Goal: Task Accomplishment & Management: Manage account settings

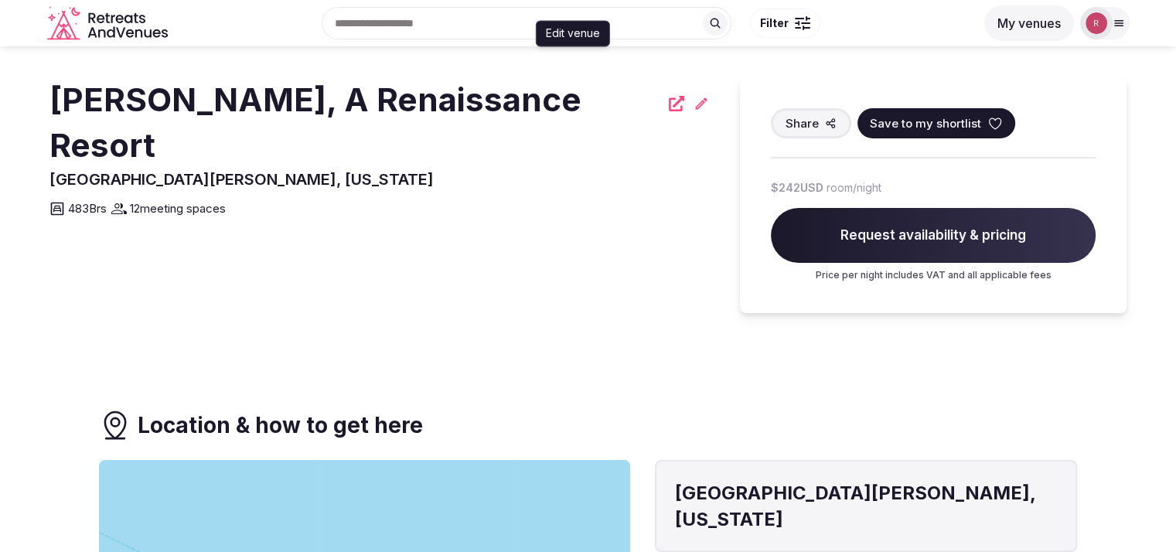
click at [694, 111] on icon at bounding box center [701, 103] width 15 height 15
click at [1108, 26] on div at bounding box center [1097, 23] width 32 height 32
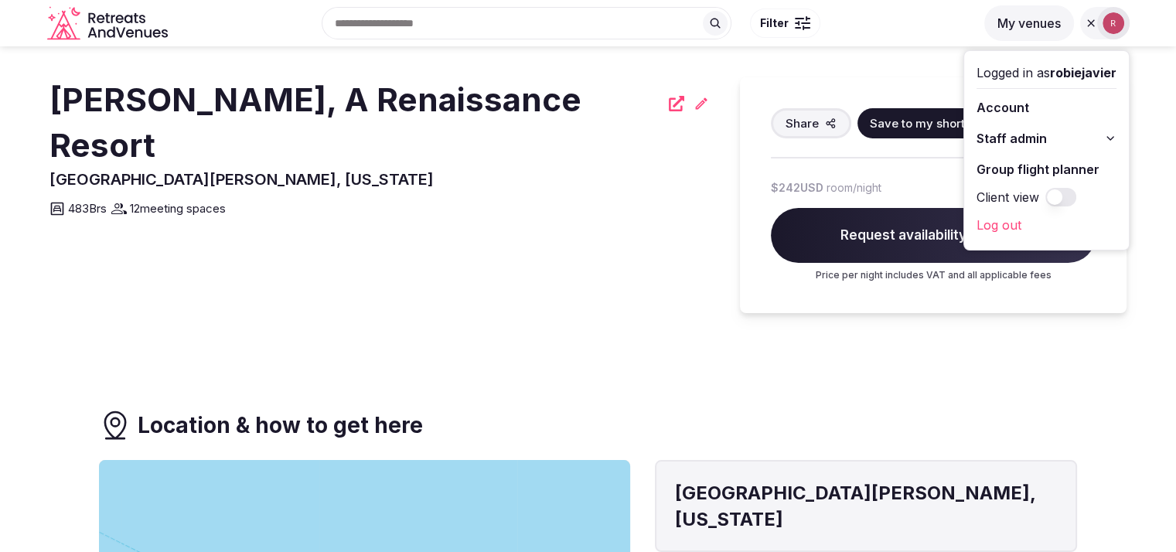
click at [1021, 26] on button "My venues" at bounding box center [1030, 23] width 90 height 36
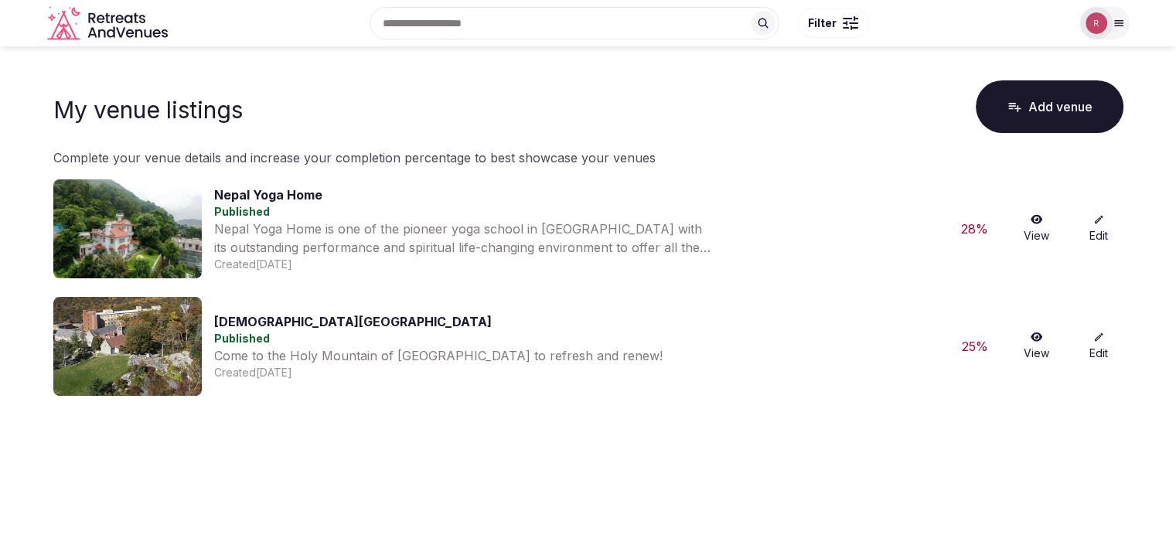
click at [1105, 21] on img at bounding box center [1097, 23] width 22 height 22
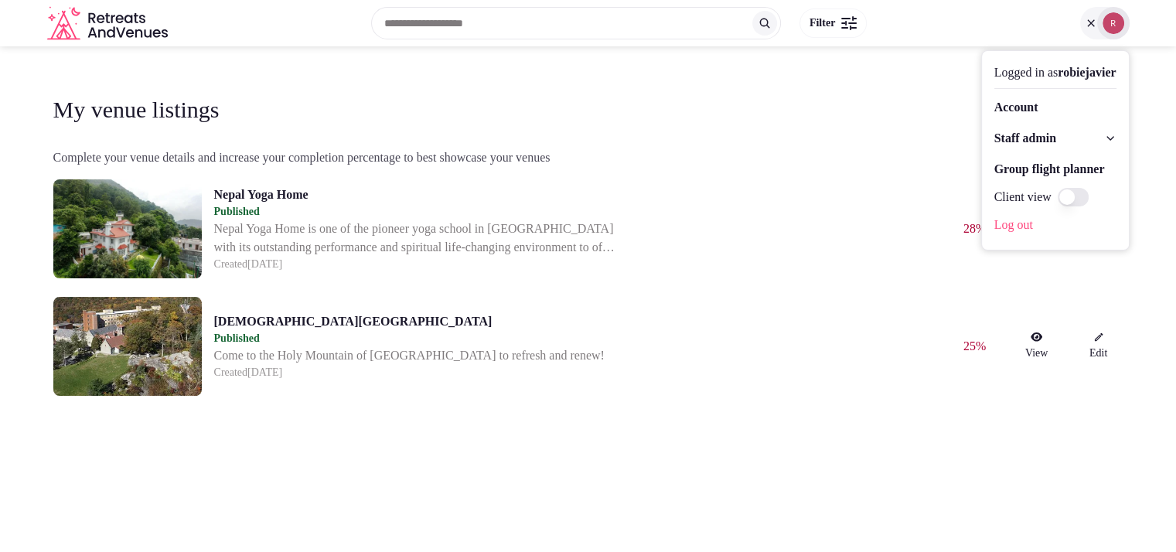
click at [111, 26] on icon "Retreats and Venues company logo" at bounding box center [109, 23] width 124 height 35
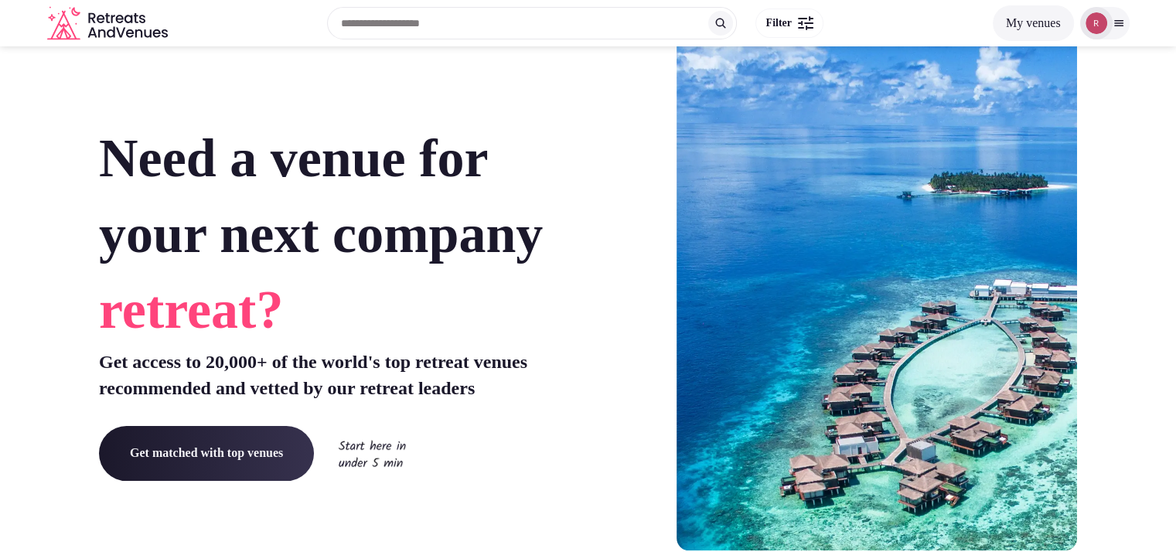
click at [1006, 7] on button "My venues" at bounding box center [1033, 23] width 81 height 36
click at [1002, 16] on button "My venues" at bounding box center [1033, 23] width 81 height 36
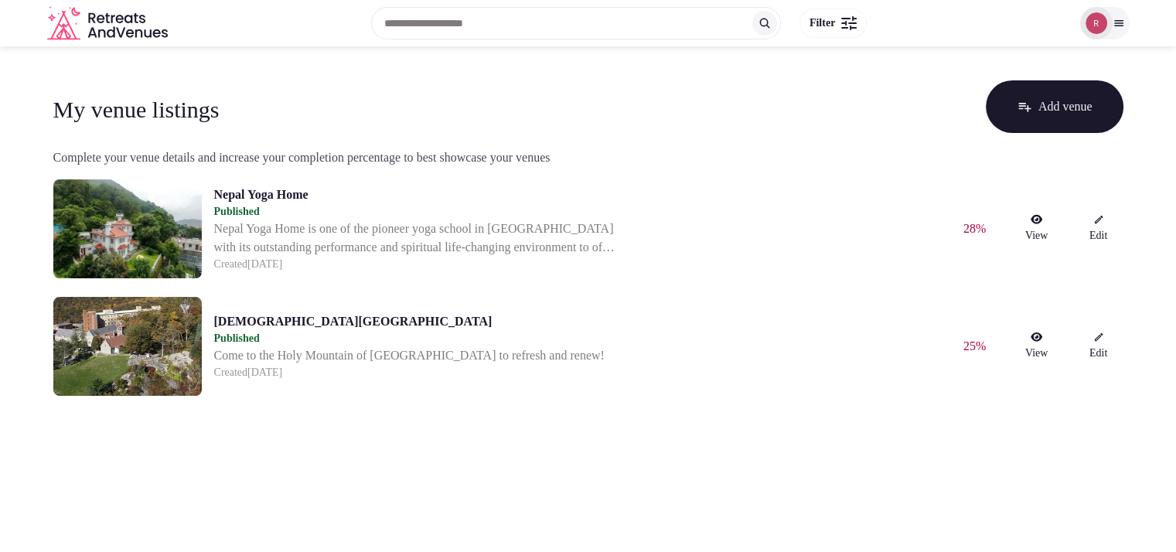
click at [1098, 20] on img at bounding box center [1097, 23] width 22 height 22
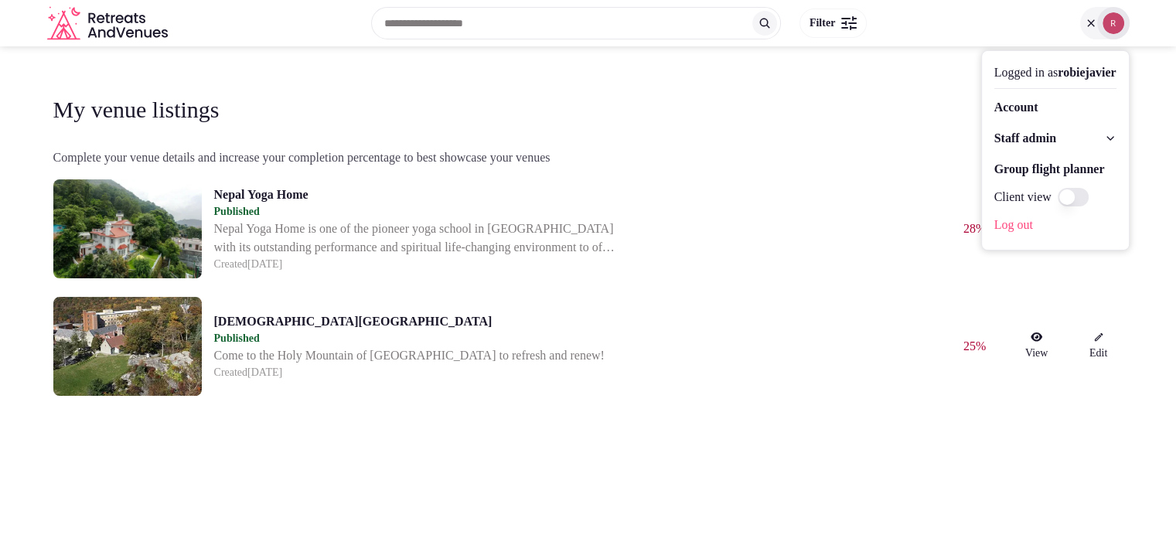
click at [995, 135] on span "Staff admin" at bounding box center [1026, 138] width 62 height 19
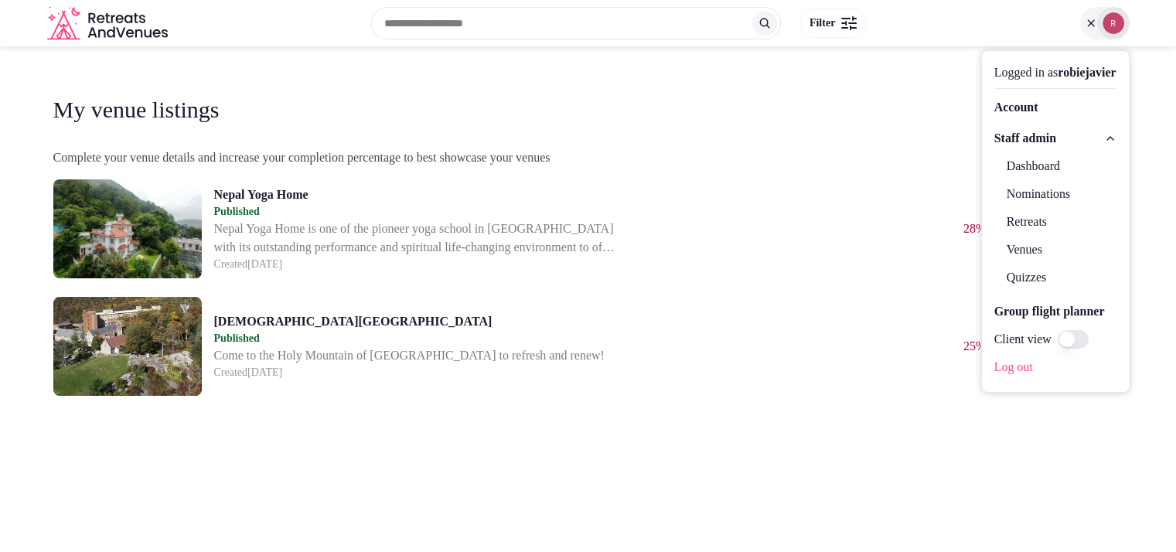
click at [1001, 162] on link "Dashboard" at bounding box center [1056, 166] width 122 height 25
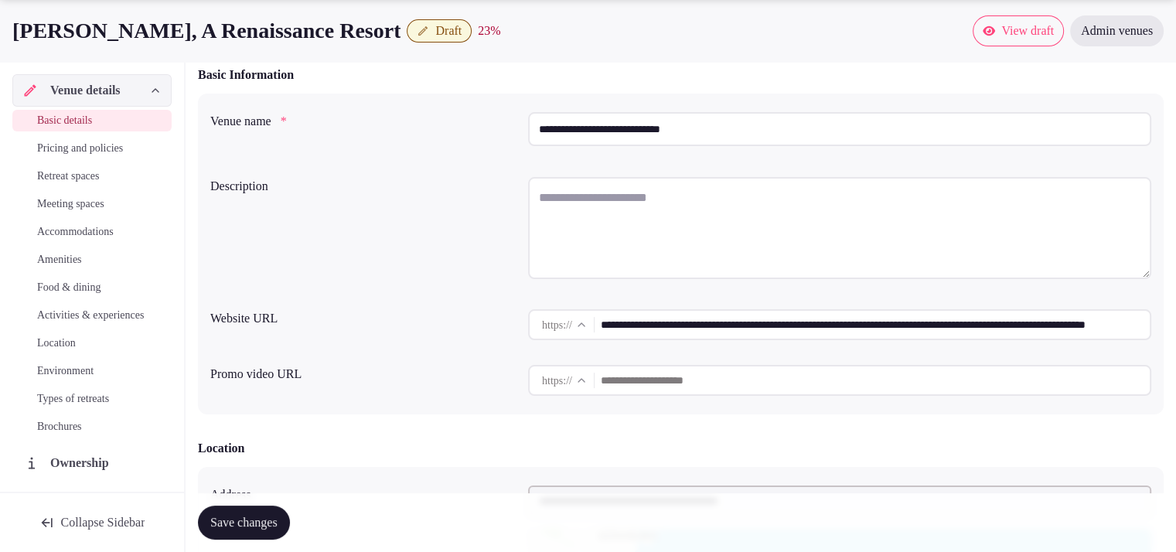
scroll to position [180, 0]
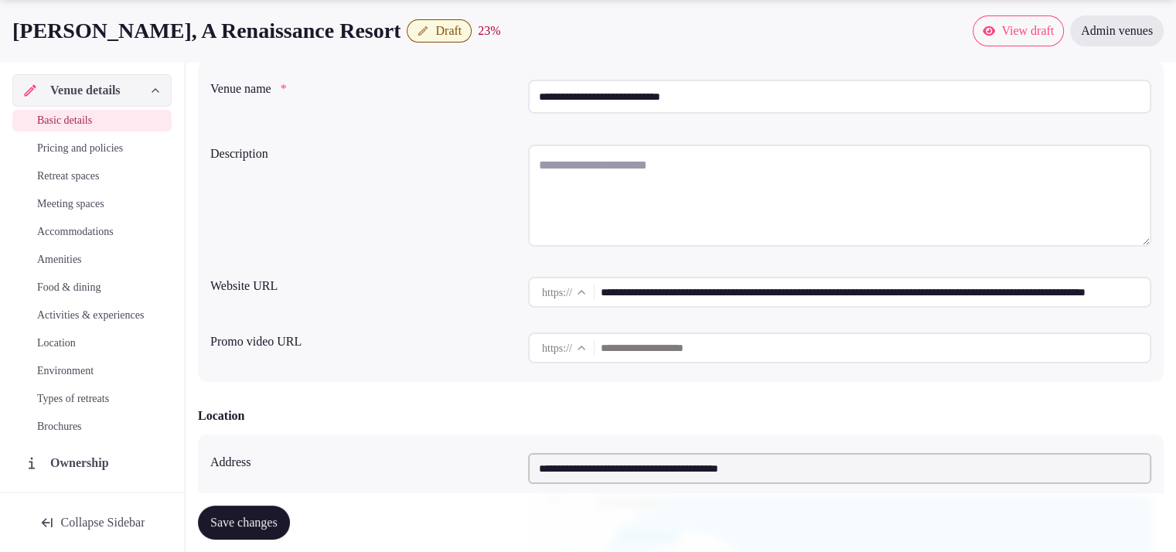
click at [95, 473] on span "Ownership" at bounding box center [82, 463] width 65 height 19
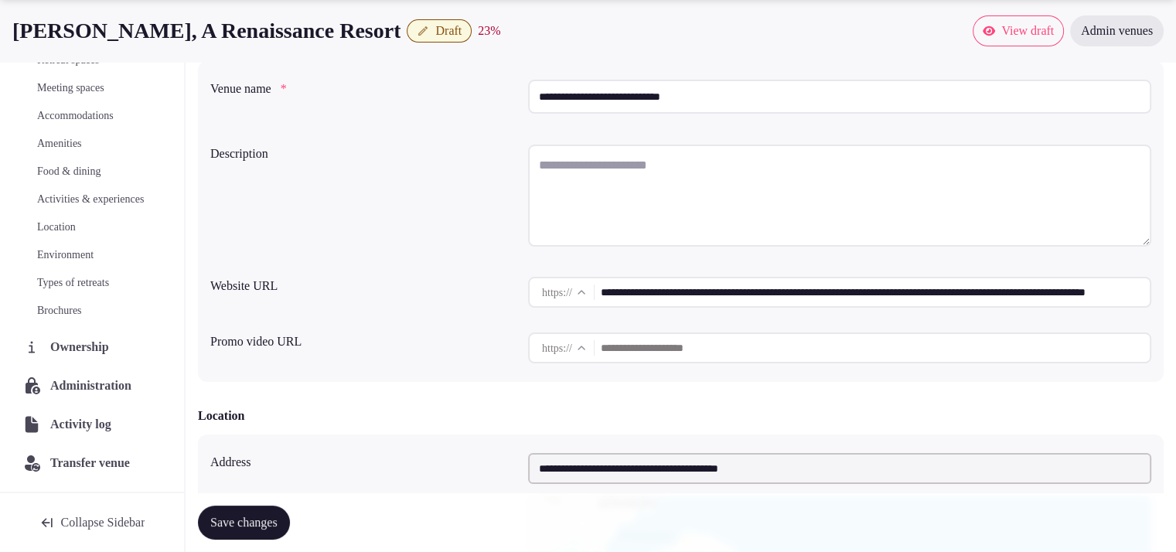
click at [97, 386] on span "Administration" at bounding box center [93, 386] width 87 height 19
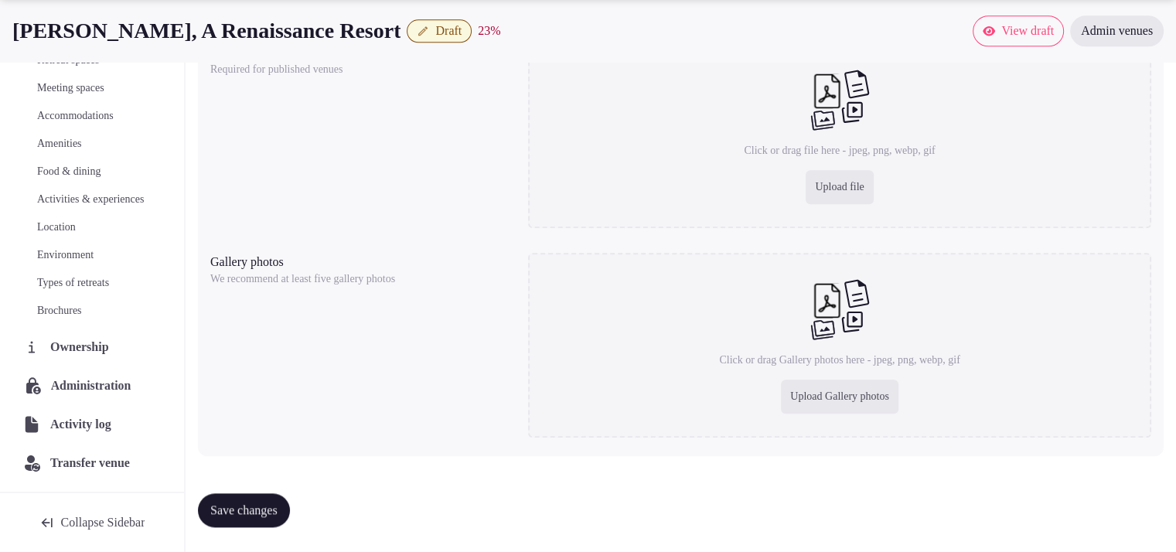
click at [98, 386] on span "Administration" at bounding box center [94, 386] width 87 height 19
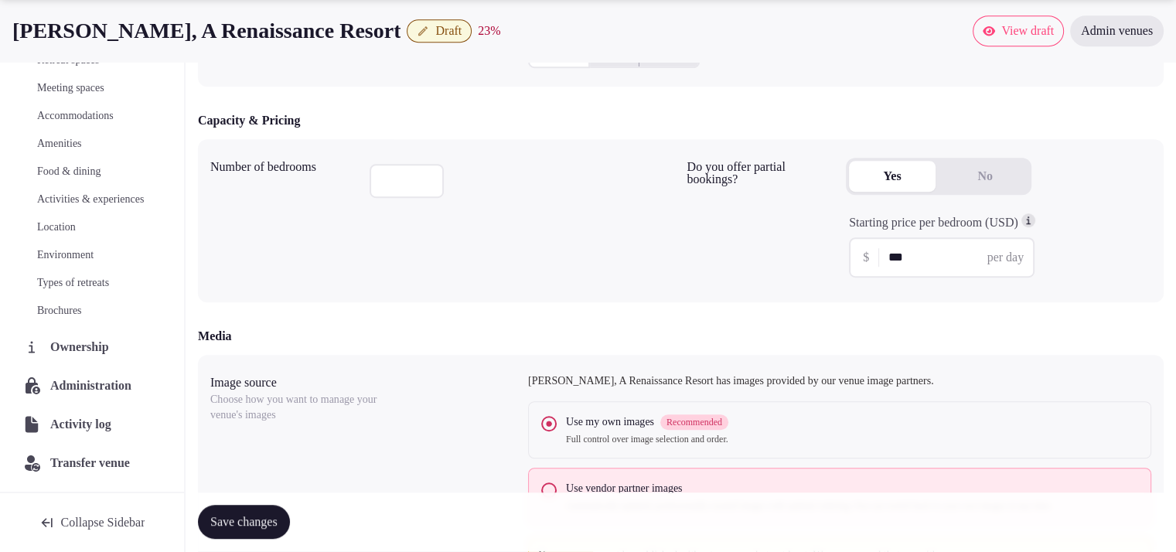
scroll to position [999, 0]
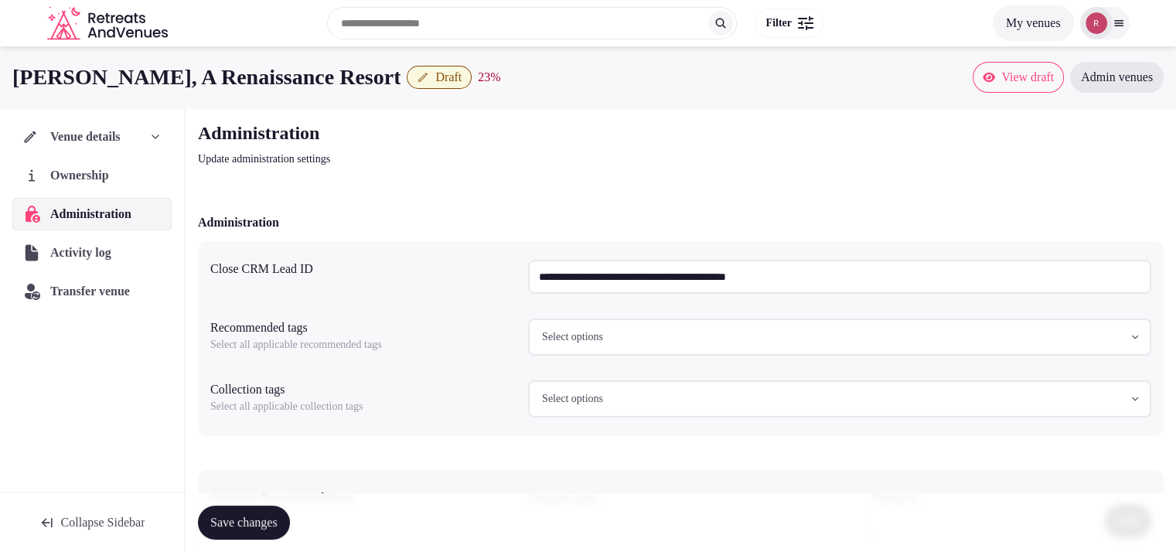
drag, startPoint x: 1184, startPoint y: 306, endPoint x: 1187, endPoint y: 296, distance: 9.8
click at [1176, 296] on html "**********" at bounding box center [588, 276] width 1176 height 552
click at [693, 291] on input "**********" at bounding box center [839, 277] width 623 height 34
click at [99, 295] on span "Transfer venue" at bounding box center [90, 291] width 78 height 19
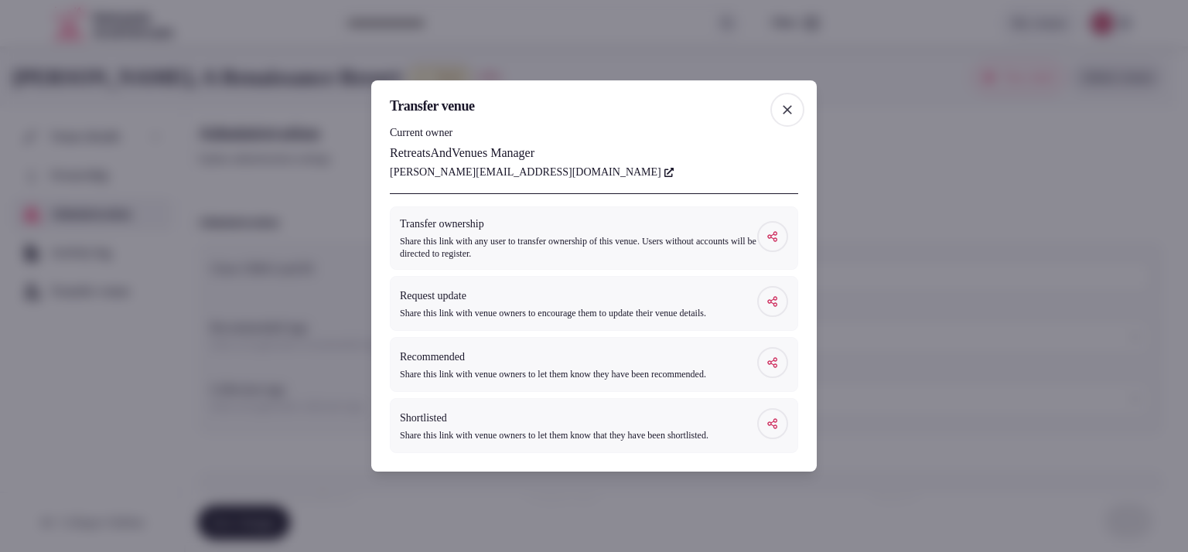
click at [791, 102] on icon "button" at bounding box center [787, 109] width 15 height 15
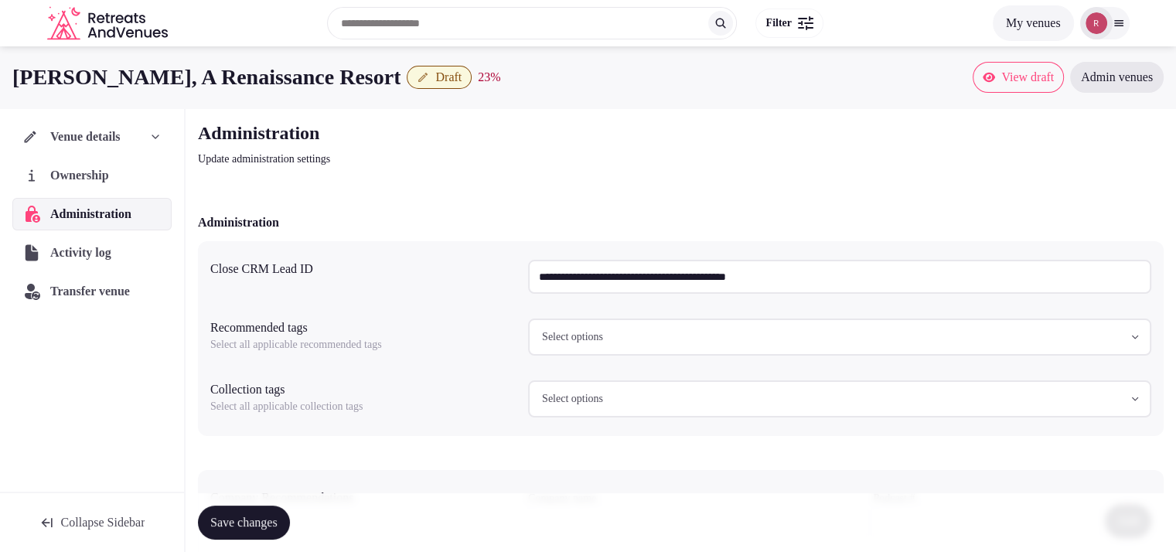
click at [139, 142] on div "Venue details" at bounding box center [91, 137] width 139 height 19
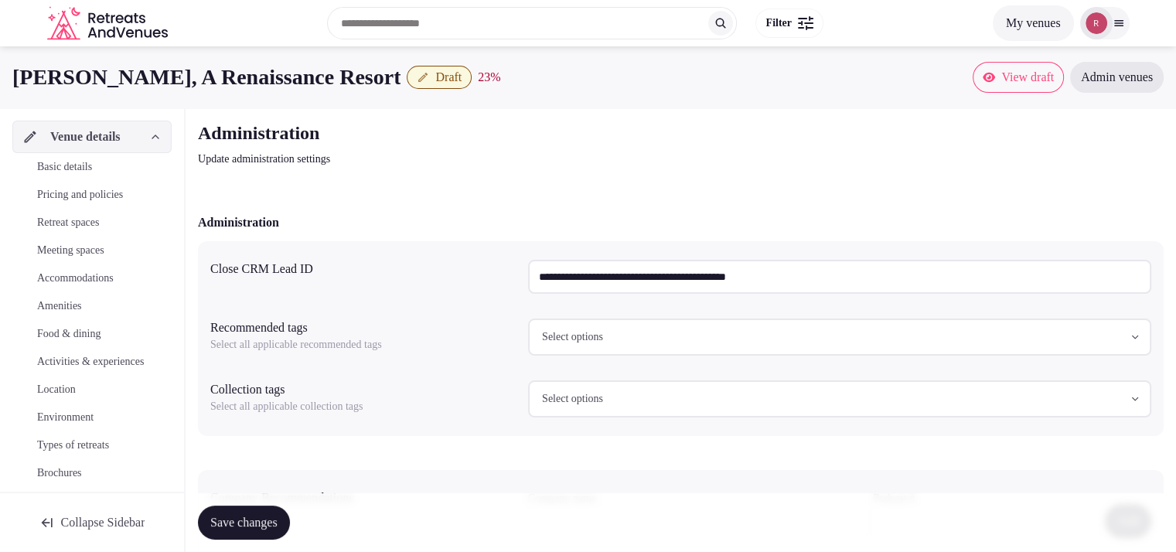
click at [74, 172] on span "Basic details" at bounding box center [64, 166] width 55 height 15
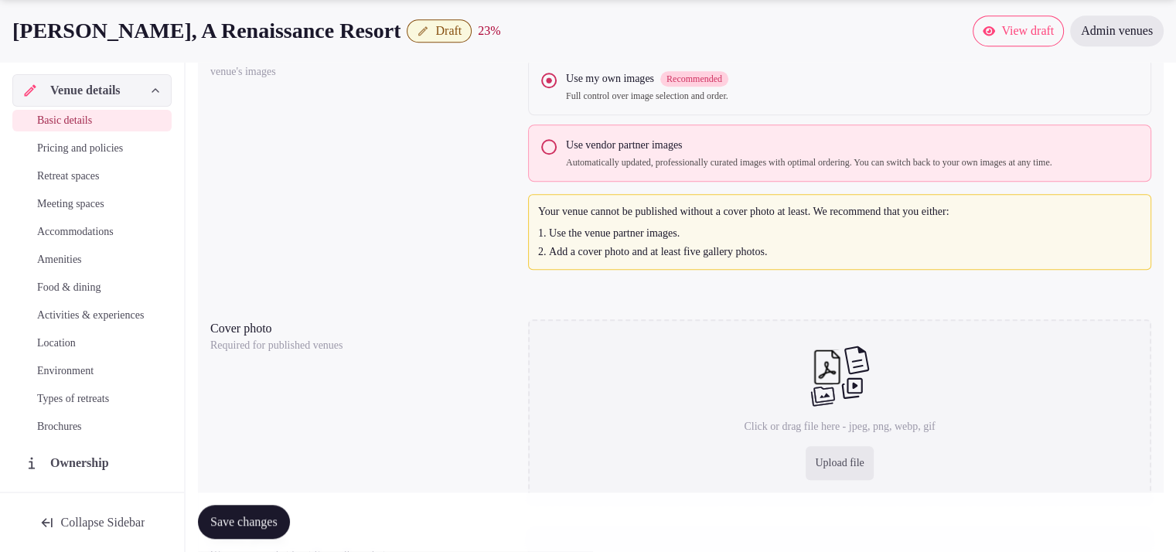
scroll to position [1324, 0]
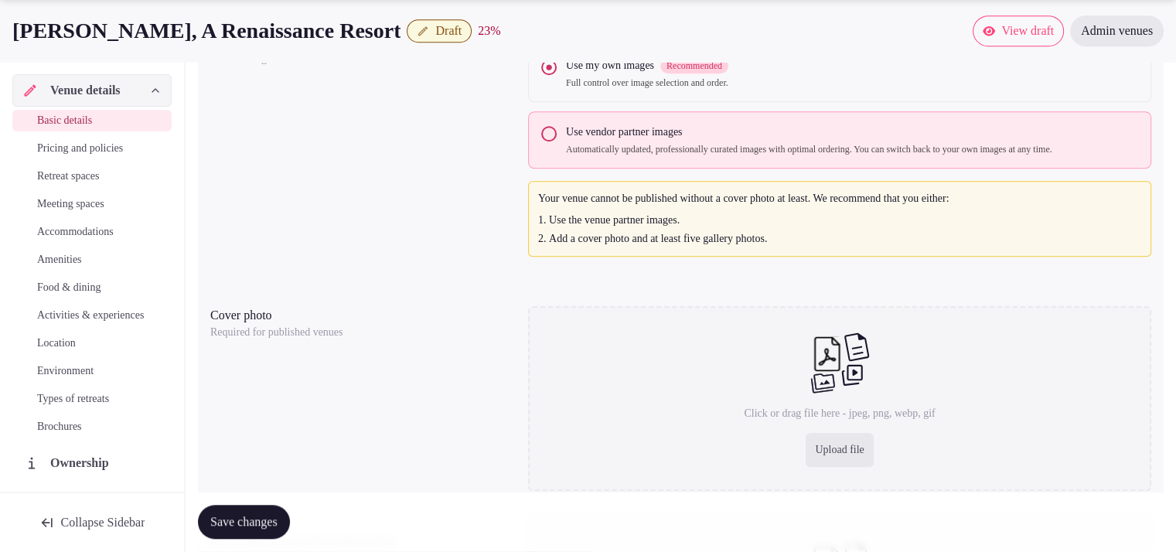
click at [548, 142] on div "Use vendor partner images Automatically updated, professionally curated images …" at bounding box center [839, 139] width 623 height 57
click at [548, 132] on button "Use vendor partner images Automatically updated, professionally curated images …" at bounding box center [548, 133] width 15 height 15
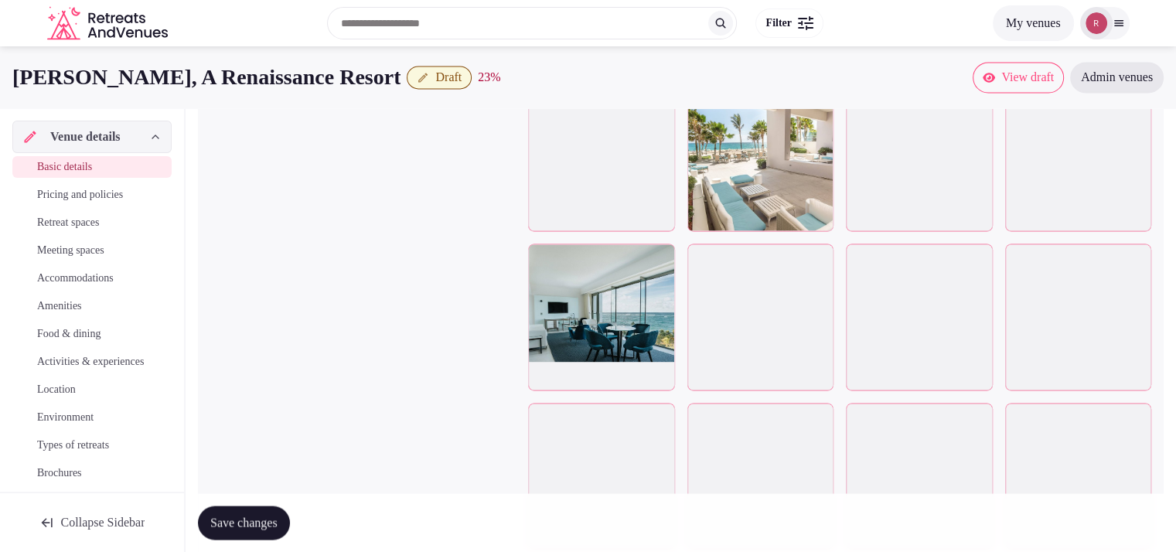
scroll to position [2628, 0]
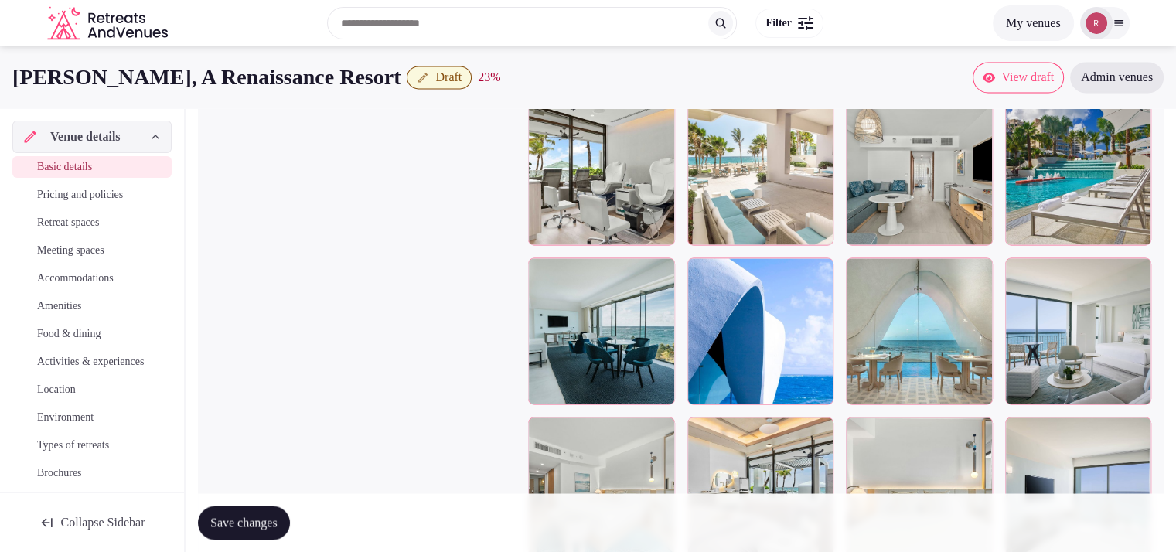
click at [1060, 186] on div at bounding box center [1079, 172] width 147 height 147
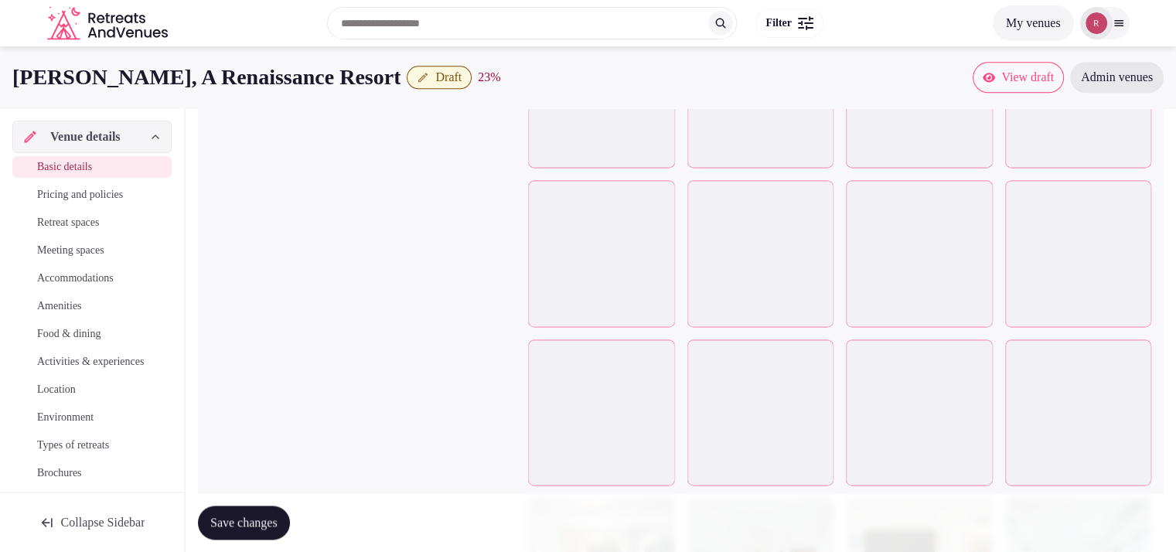
scroll to position [1910, 0]
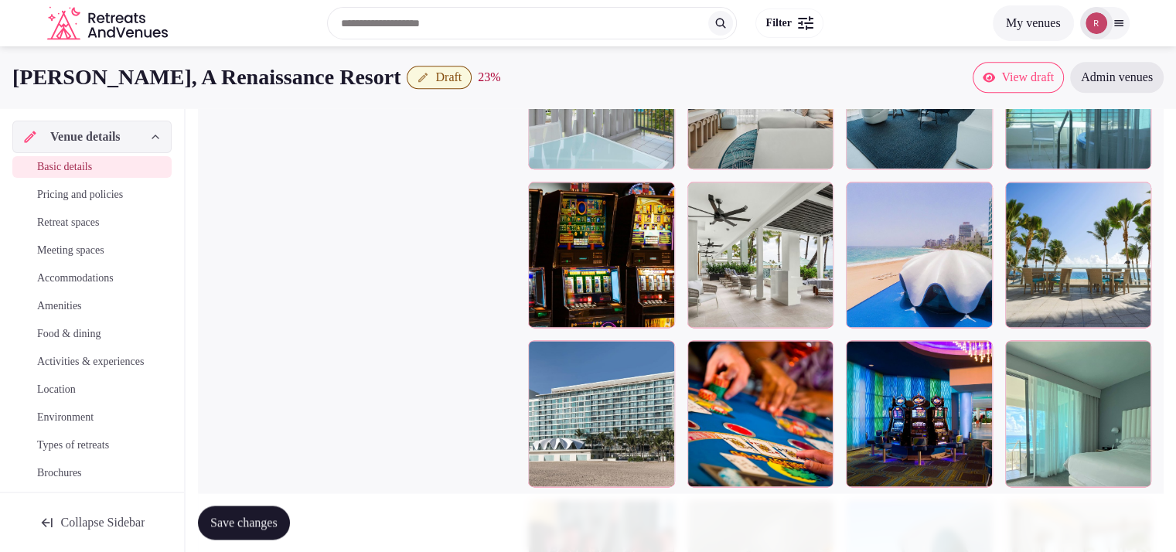
click at [569, 457] on div at bounding box center [601, 413] width 147 height 147
click at [543, 357] on icon at bounding box center [540, 352] width 19 height 19
click at [666, 362] on icon "button" at bounding box center [660, 356] width 12 height 12
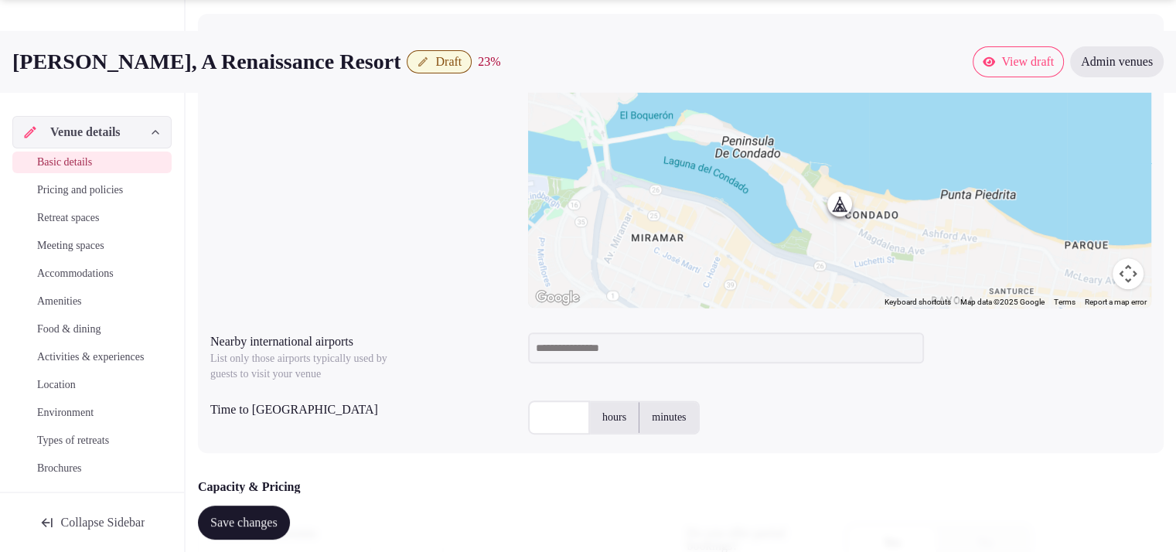
scroll to position [610, 0]
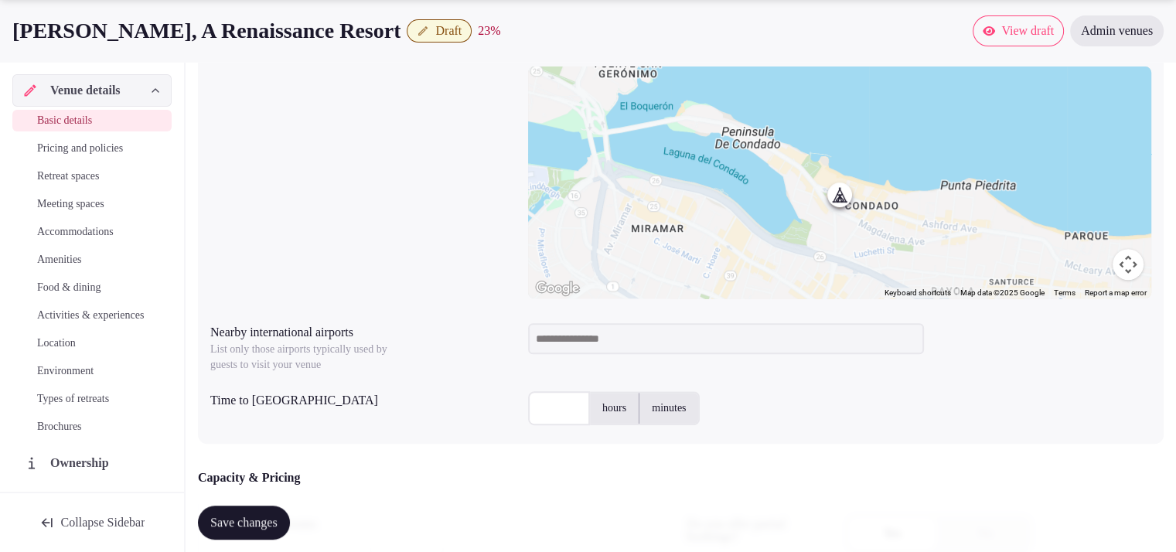
click at [624, 328] on input at bounding box center [726, 338] width 396 height 31
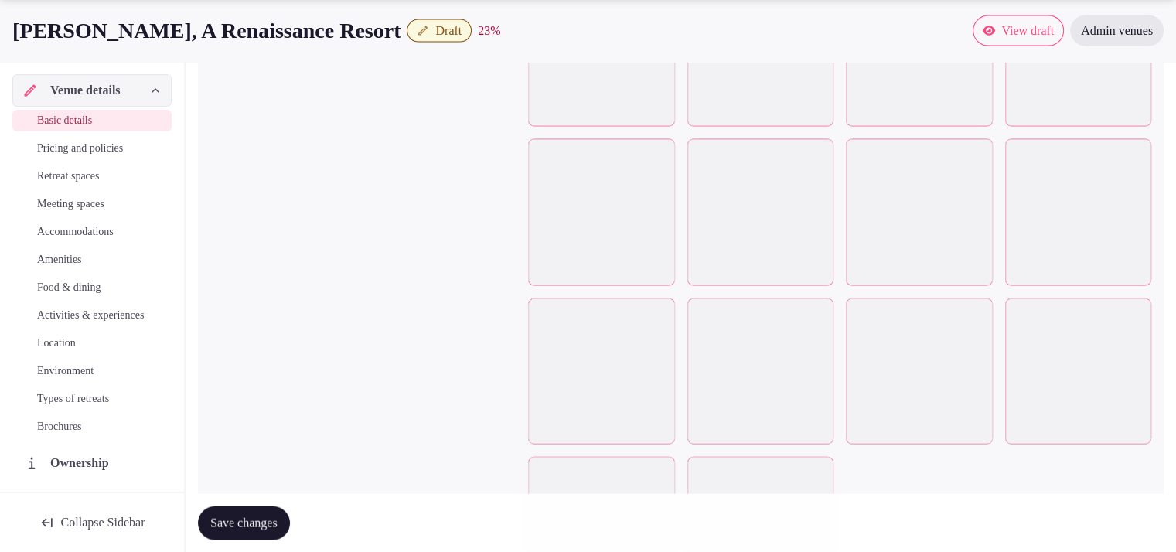
scroll to position [2899, 0]
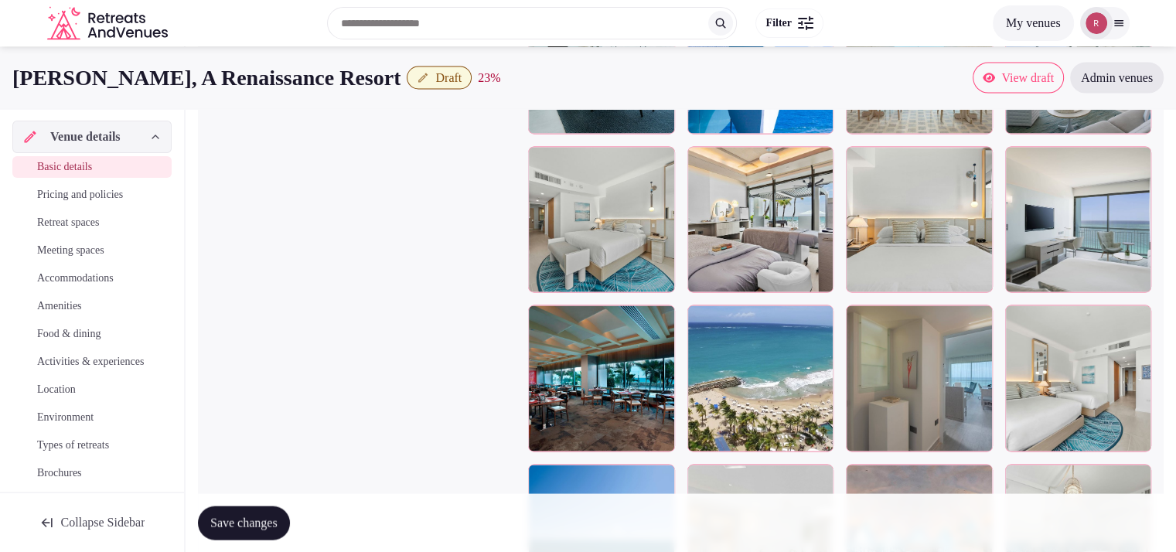
click at [1019, 73] on span "View draft" at bounding box center [1028, 77] width 53 height 15
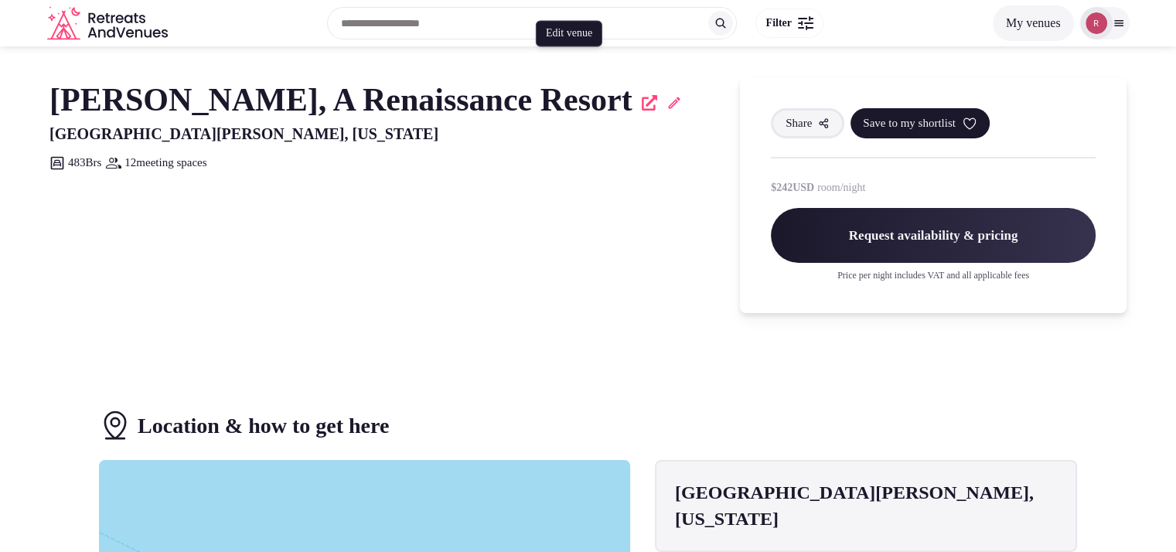
click at [667, 96] on icon at bounding box center [674, 102] width 15 height 15
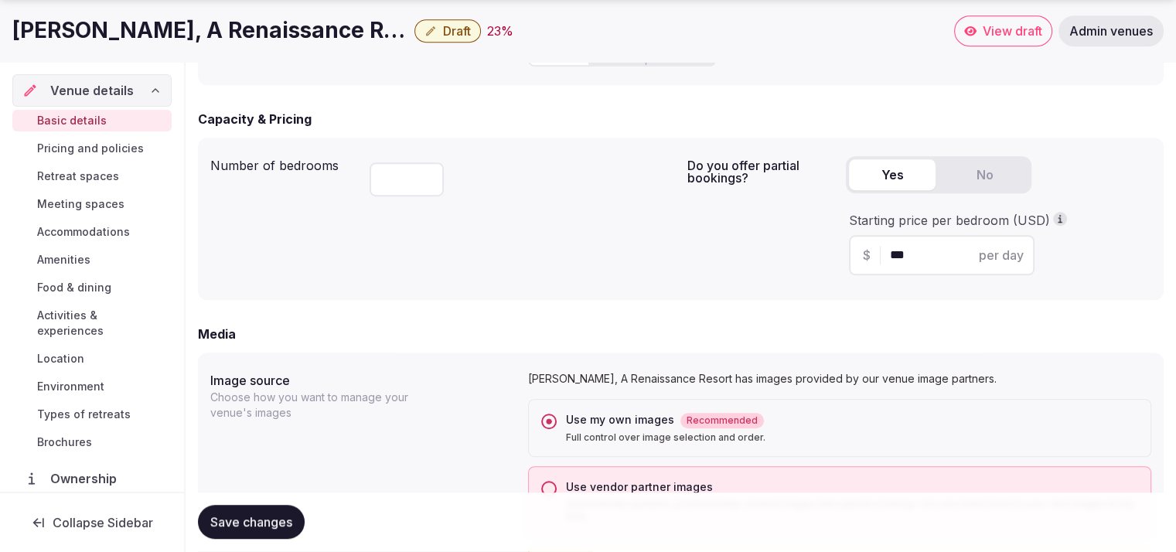
scroll to position [1126, 0]
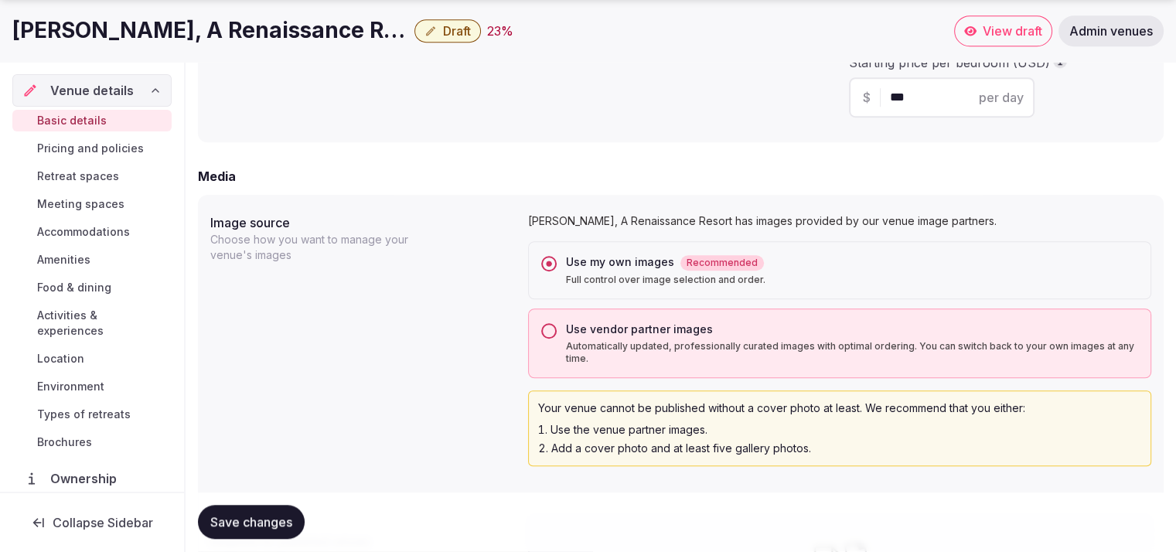
click at [541, 327] on button "Use vendor partner images Automatically updated, professionally curated images …" at bounding box center [548, 330] width 15 height 15
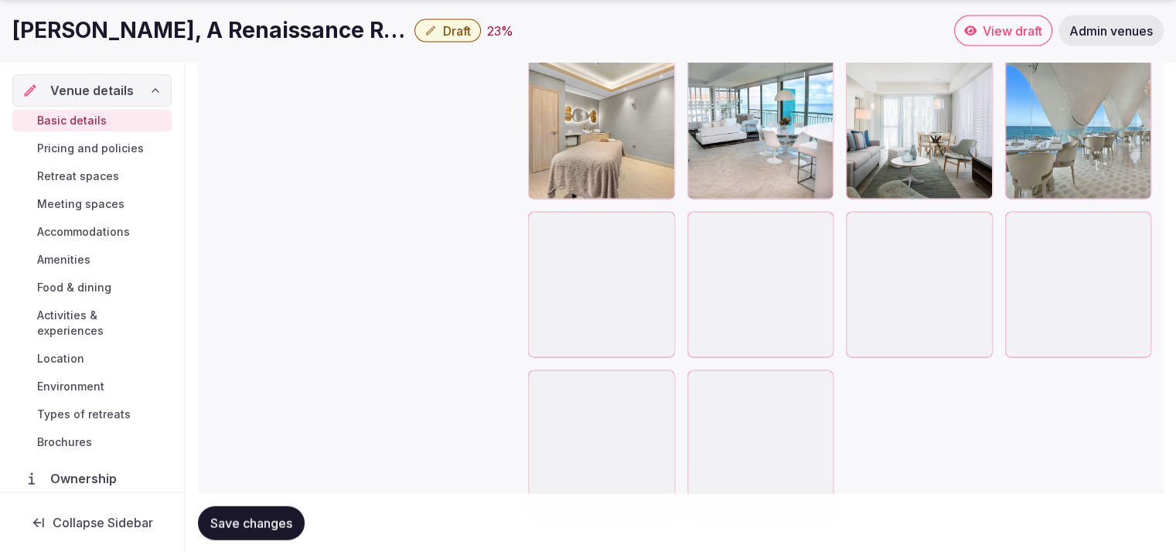
scroll to position [3559, 0]
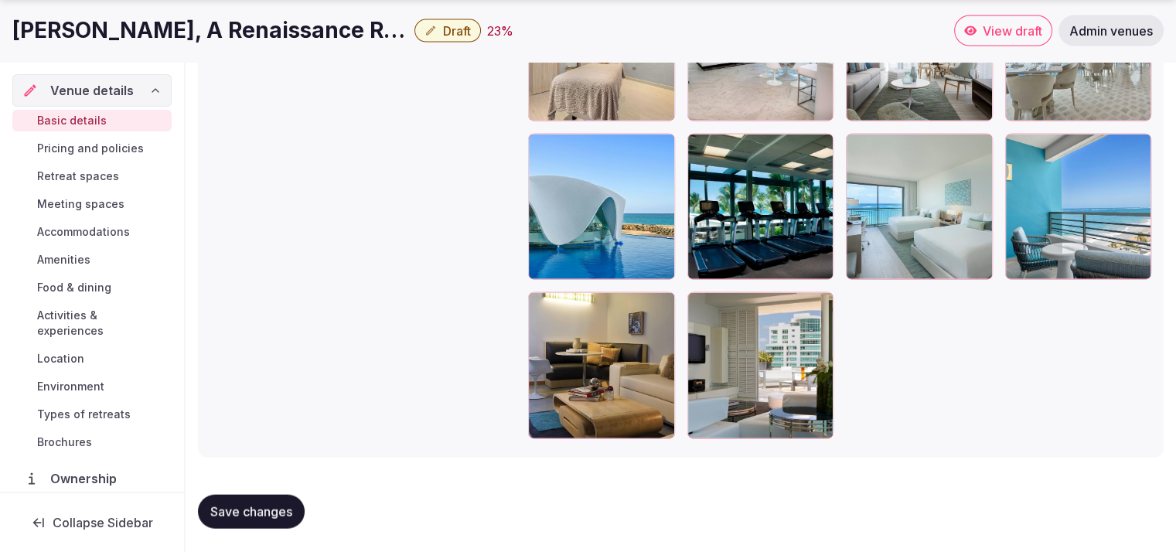
click at [248, 508] on span "Save changes" at bounding box center [251, 511] width 82 height 15
click at [275, 513] on span "Save changes" at bounding box center [251, 511] width 82 height 15
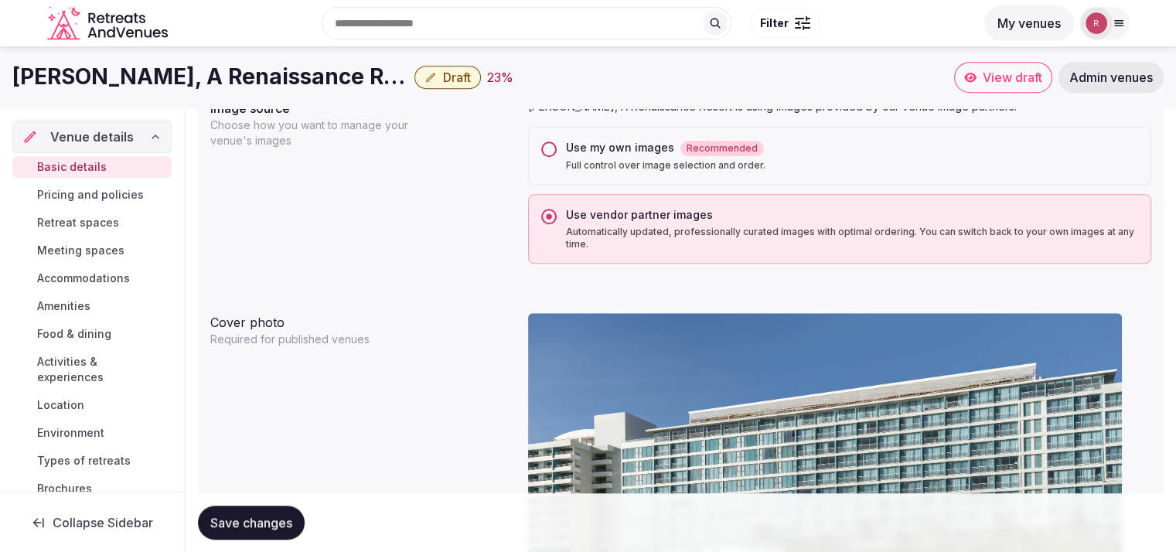
scroll to position [1139, 0]
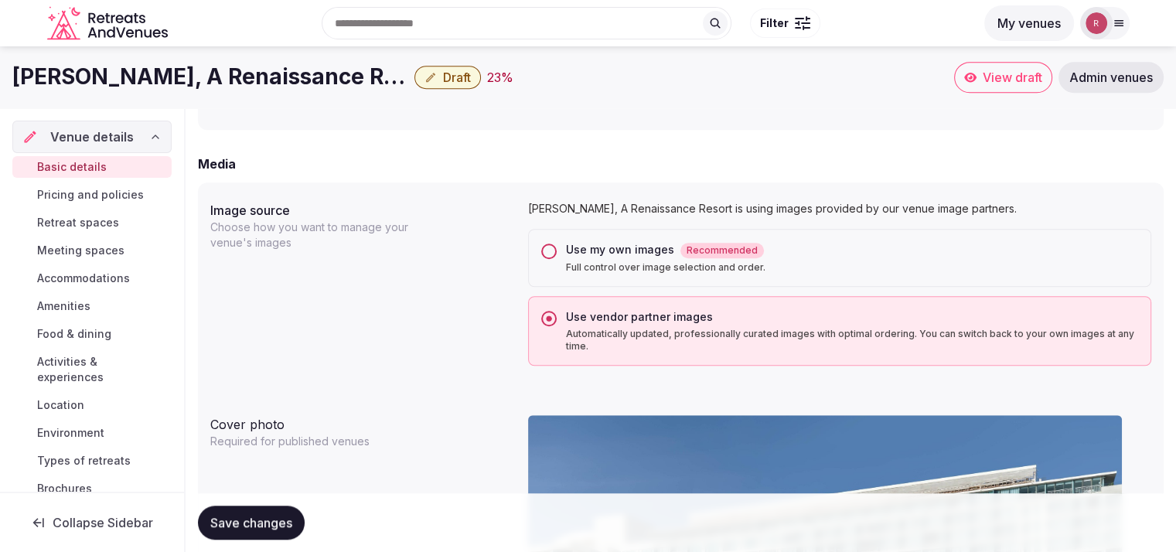
click at [1012, 80] on span "View draft" at bounding box center [1013, 77] width 60 height 15
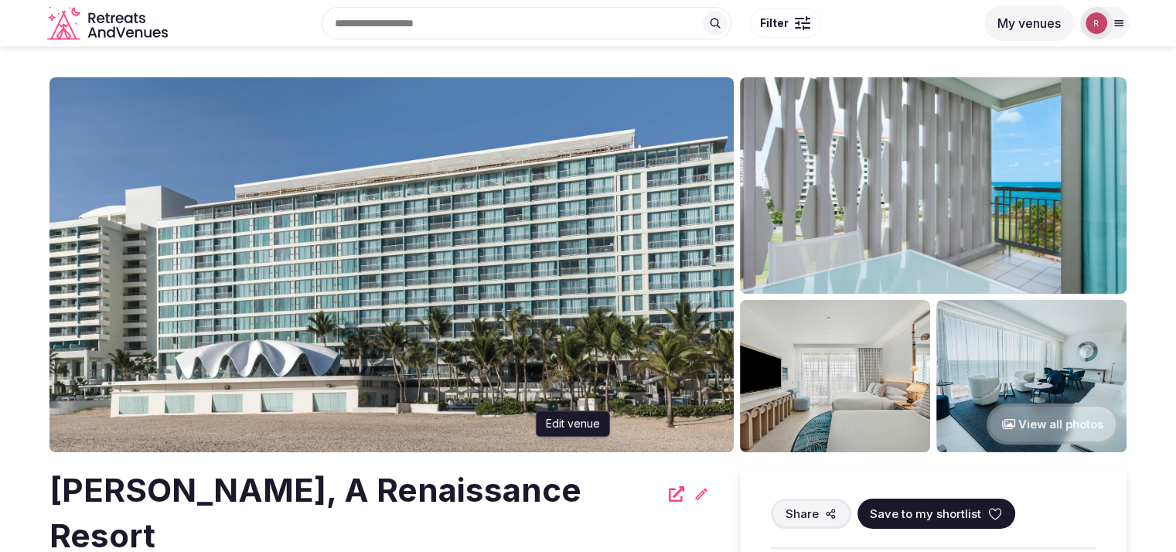
click at [694, 497] on icon at bounding box center [701, 494] width 15 height 15
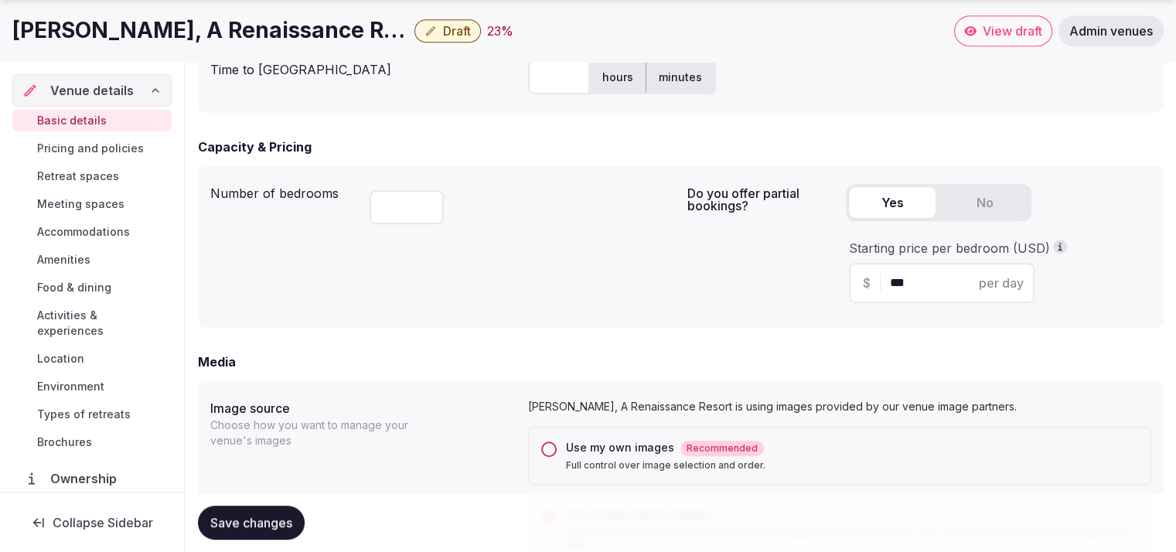
scroll to position [965, 0]
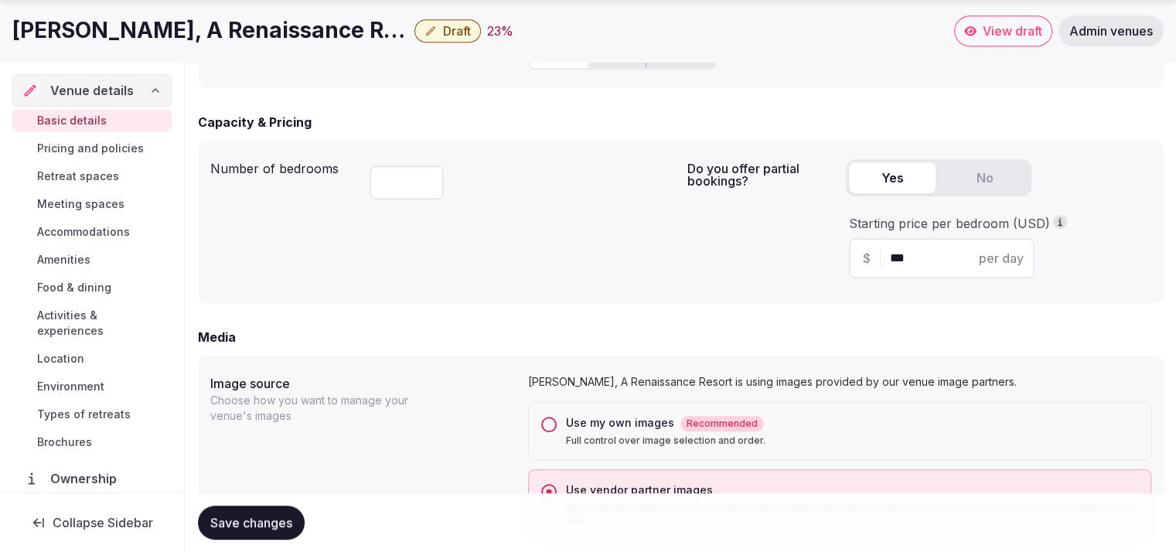
click at [130, 148] on span "Pricing and policies" at bounding box center [90, 148] width 107 height 15
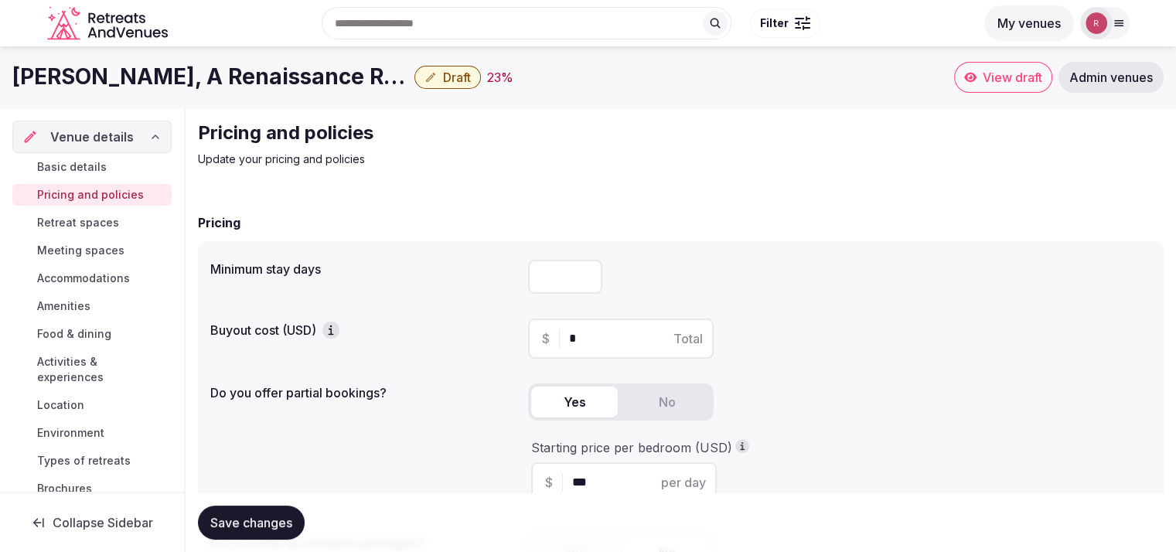
click at [101, 165] on span "Basic details" at bounding box center [72, 166] width 70 height 15
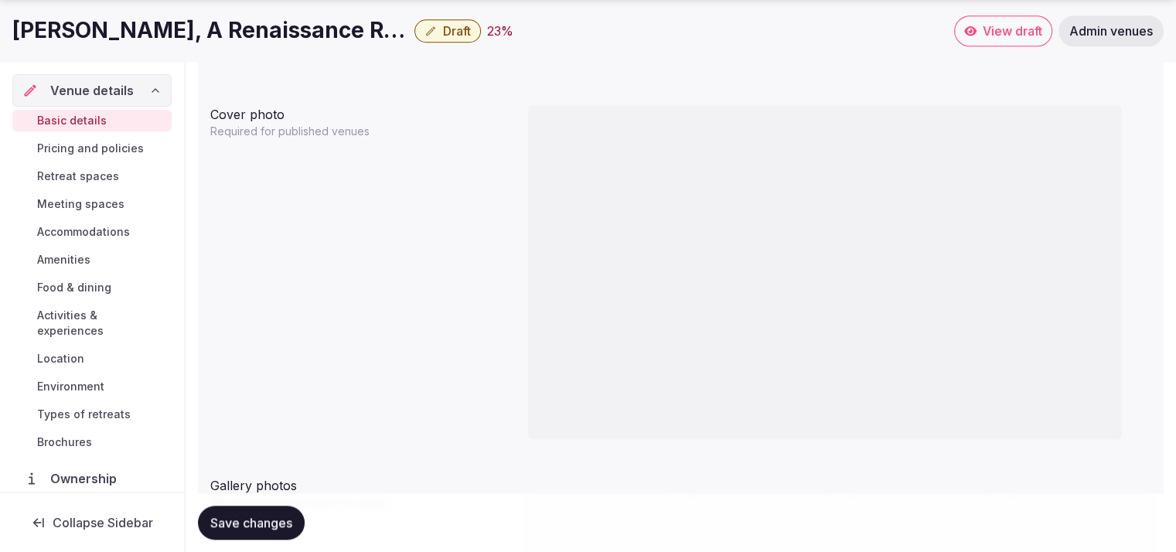
scroll to position [1931, 0]
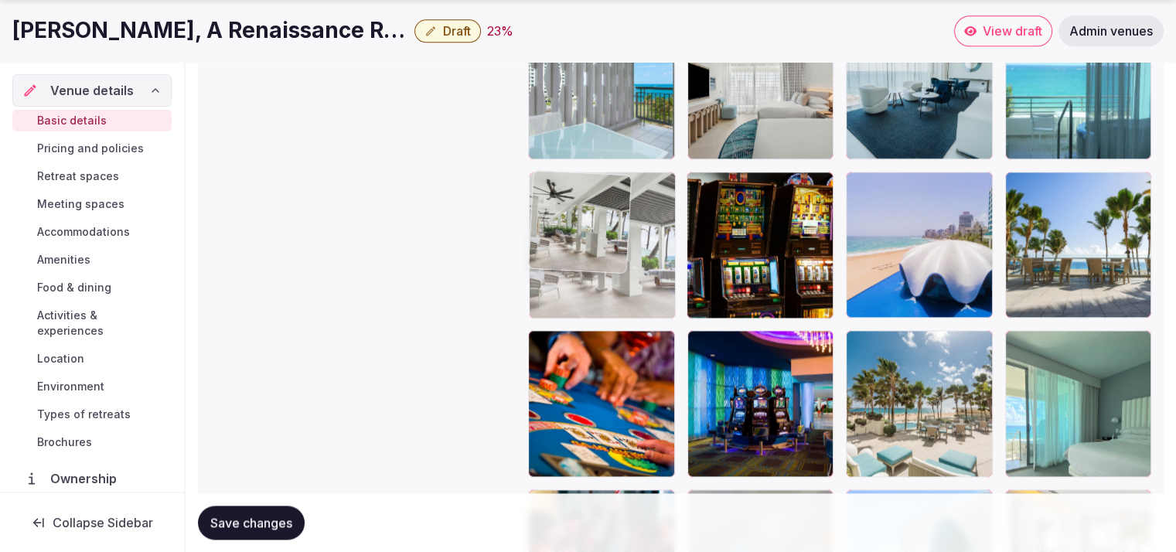
drag, startPoint x: 760, startPoint y: 259, endPoint x: 613, endPoint y: 237, distance: 148.7
click at [613, 237] on body "**********" at bounding box center [588, 125] width 1176 height 4113
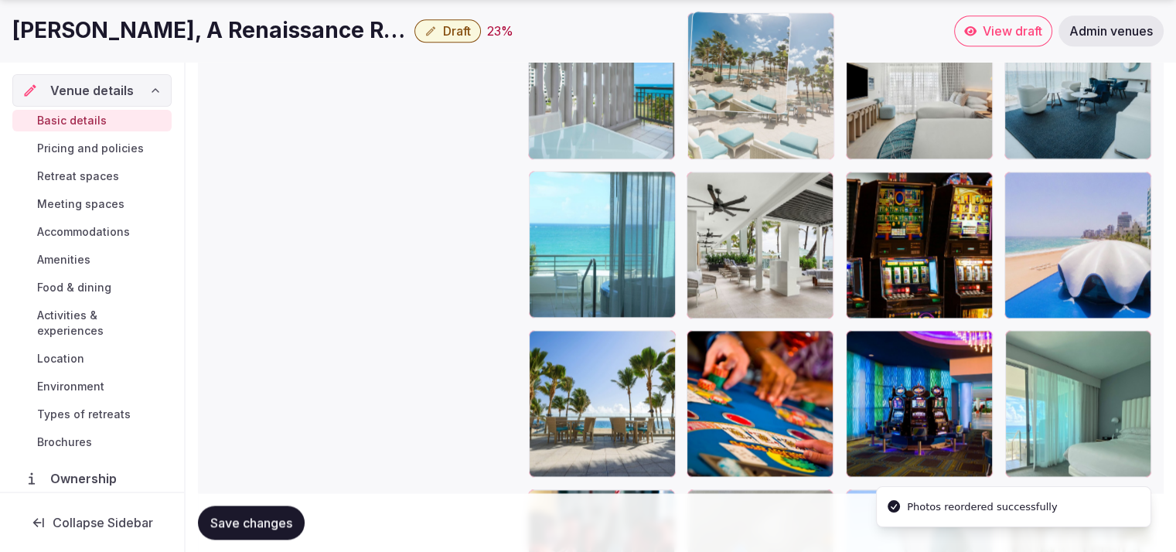
drag, startPoint x: 907, startPoint y: 419, endPoint x: 753, endPoint y: 176, distance: 288.2
click at [753, 176] on body "**********" at bounding box center [588, 125] width 1176 height 4113
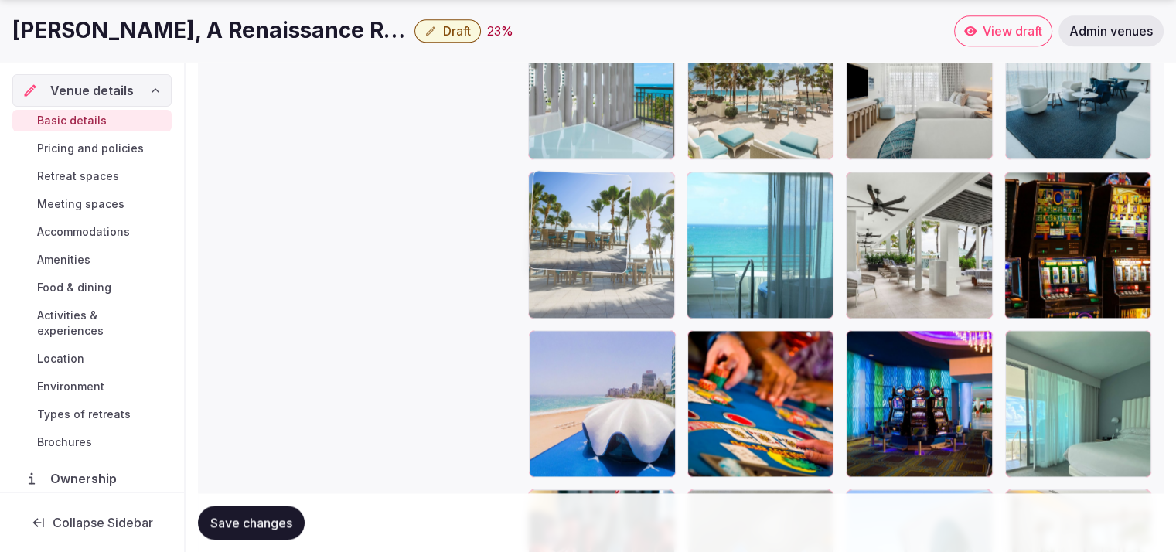
drag, startPoint x: 604, startPoint y: 419, endPoint x: 611, endPoint y: 262, distance: 157.2
click at [611, 262] on body "**********" at bounding box center [588, 125] width 1176 height 4113
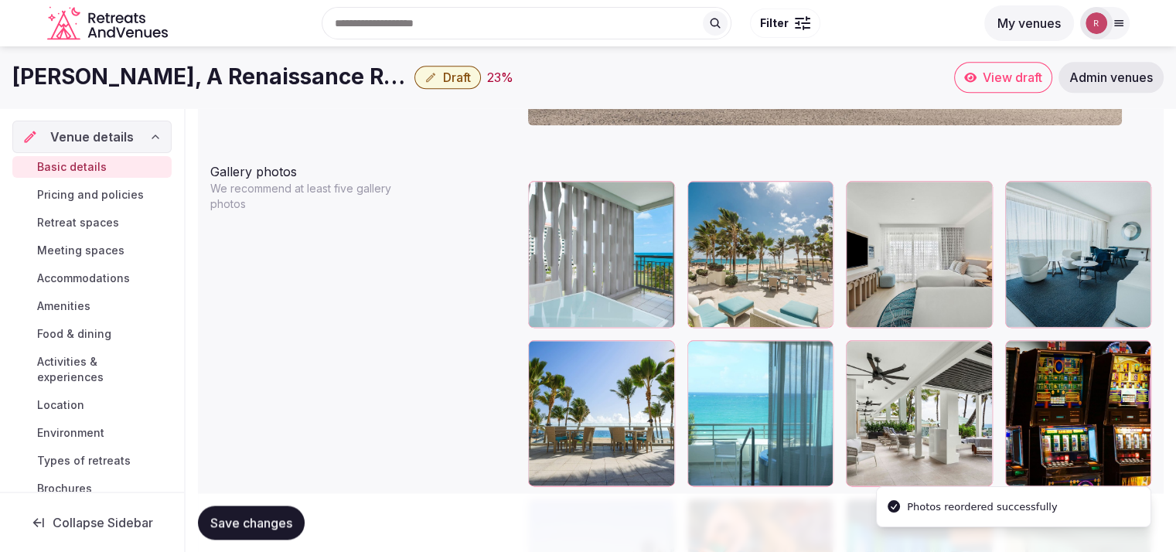
scroll to position [1816, 0]
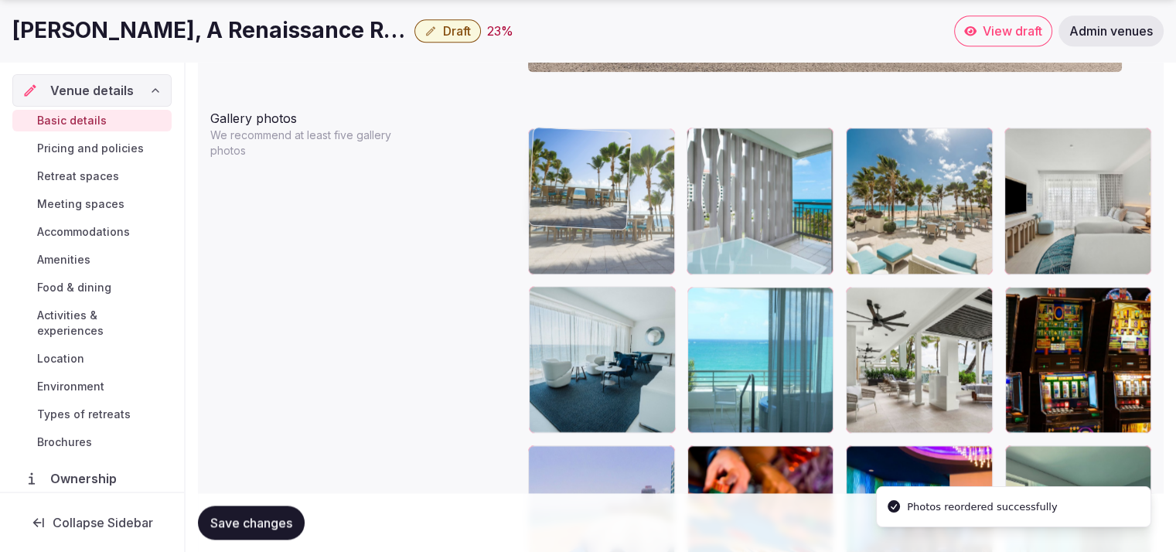
drag, startPoint x: 623, startPoint y: 343, endPoint x: 621, endPoint y: 225, distance: 118.4
click at [621, 225] on body "**********" at bounding box center [588, 240] width 1176 height 4113
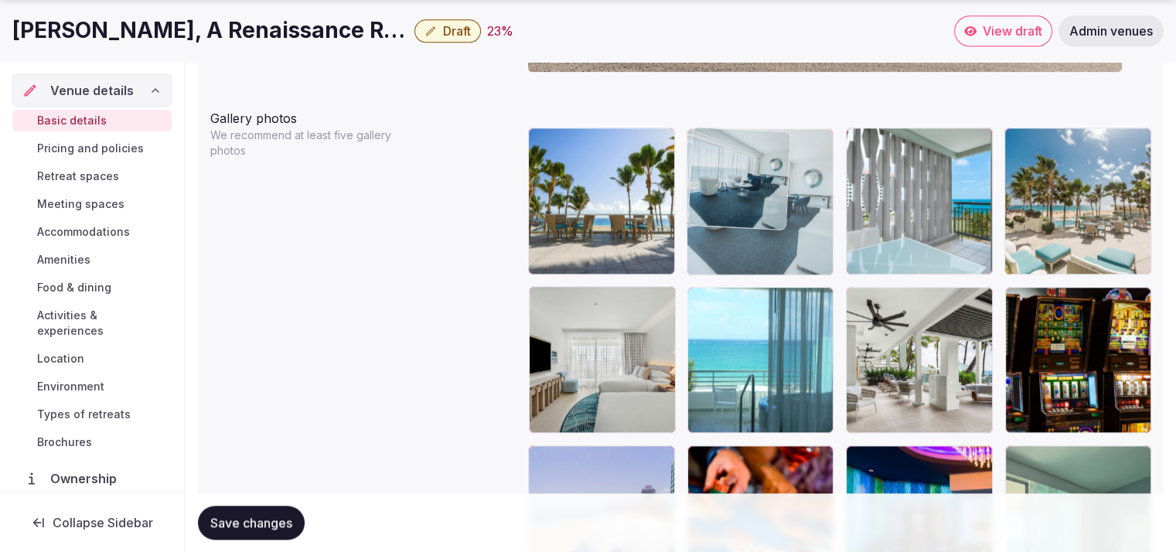
drag, startPoint x: 605, startPoint y: 385, endPoint x: 770, endPoint y: 244, distance: 216.7
click at [770, 244] on body "**********" at bounding box center [588, 240] width 1176 height 4113
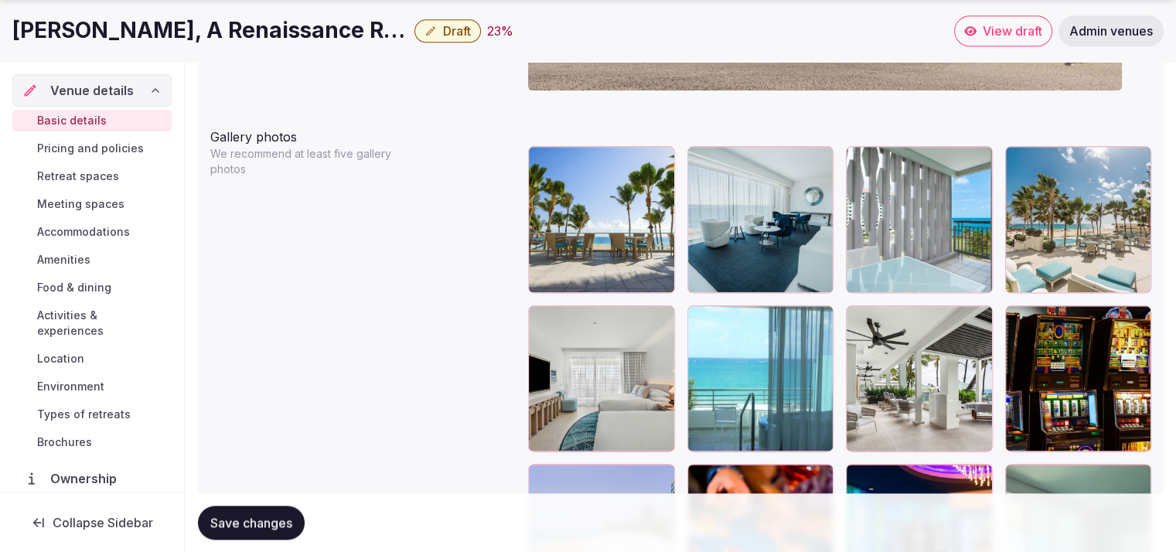
scroll to position [1812, 0]
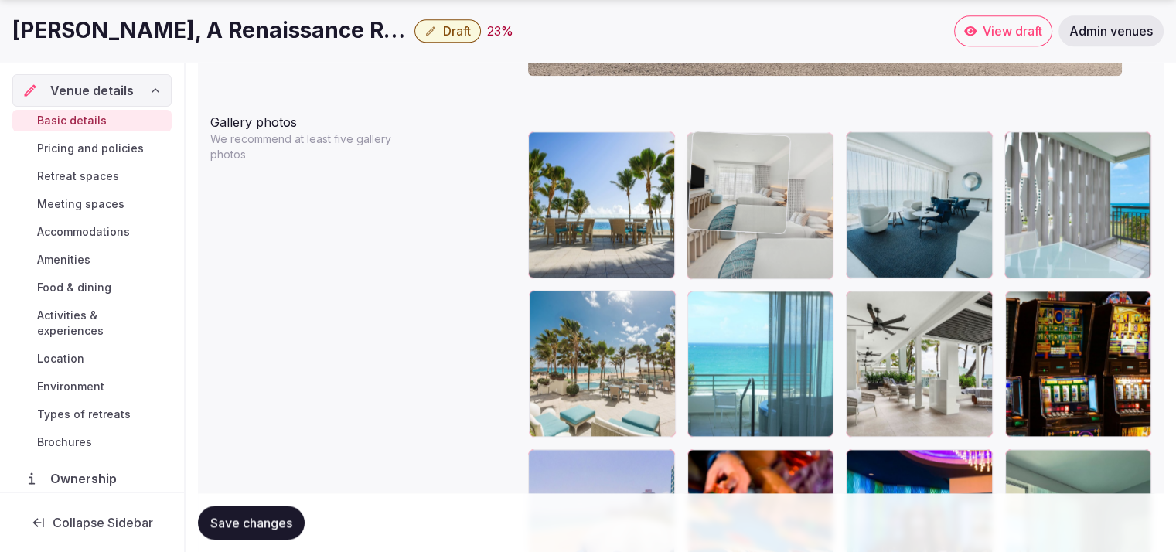
drag, startPoint x: 624, startPoint y: 361, endPoint x: 784, endPoint y: 238, distance: 201.3
click at [784, 238] on body "**********" at bounding box center [588, 244] width 1176 height 4113
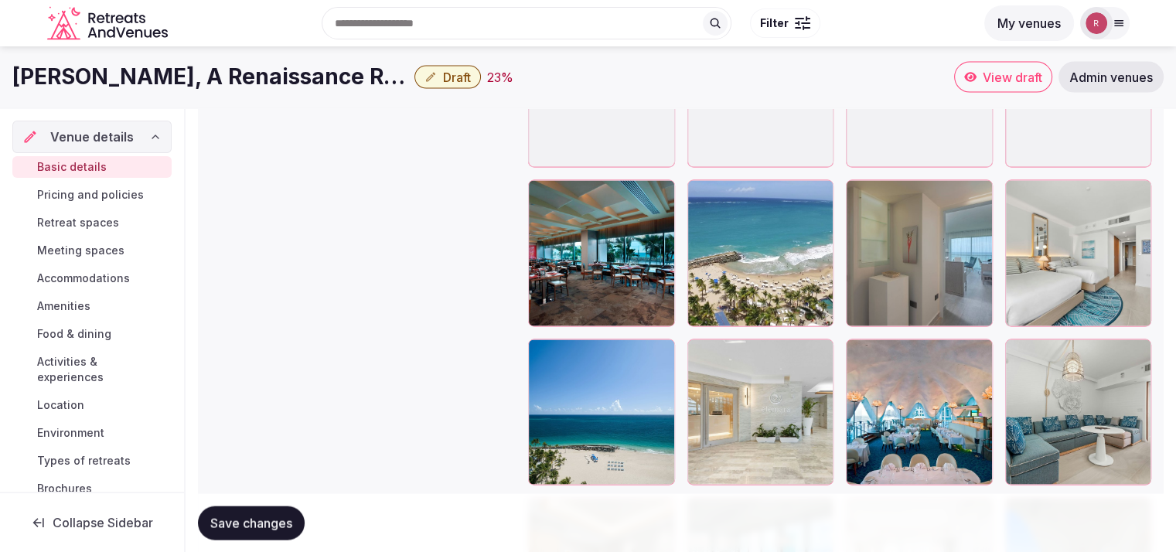
scroll to position [2928, 0]
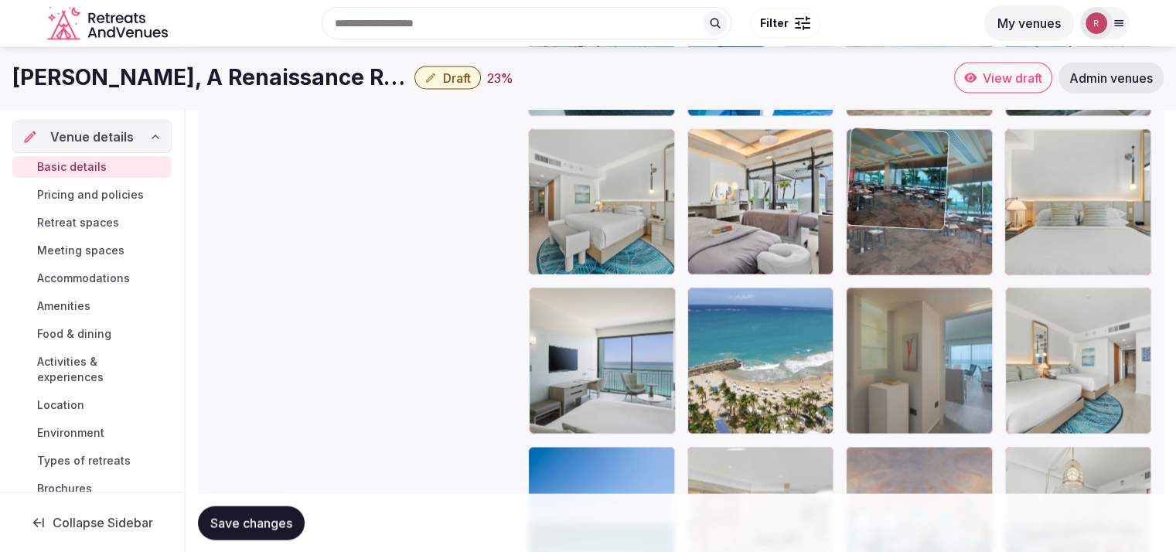
drag, startPoint x: 608, startPoint y: 394, endPoint x: 883, endPoint y: 234, distance: 317.9
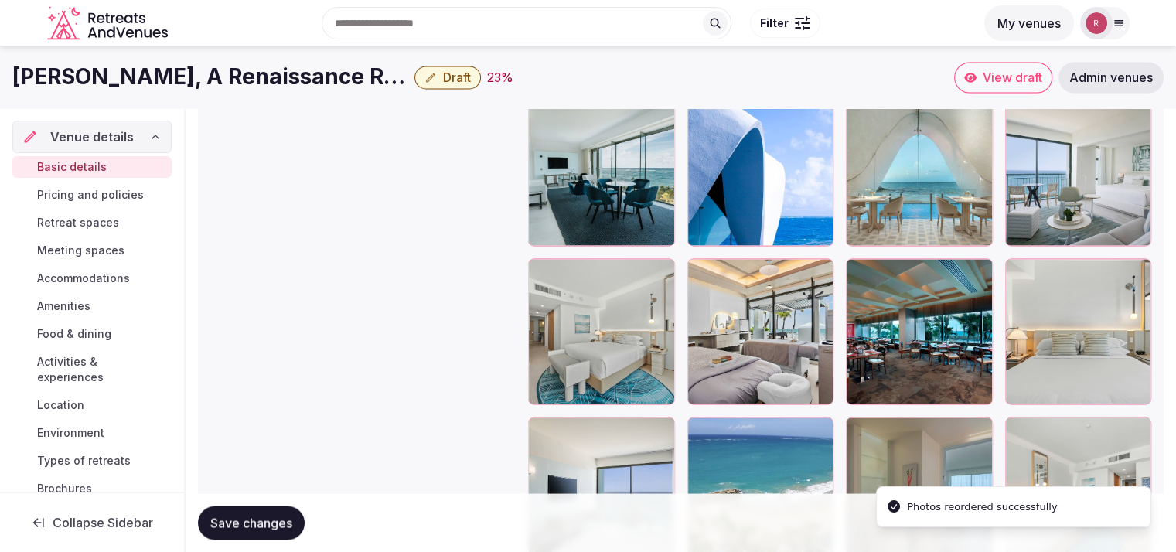
scroll to position [2720, 0]
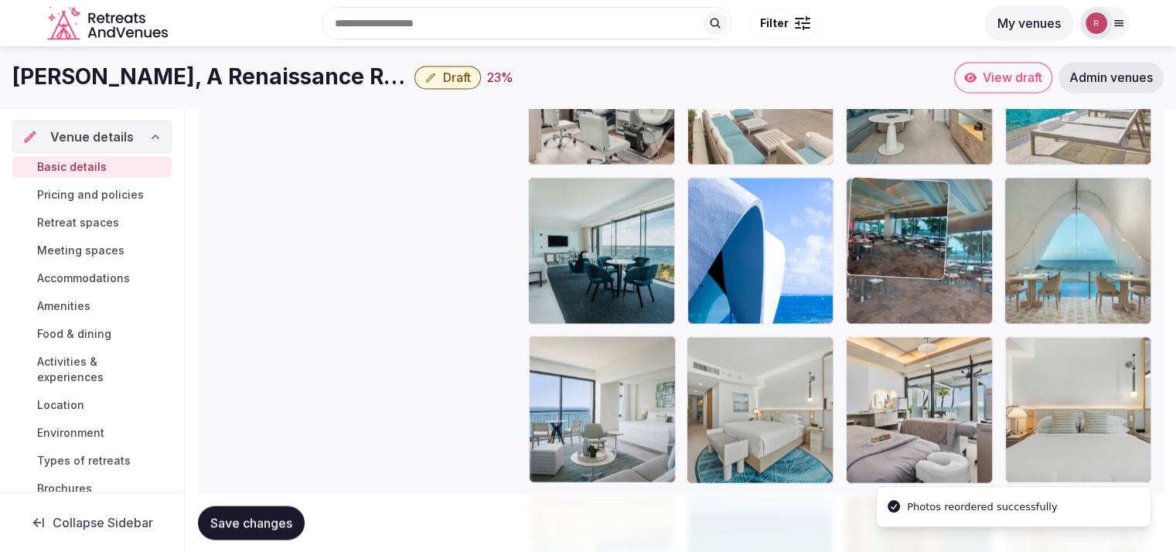
drag, startPoint x: 941, startPoint y: 405, endPoint x: 953, endPoint y: 227, distance: 178.3
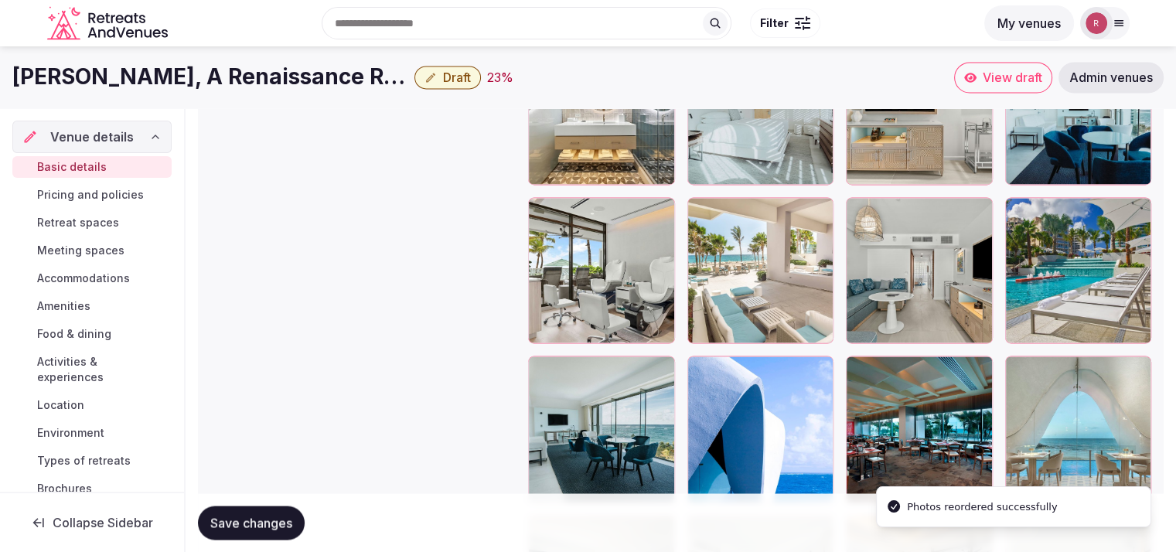
scroll to position [2508, 0]
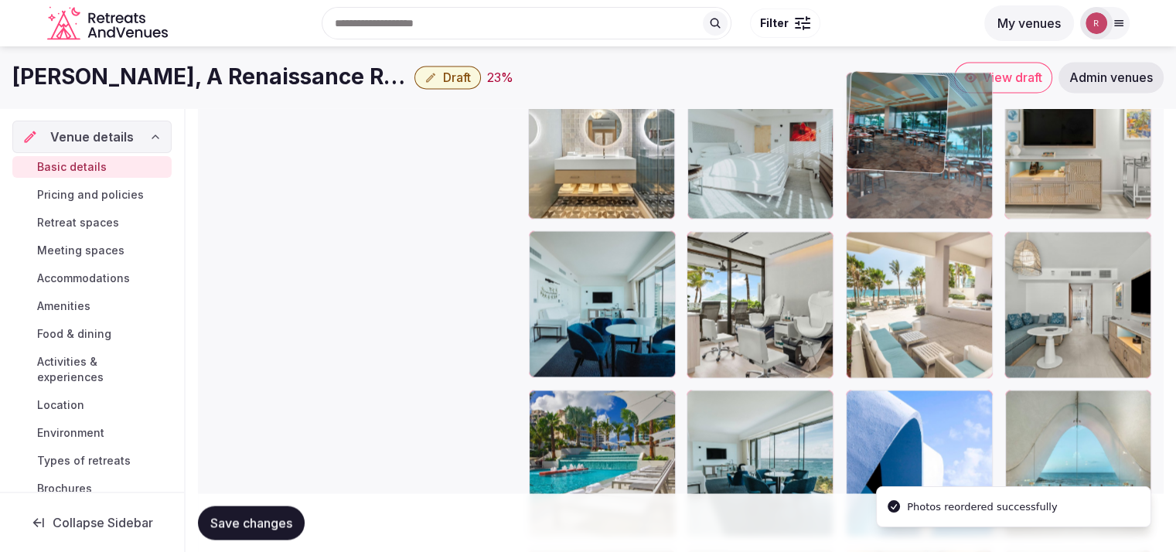
drag, startPoint x: 928, startPoint y: 456, endPoint x: 918, endPoint y: 196, distance: 260.1
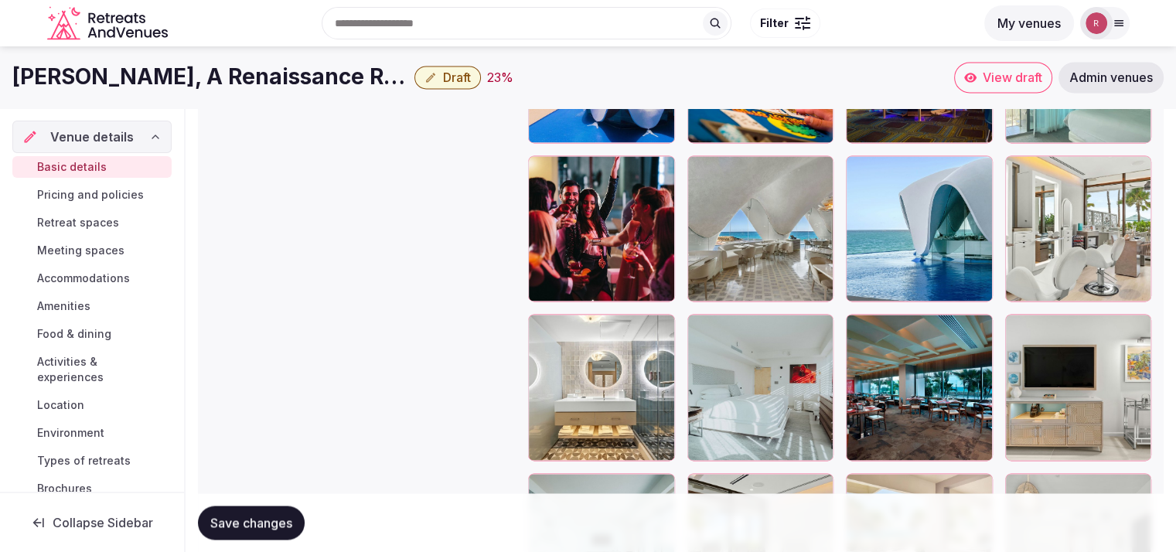
scroll to position [2261, 0]
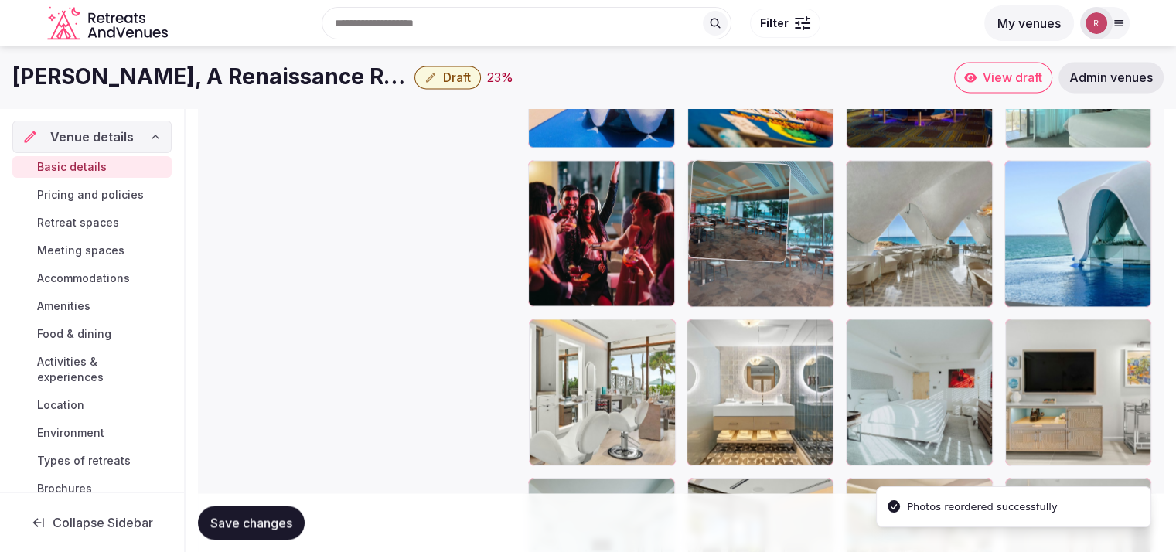
drag, startPoint x: 930, startPoint y: 417, endPoint x: 798, endPoint y: 284, distance: 187.1
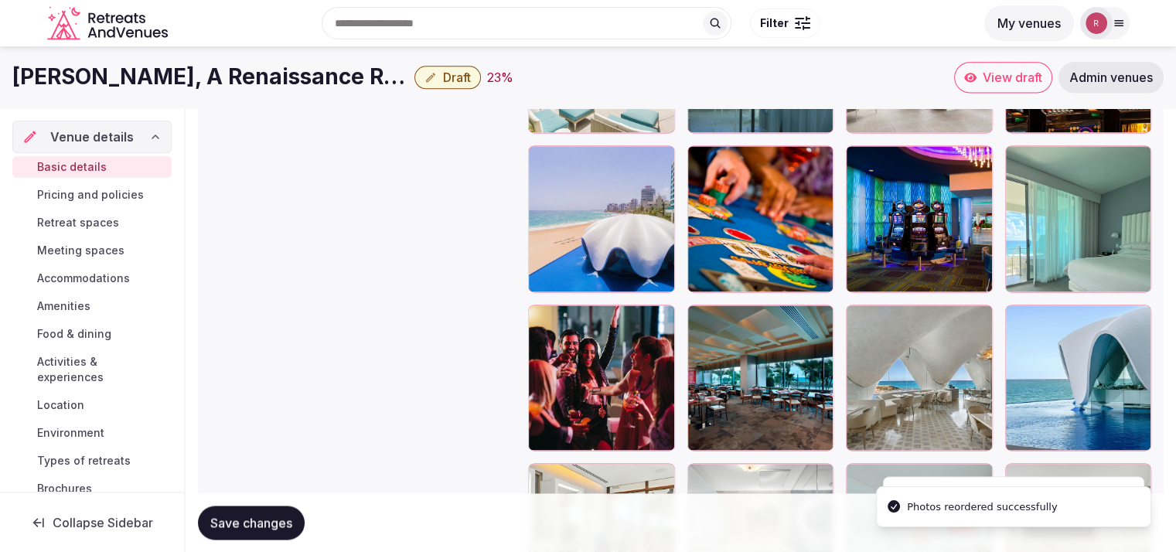
scroll to position [2073, 0]
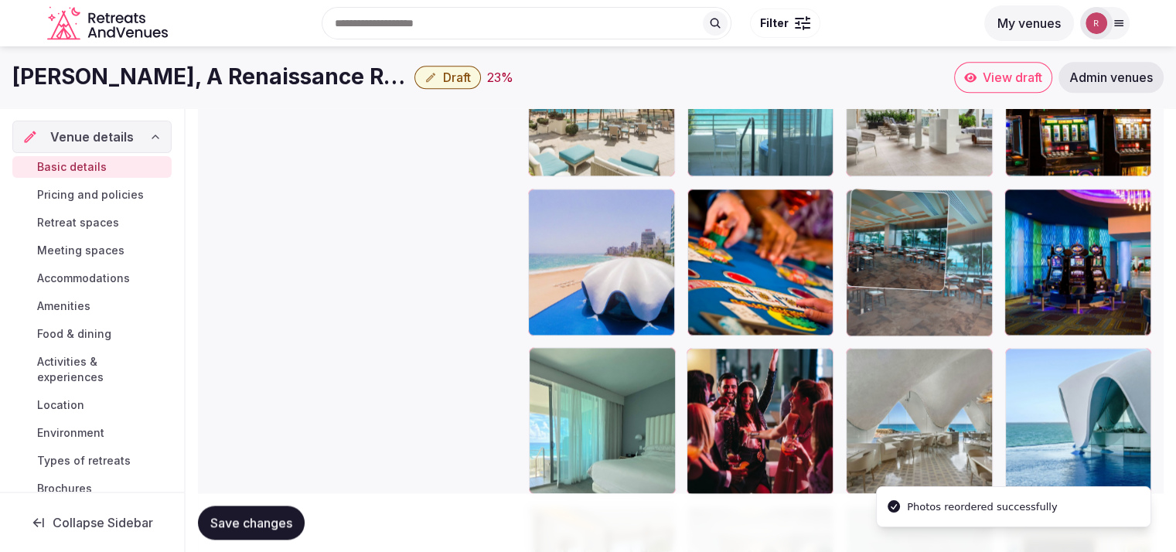
drag, startPoint x: 776, startPoint y: 419, endPoint x: 903, endPoint y: 269, distance: 197.0
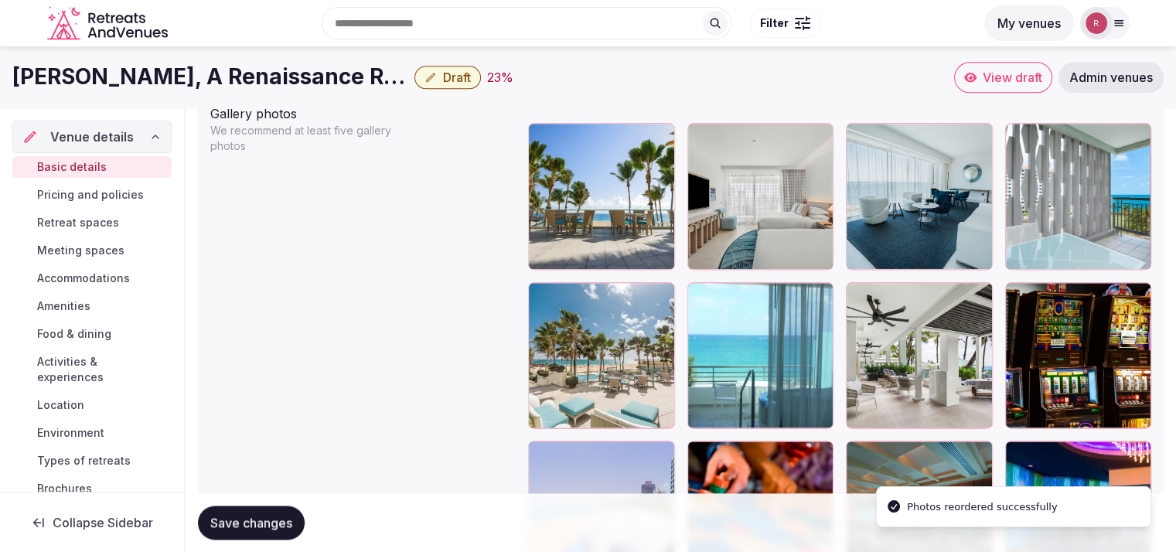
scroll to position [1831, 0]
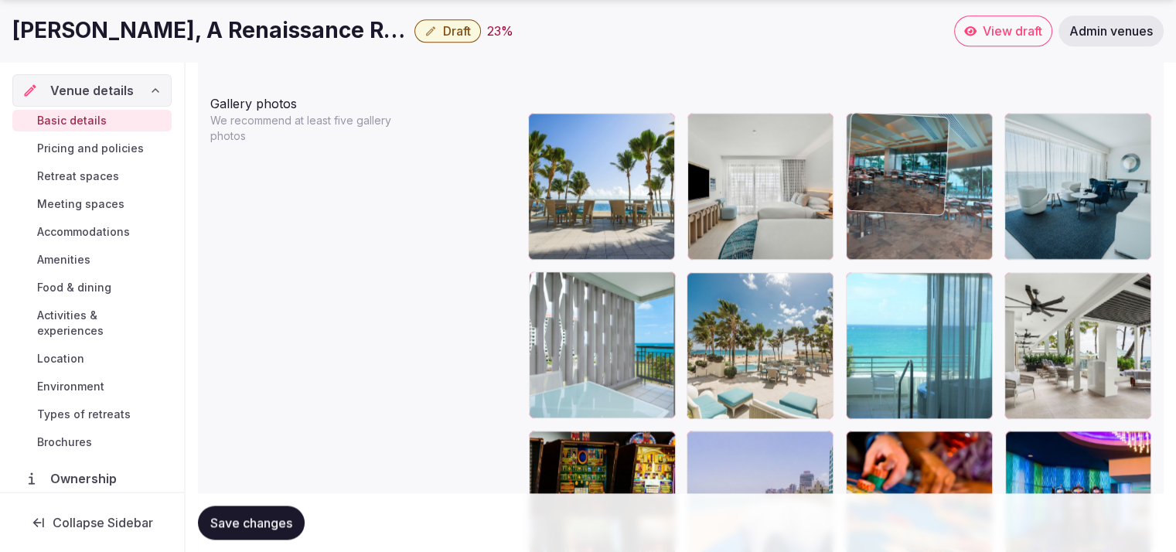
drag, startPoint x: 941, startPoint y: 457, endPoint x: 947, endPoint y: 200, distance: 256.9
click at [947, 200] on body "**********" at bounding box center [588, 225] width 1176 height 4113
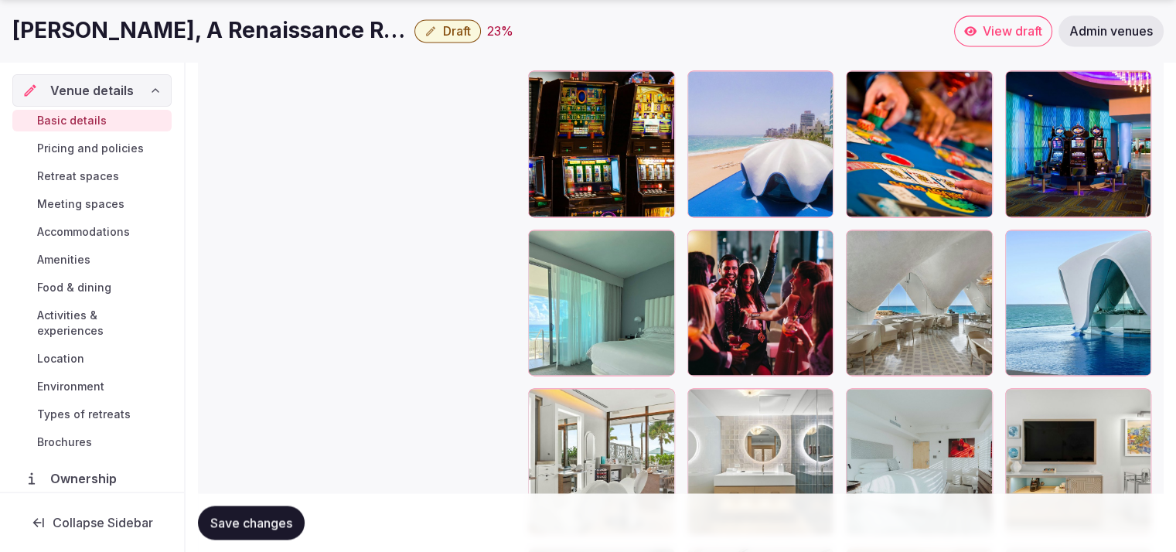
scroll to position [2250, 0]
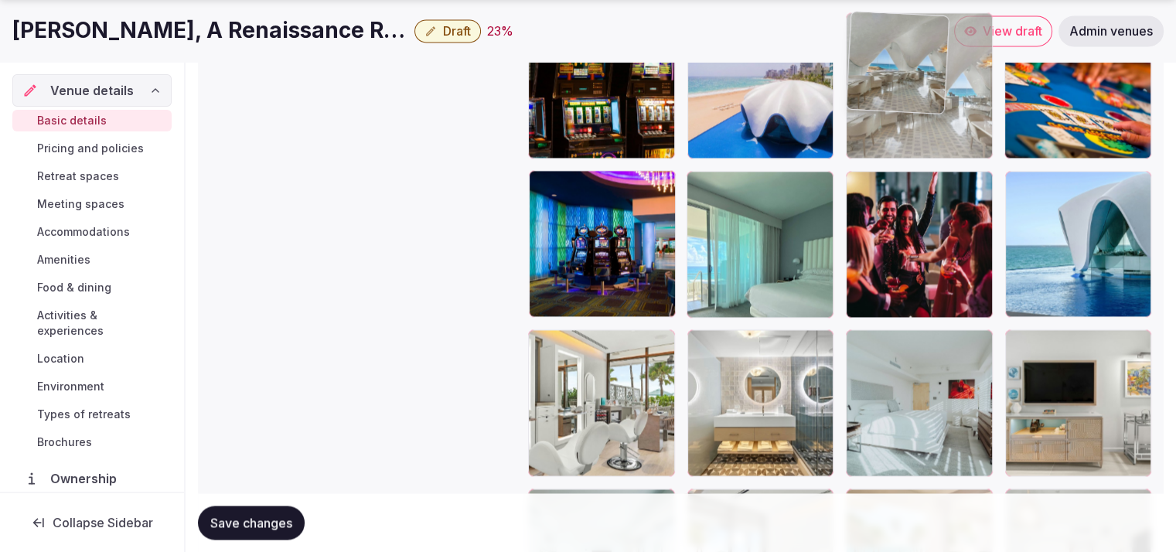
drag, startPoint x: 900, startPoint y: 268, endPoint x: 938, endPoint y: 137, distance: 136.8
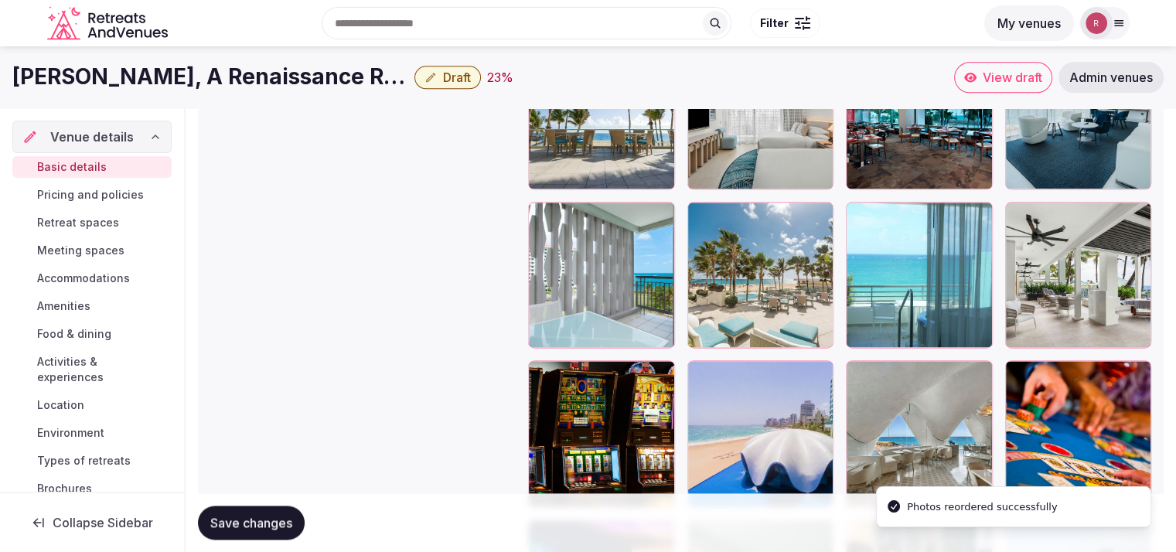
scroll to position [1897, 0]
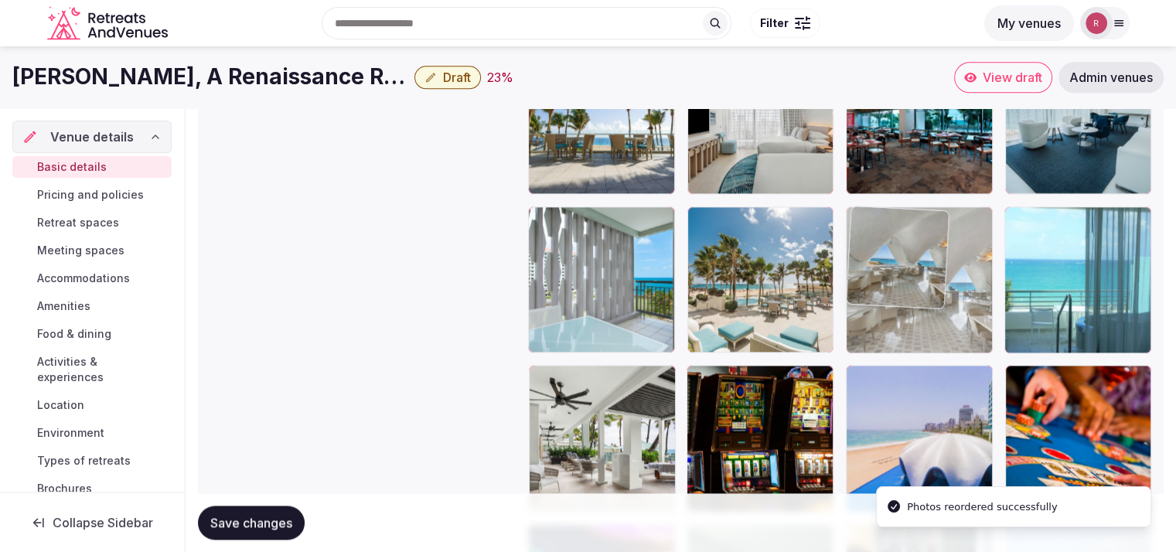
drag, startPoint x: 948, startPoint y: 401, endPoint x: 956, endPoint y: 260, distance: 141.8
click at [956, 260] on body "**********" at bounding box center [588, 159] width 1176 height 4113
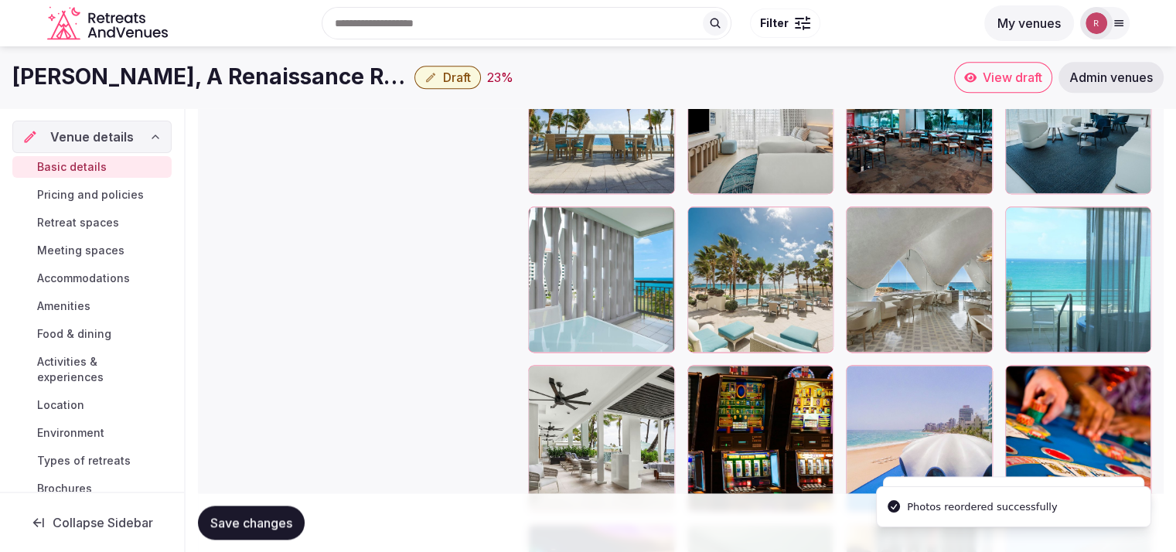
scroll to position [1776, 0]
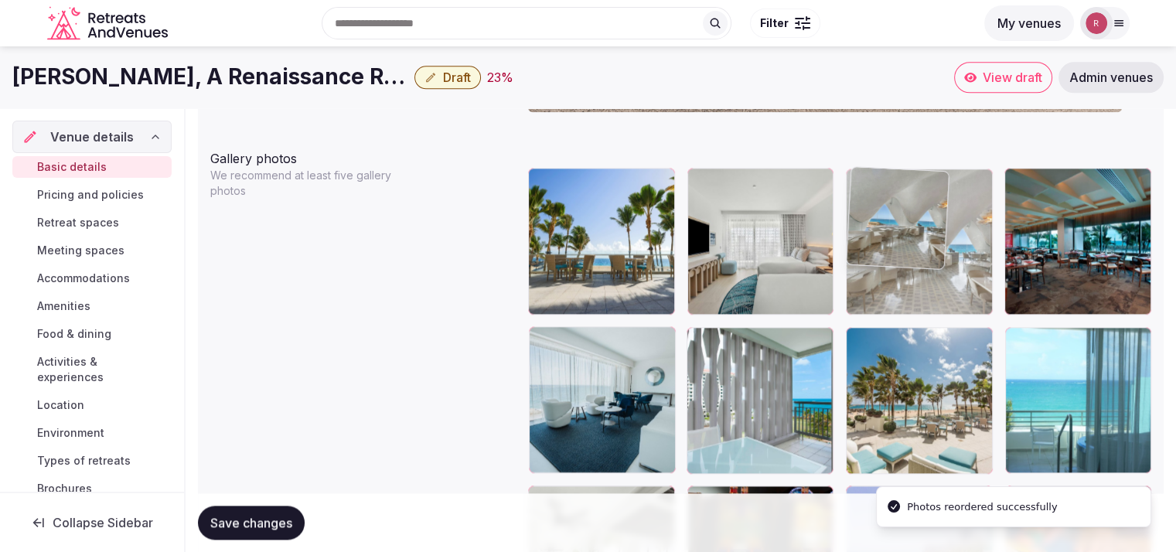
drag, startPoint x: 942, startPoint y: 401, endPoint x: 934, endPoint y: 285, distance: 116.3
click at [934, 285] on body "**********" at bounding box center [588, 280] width 1176 height 4113
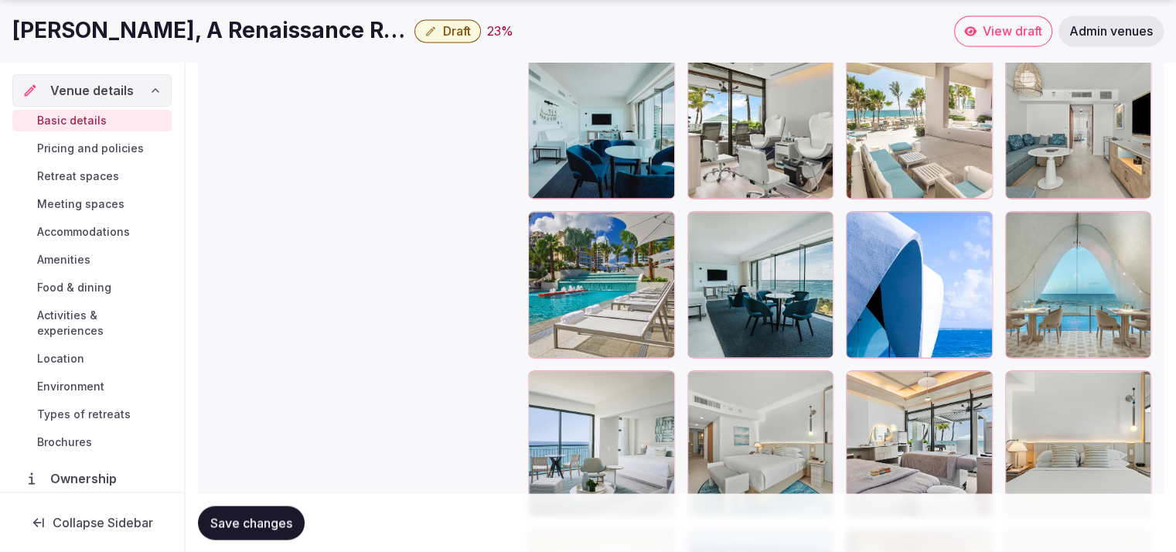
scroll to position [2599, 0]
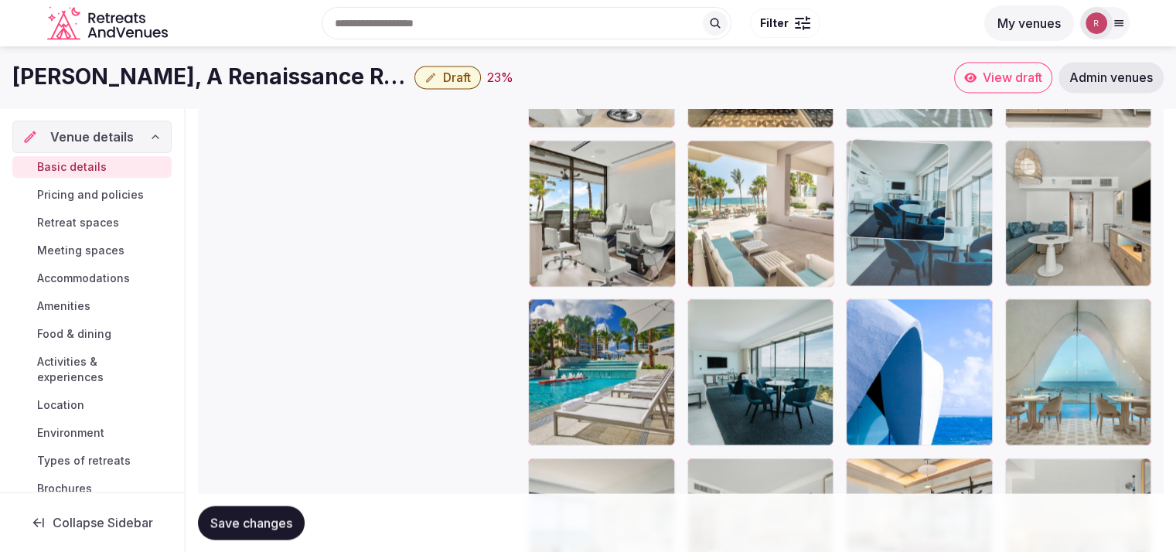
drag, startPoint x: 582, startPoint y: 247, endPoint x: 926, endPoint y: 193, distance: 348.4
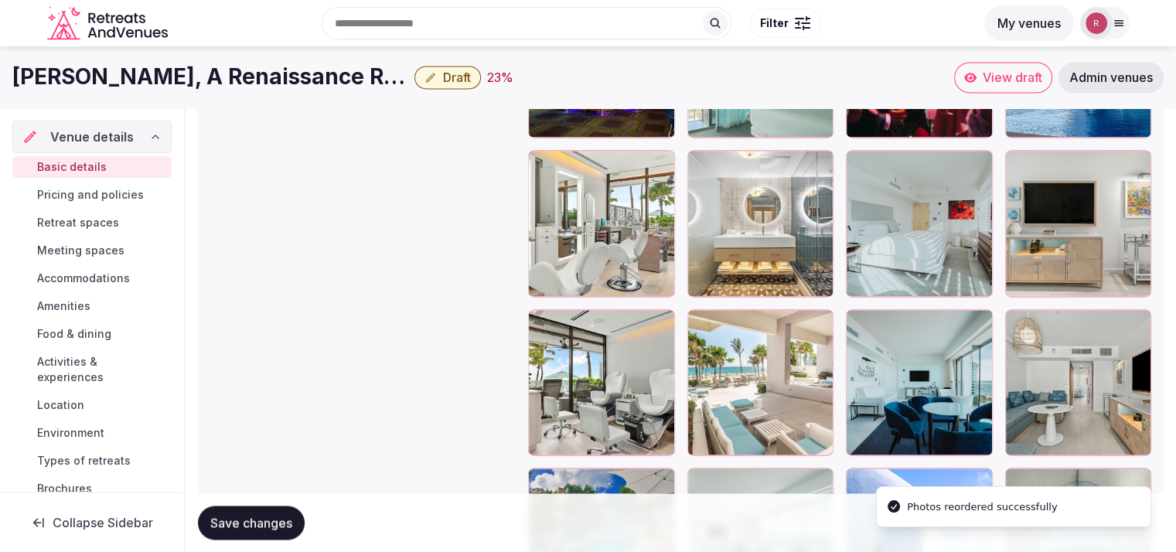
scroll to position [2382, 0]
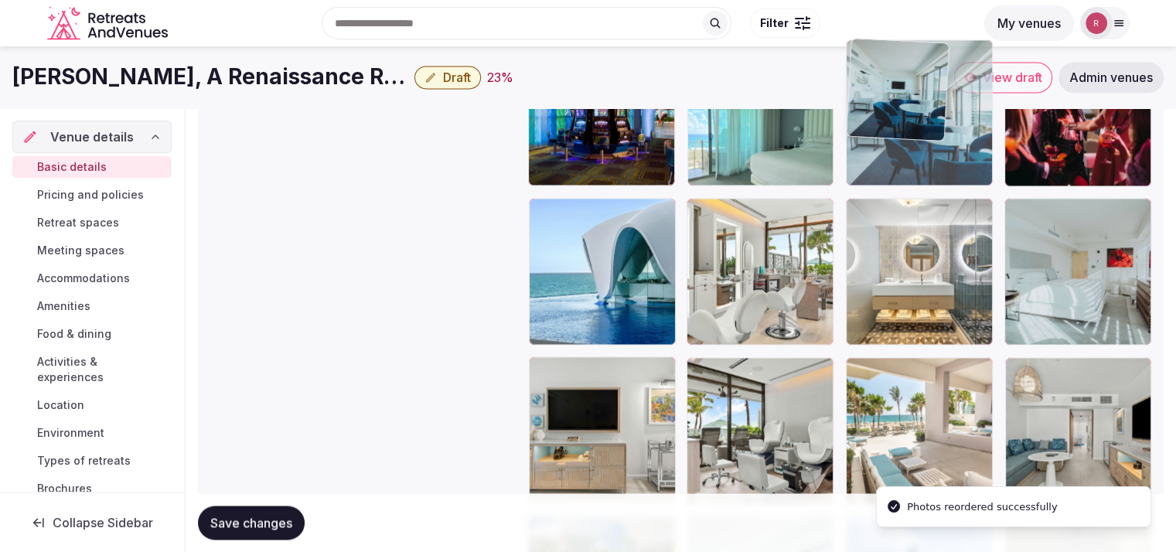
drag, startPoint x: 941, startPoint y: 405, endPoint x: 967, endPoint y: 165, distance: 241.2
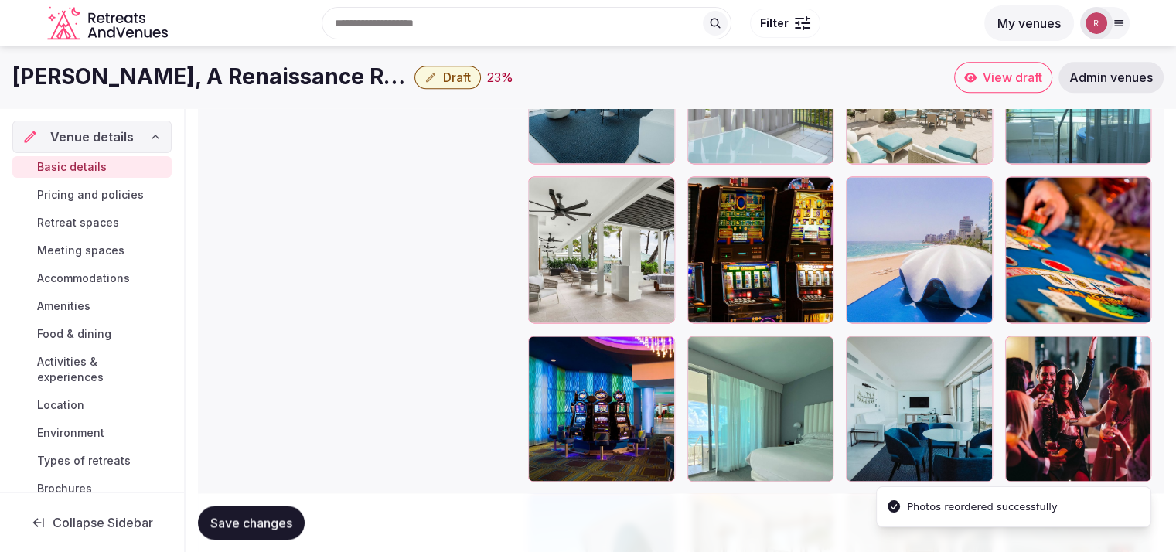
scroll to position [2081, 0]
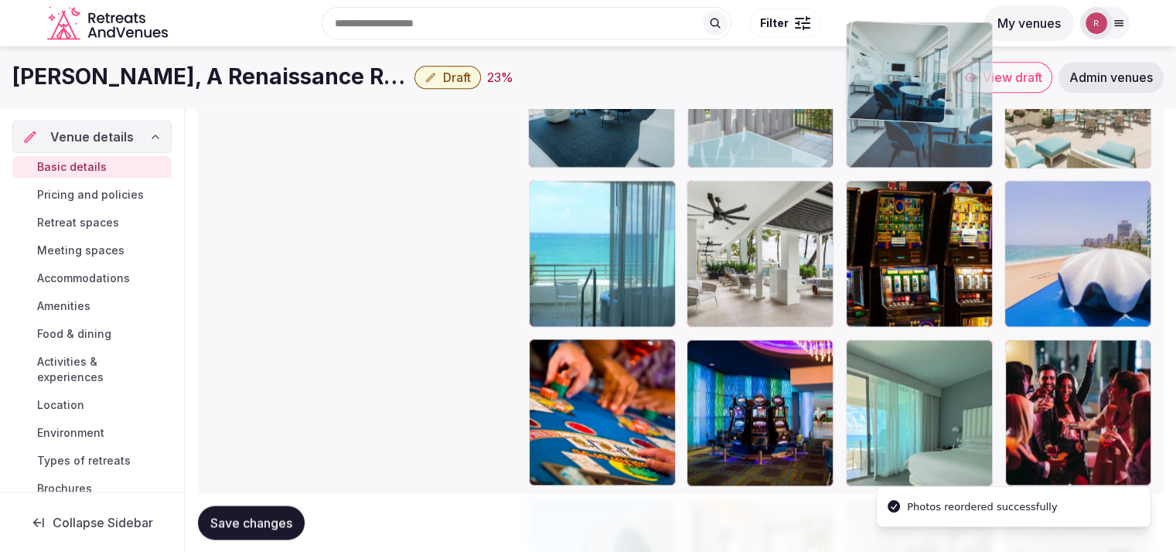
drag, startPoint x: 929, startPoint y: 366, endPoint x: 931, endPoint y: 142, distance: 224.3
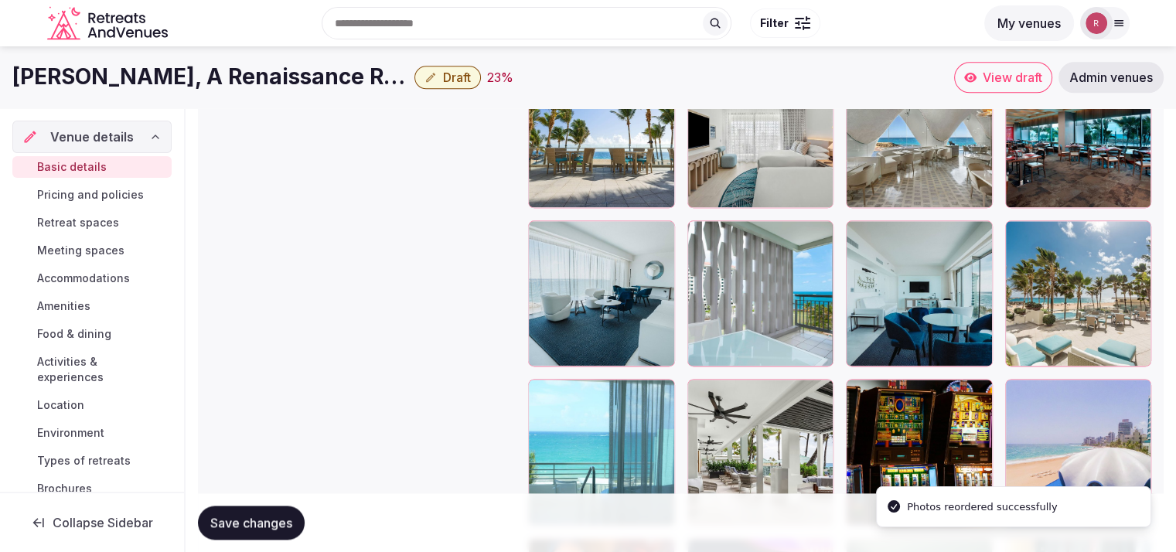
scroll to position [1810, 0]
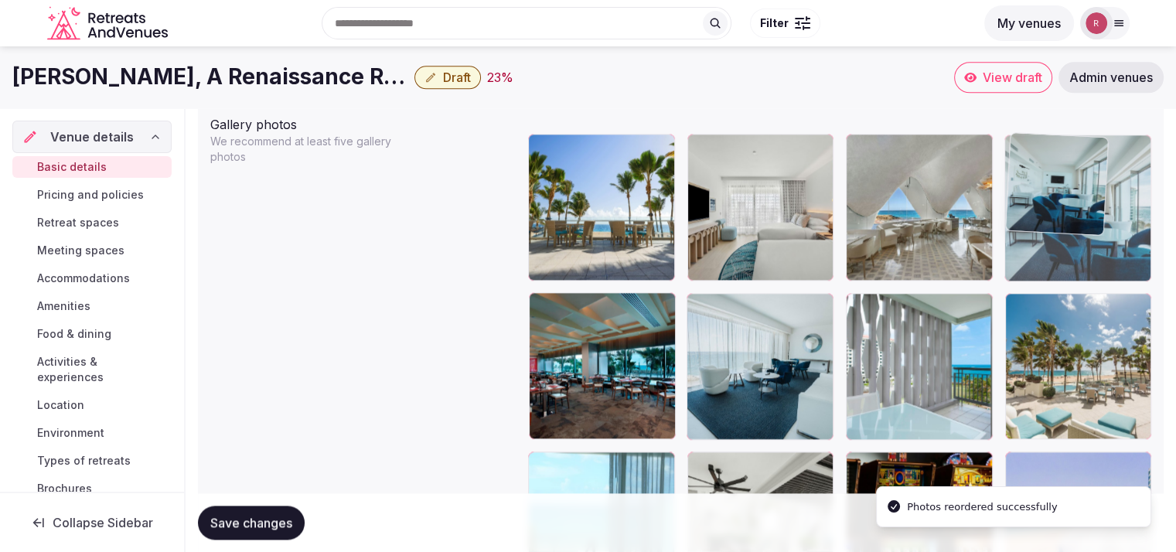
drag, startPoint x: 951, startPoint y: 349, endPoint x: 1069, endPoint y: 225, distance: 171.2
click at [1069, 225] on body "**********" at bounding box center [588, 246] width 1176 height 4113
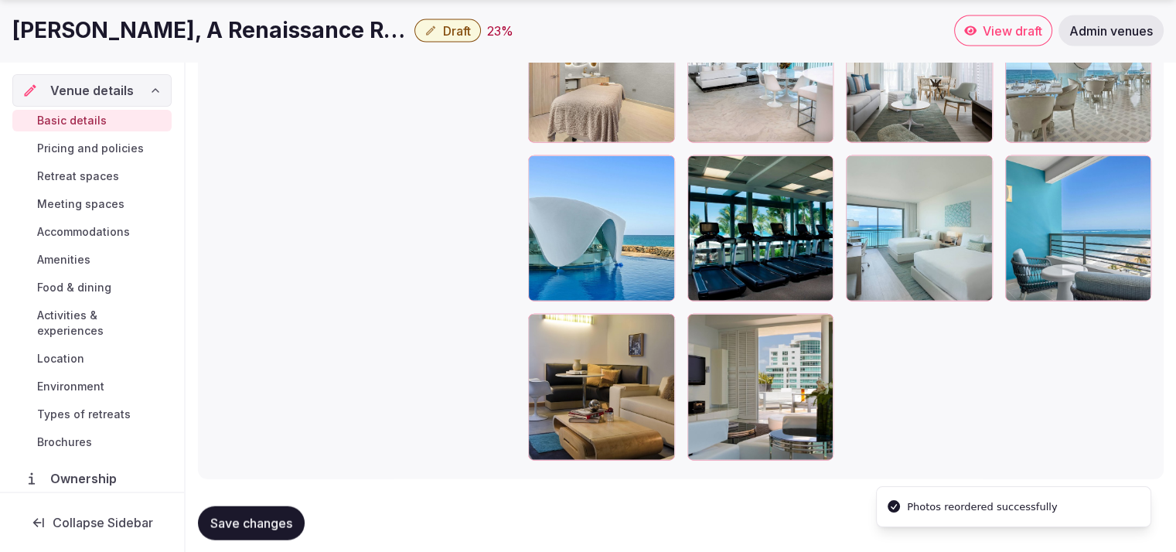
scroll to position [3559, 0]
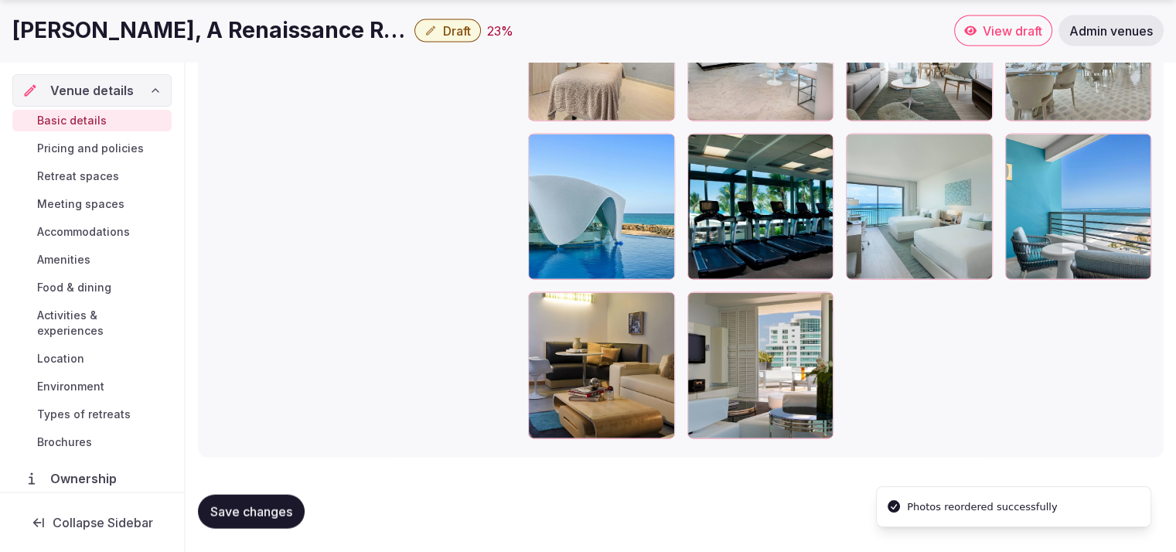
click at [232, 515] on span "Save changes" at bounding box center [251, 511] width 82 height 15
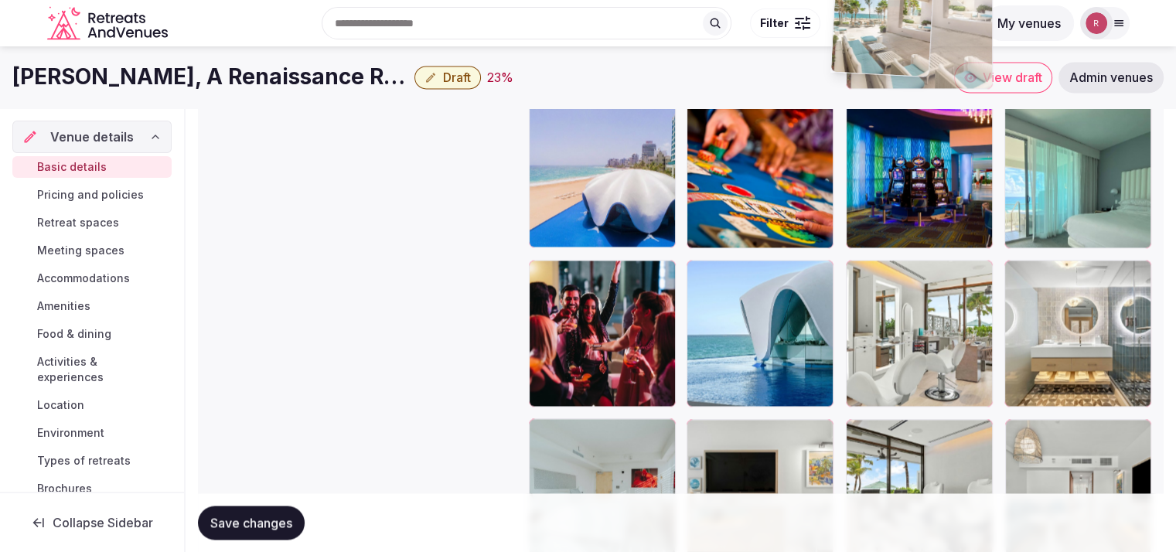
scroll to position [2312, 0]
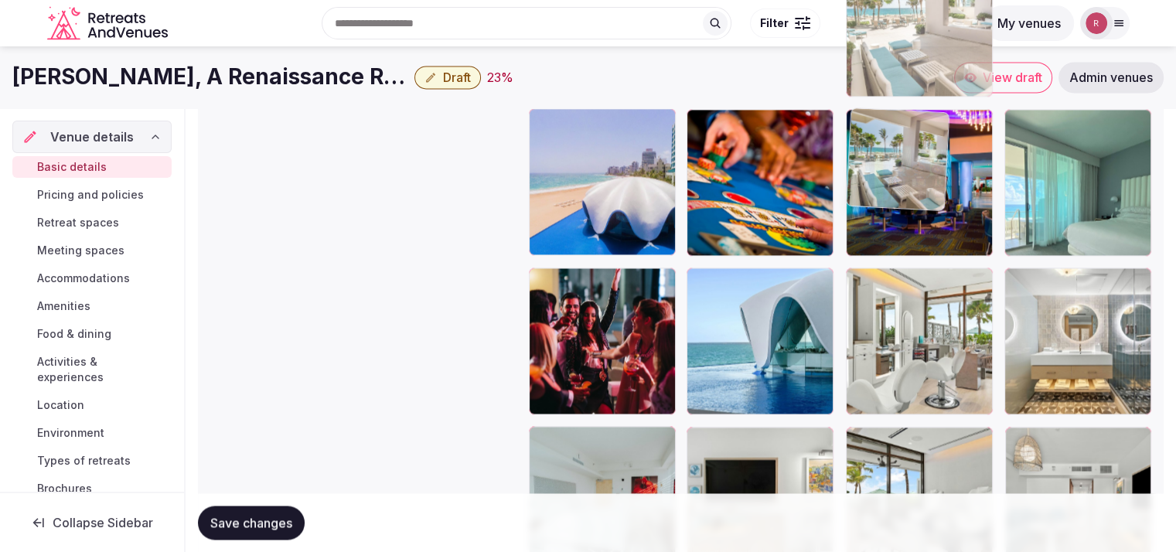
drag, startPoint x: 897, startPoint y: 330, endPoint x: 926, endPoint y: 309, distance: 35.0
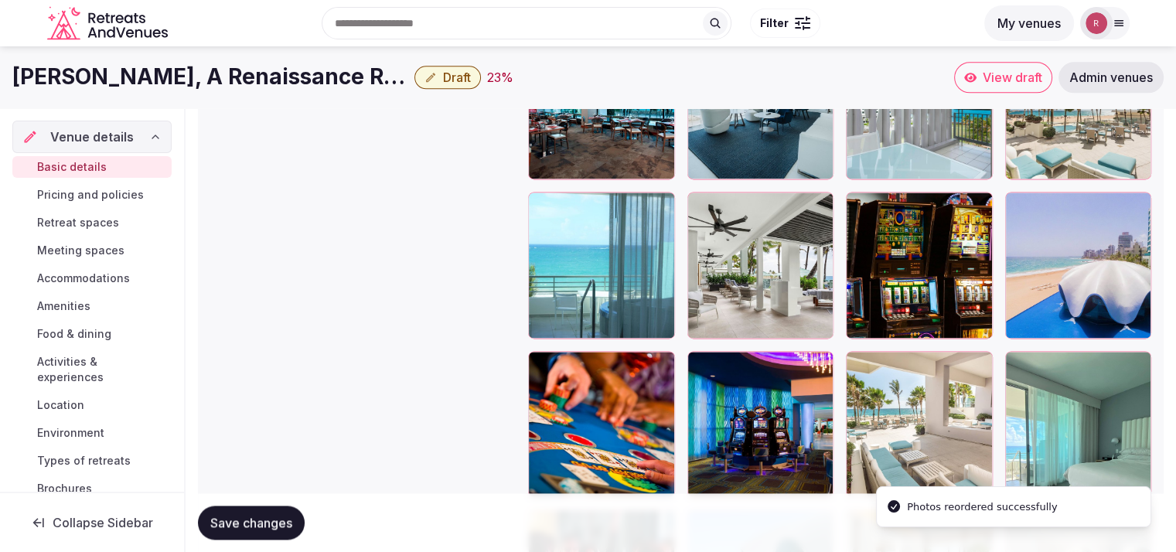
scroll to position [2036, 0]
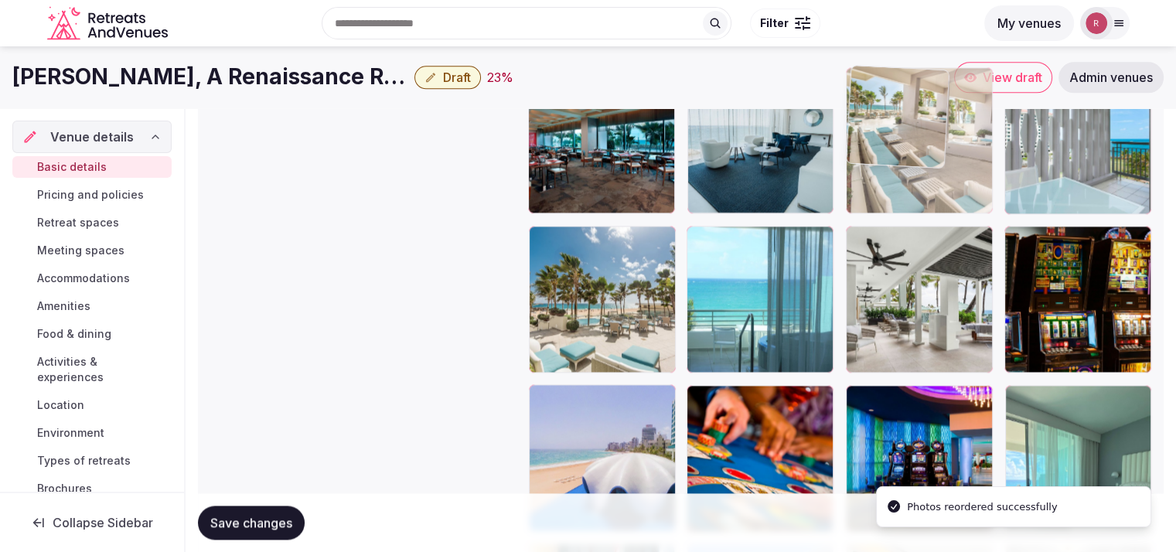
drag, startPoint x: 913, startPoint y: 460, endPoint x: 953, endPoint y: 200, distance: 263.7
click at [953, 200] on body "**********" at bounding box center [588, 20] width 1176 height 4113
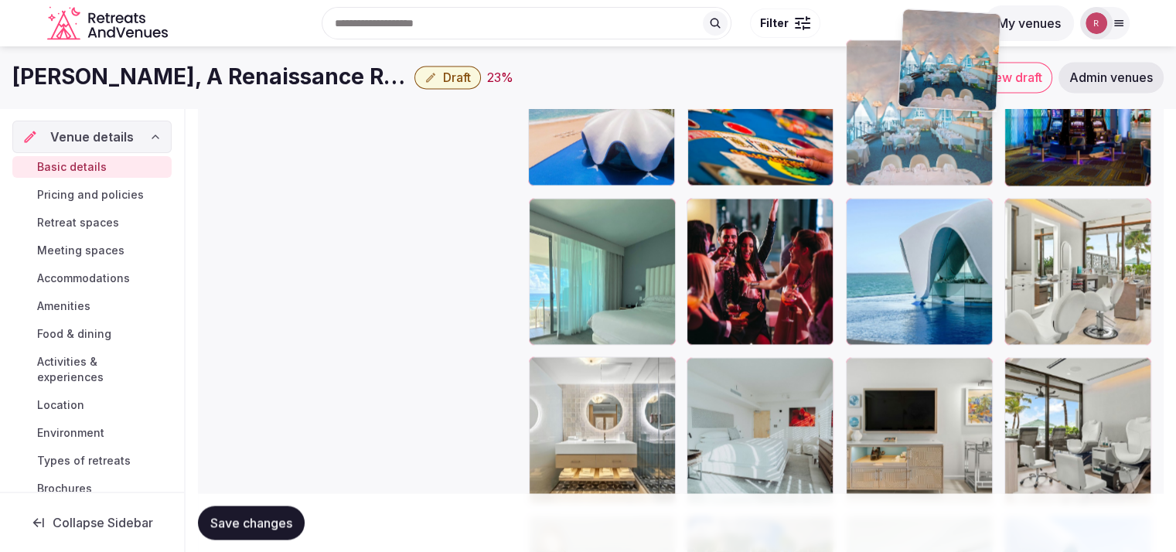
scroll to position [2378, 0]
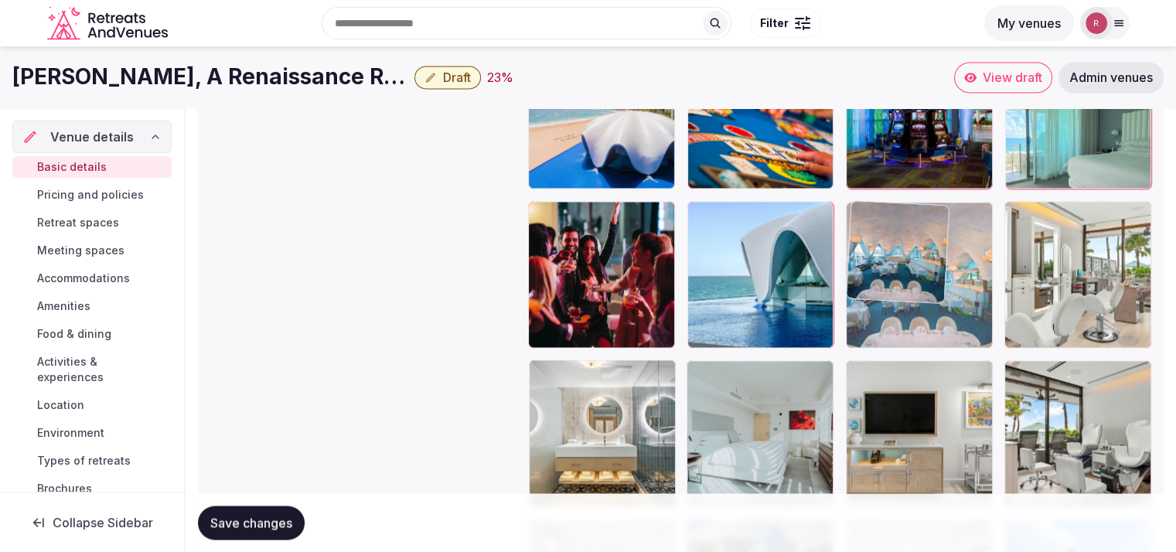
drag, startPoint x: 946, startPoint y: 297, endPoint x: 996, endPoint y: 309, distance: 51.6
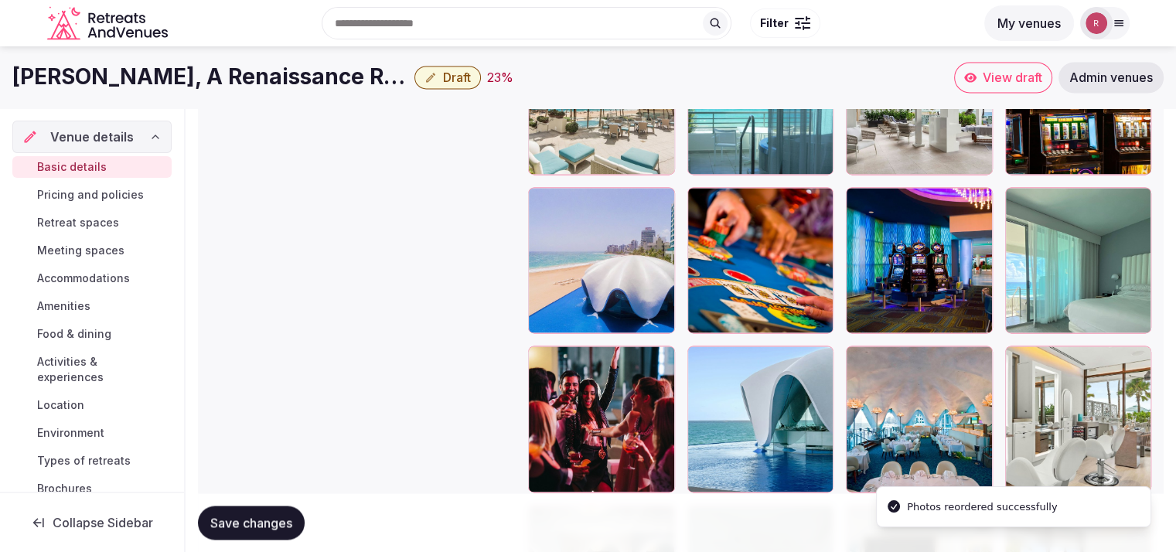
scroll to position [2195, 0]
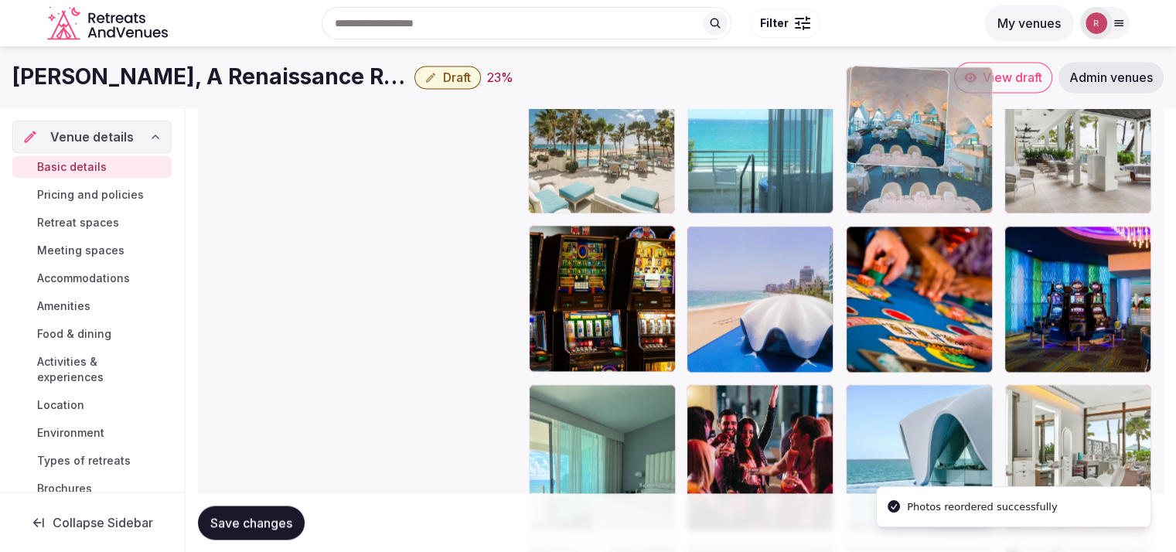
drag, startPoint x: 936, startPoint y: 433, endPoint x: 937, endPoint y: 151, distance: 282.3
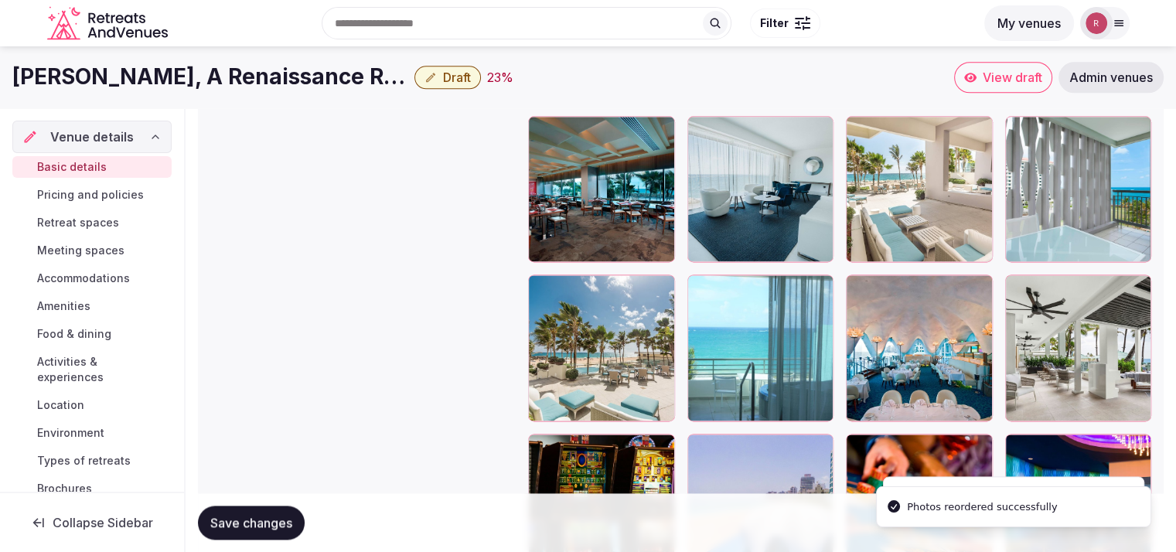
scroll to position [1928, 0]
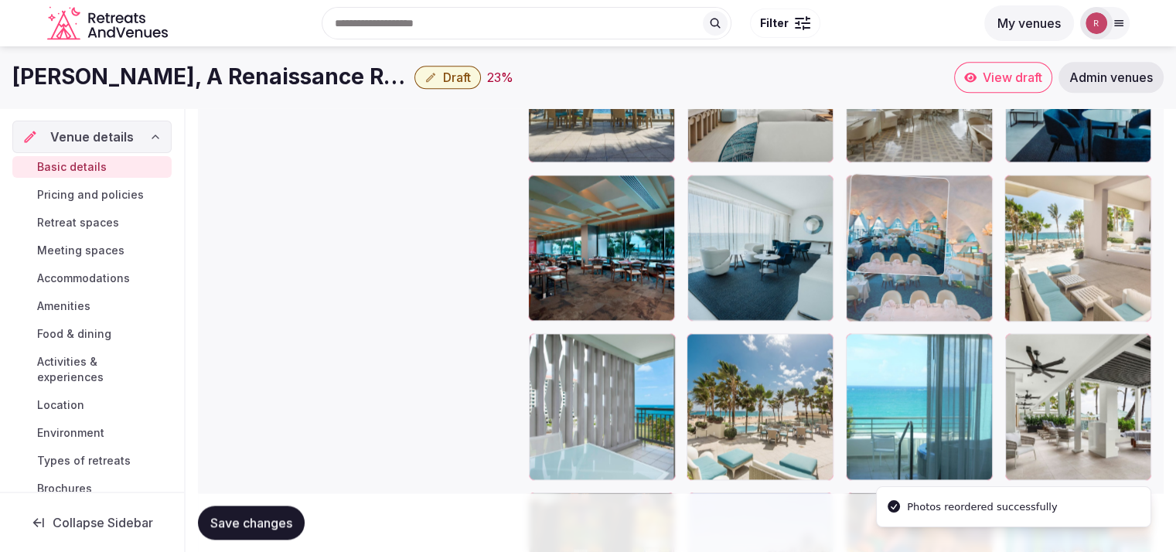
drag, startPoint x: 944, startPoint y: 396, endPoint x: 941, endPoint y: 182, distance: 214.3
click at [941, 182] on body "**********" at bounding box center [588, 128] width 1176 height 4113
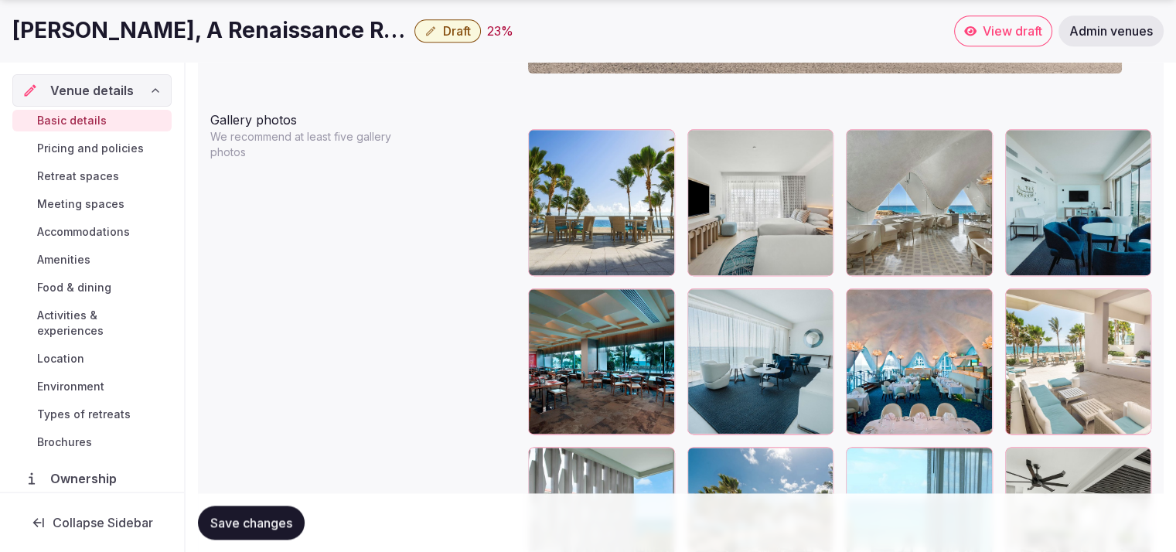
scroll to position [1819, 0]
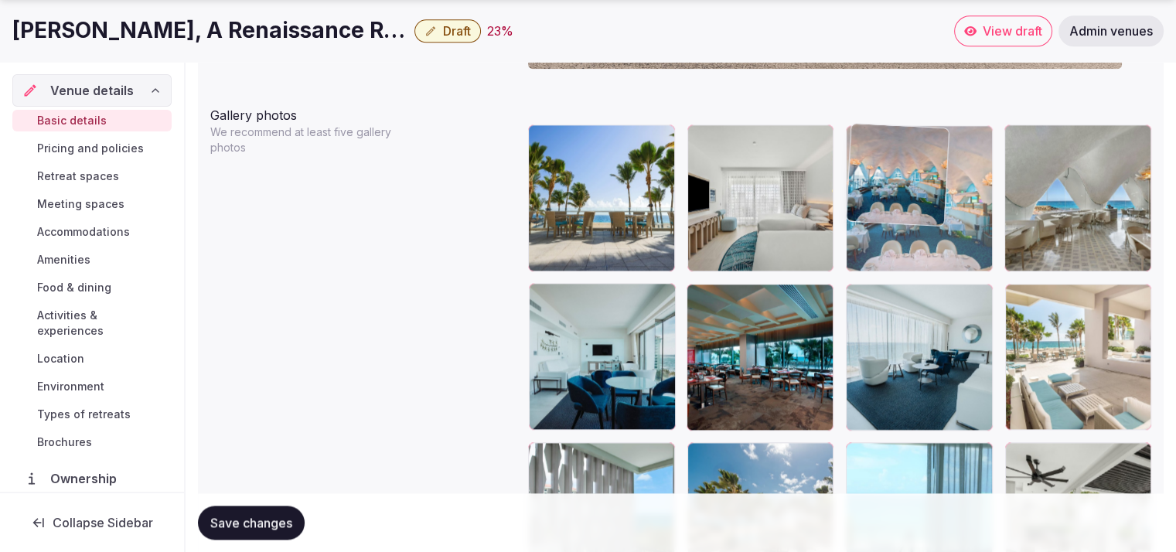
drag, startPoint x: 944, startPoint y: 359, endPoint x: 908, endPoint y: 213, distance: 150.5
click at [908, 213] on body "**********" at bounding box center [588, 237] width 1176 height 4113
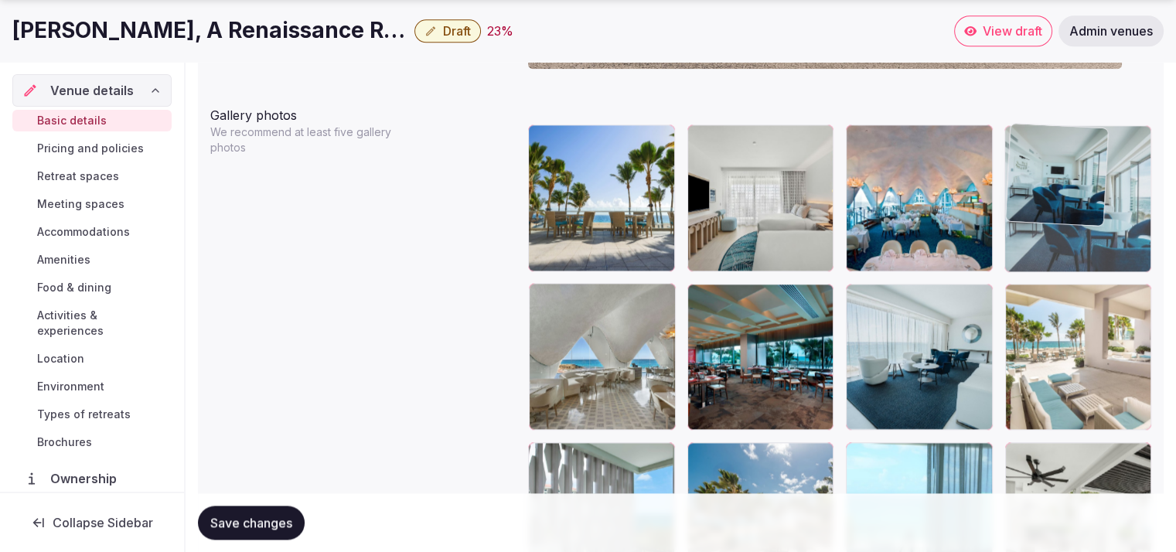
drag, startPoint x: 618, startPoint y: 382, endPoint x: 1072, endPoint y: 243, distance: 474.9
click at [1072, 243] on body "**********" at bounding box center [588, 237] width 1176 height 4113
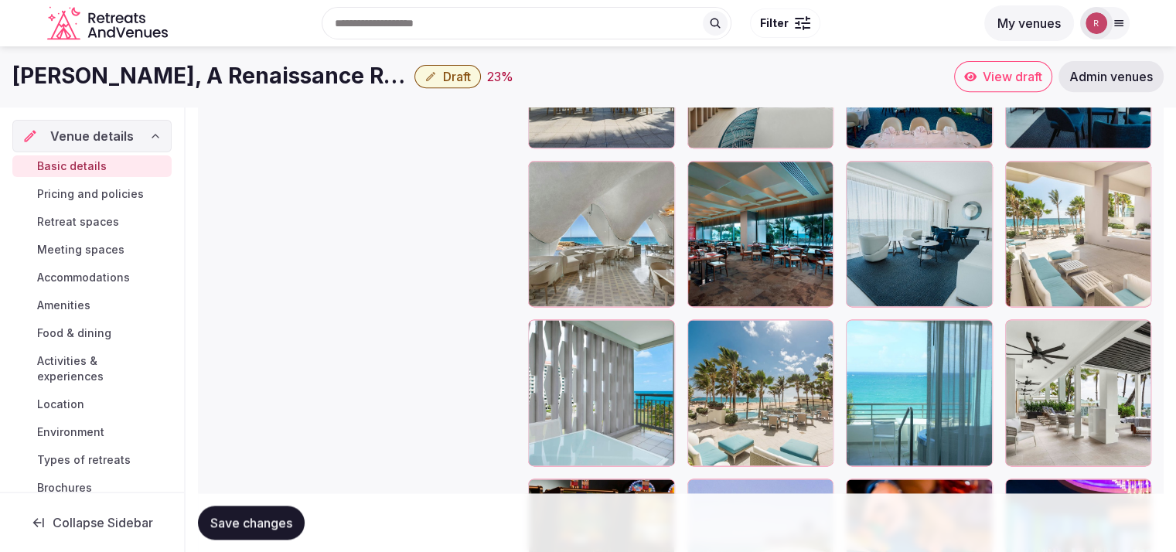
scroll to position [1932, 0]
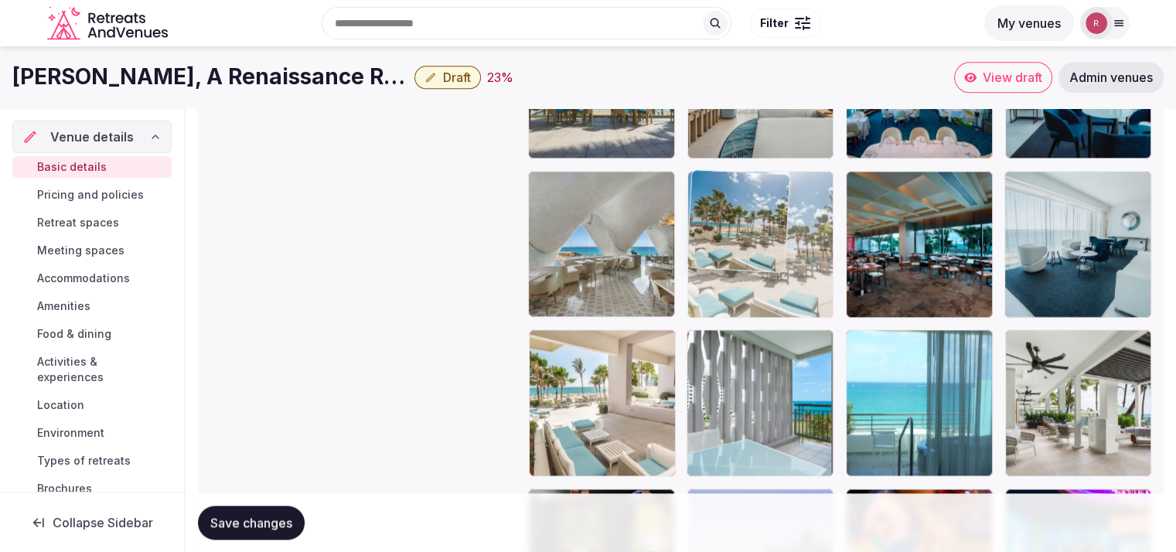
drag, startPoint x: 737, startPoint y: 395, endPoint x: 750, endPoint y: 244, distance: 151.3
click at [750, 244] on body "**********" at bounding box center [588, 124] width 1176 height 4113
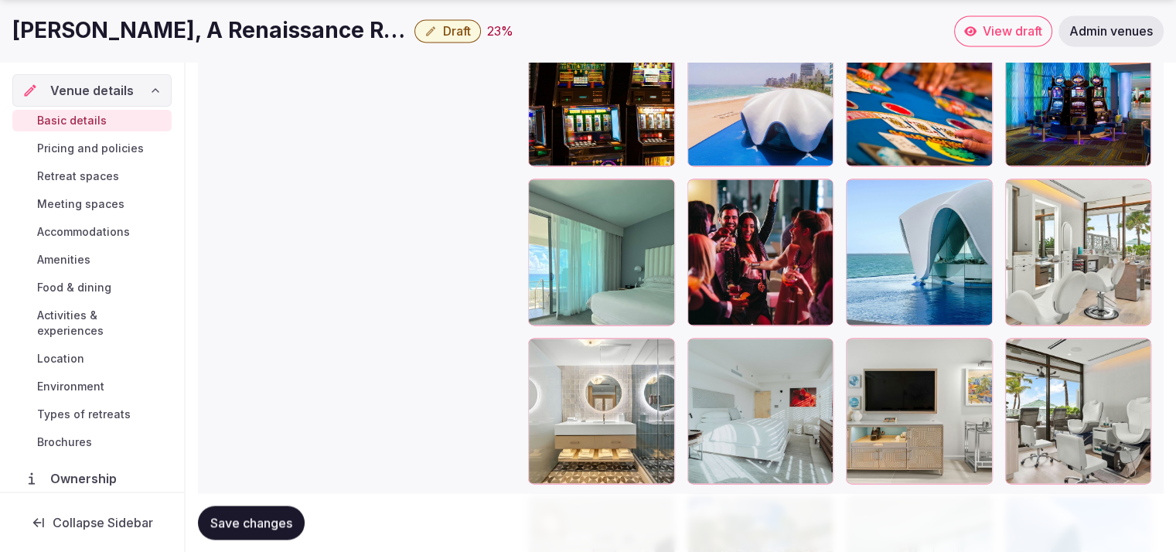
scroll to position [2453, 0]
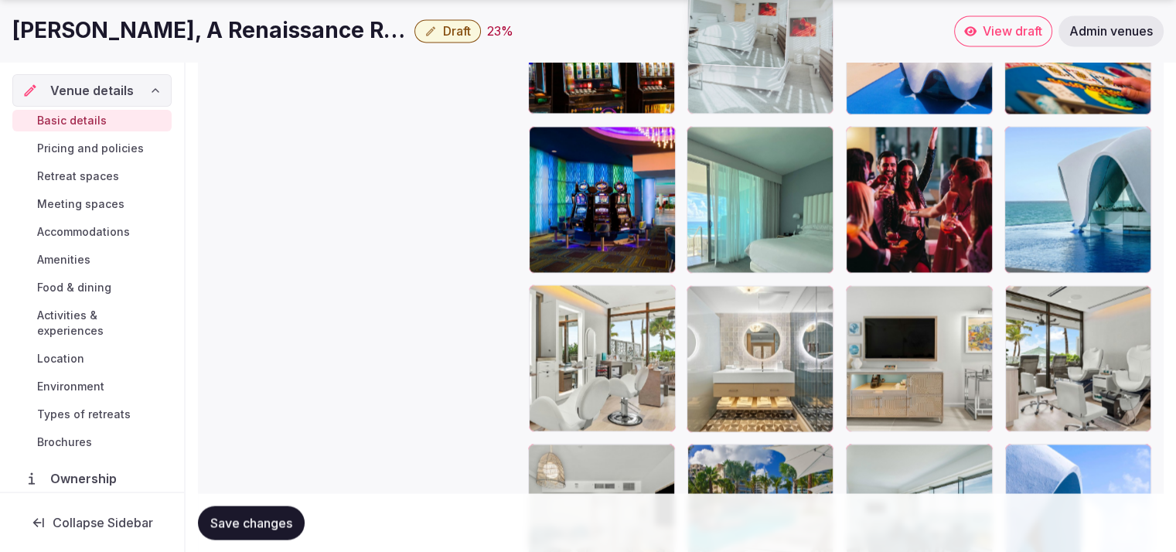
drag, startPoint x: 801, startPoint y: 393, endPoint x: 900, endPoint y: 173, distance: 241.0
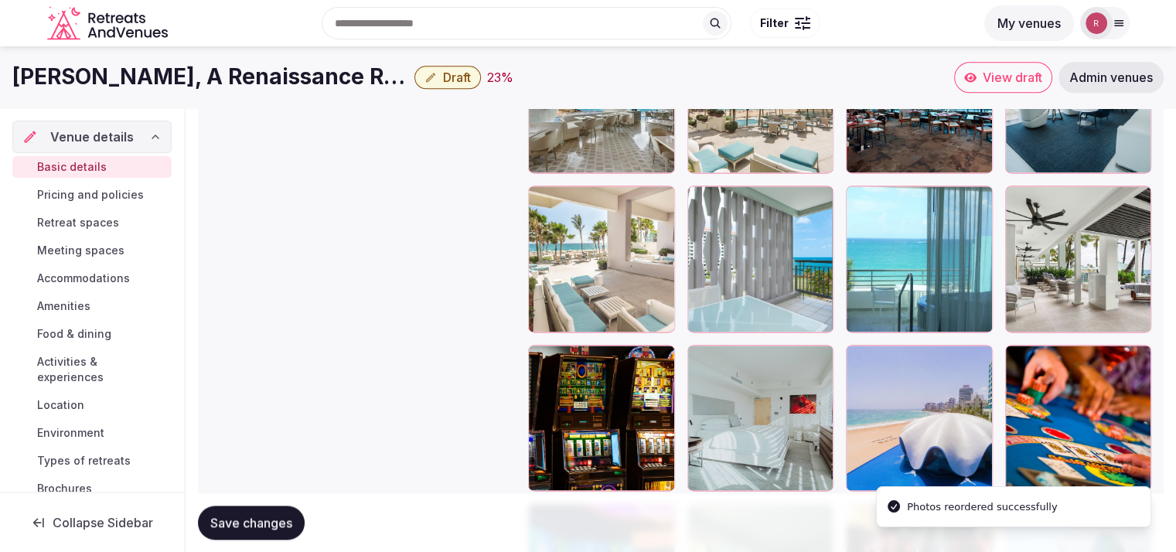
scroll to position [2051, 0]
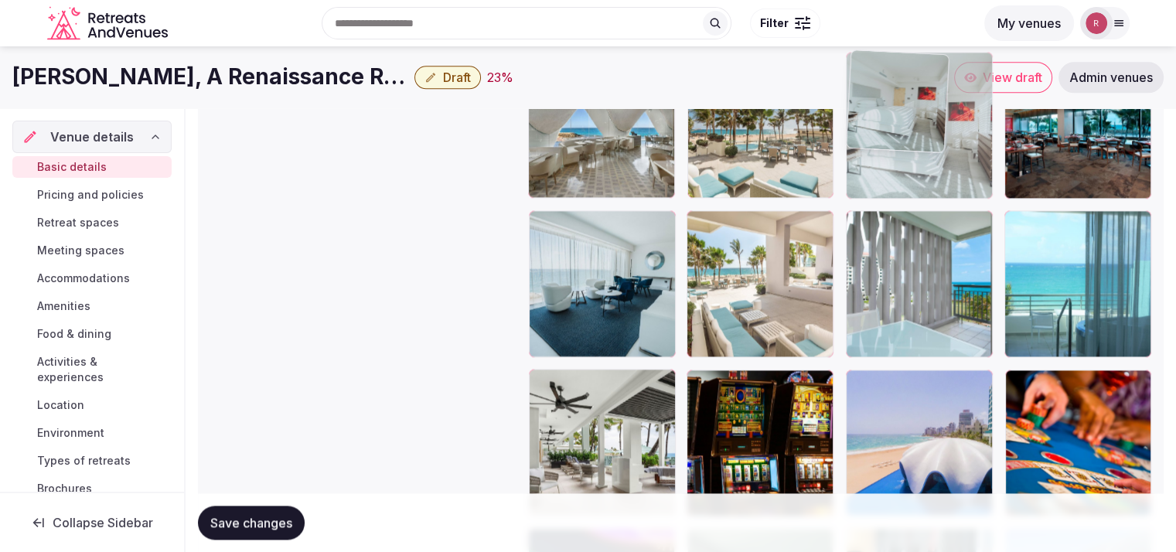
drag, startPoint x: 764, startPoint y: 452, endPoint x: 965, endPoint y: 192, distance: 328.6
click at [965, 192] on body "**********" at bounding box center [588, 5] width 1176 height 4113
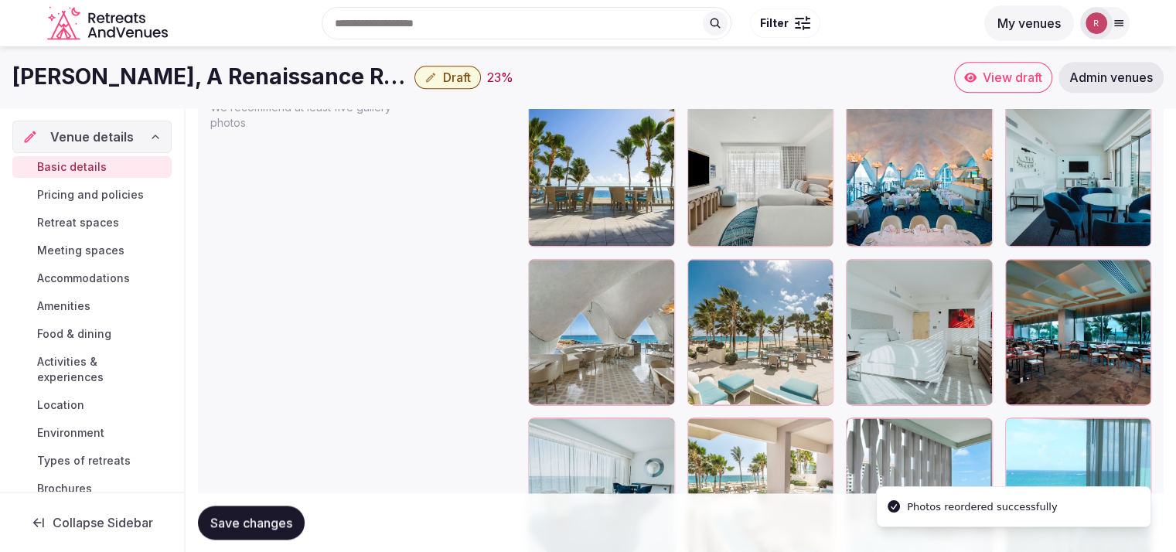
scroll to position [1829, 0]
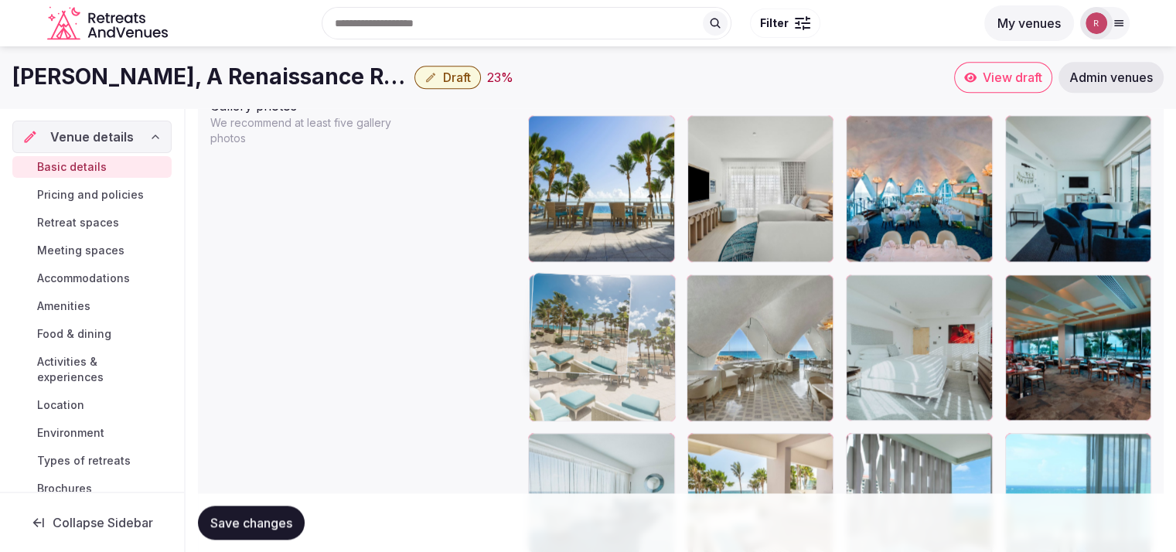
drag, startPoint x: 743, startPoint y: 357, endPoint x: 607, endPoint y: 356, distance: 136.1
click at [607, 356] on body "**********" at bounding box center [588, 227] width 1176 height 4113
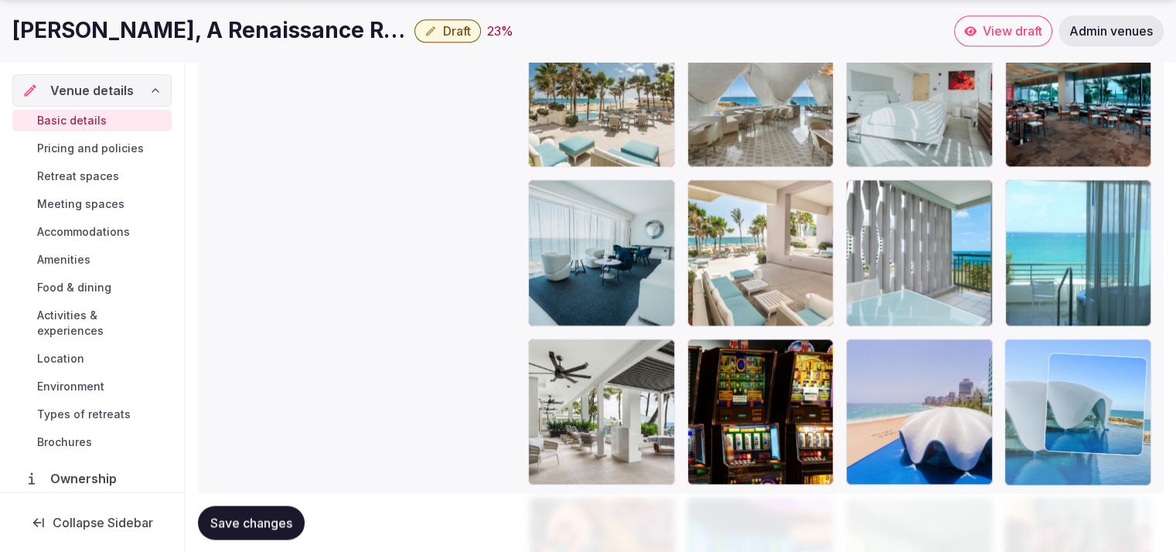
scroll to position [2088, 0]
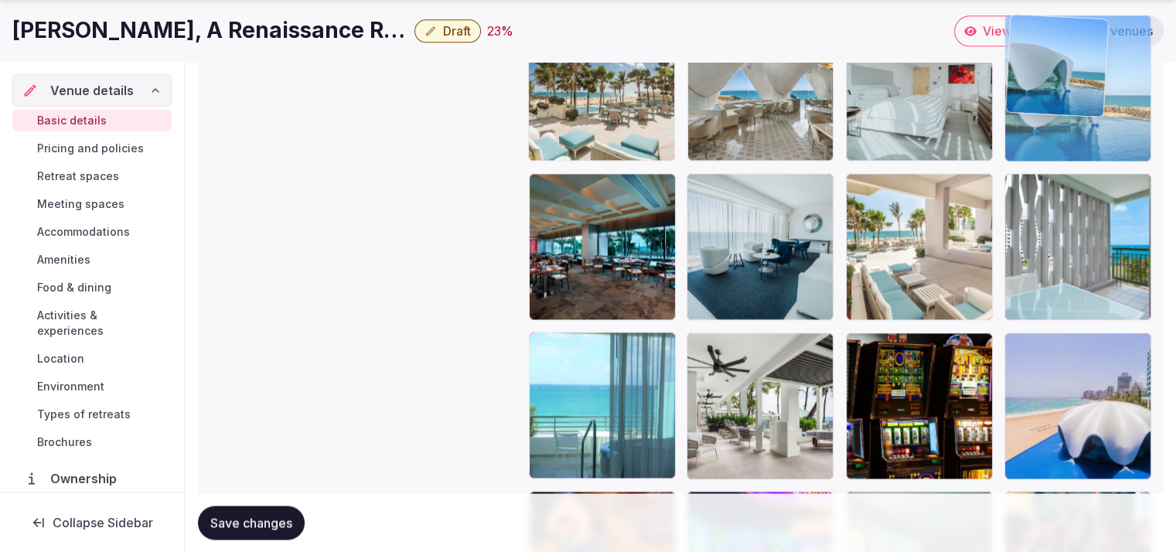
drag, startPoint x: 618, startPoint y: 463, endPoint x: 1090, endPoint y: 150, distance: 566.4
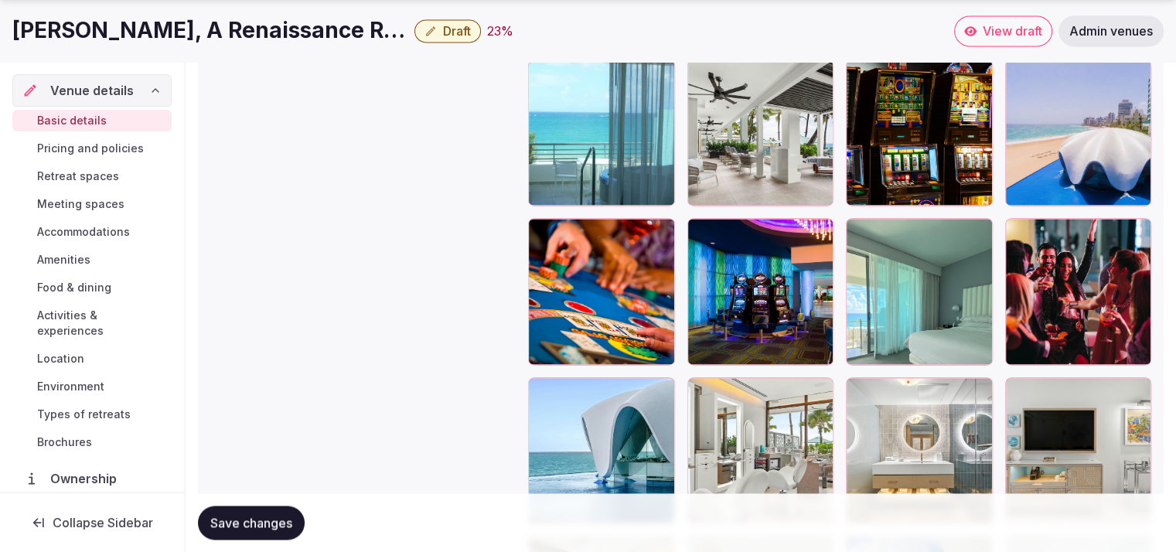
scroll to position [2391, 0]
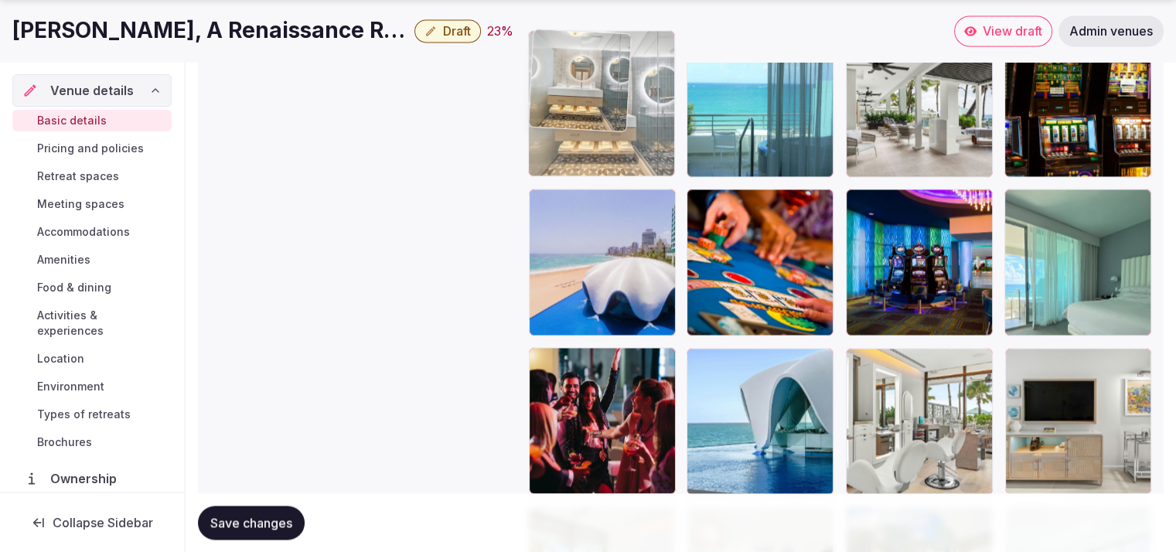
drag, startPoint x: 904, startPoint y: 404, endPoint x: 676, endPoint y: 136, distance: 351.7
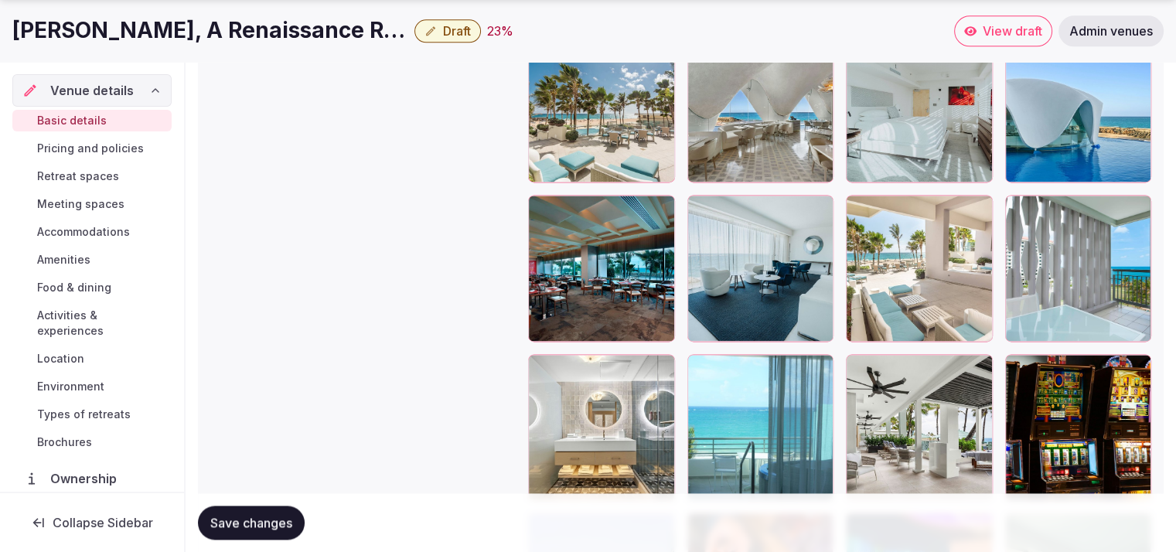
scroll to position [2081, 0]
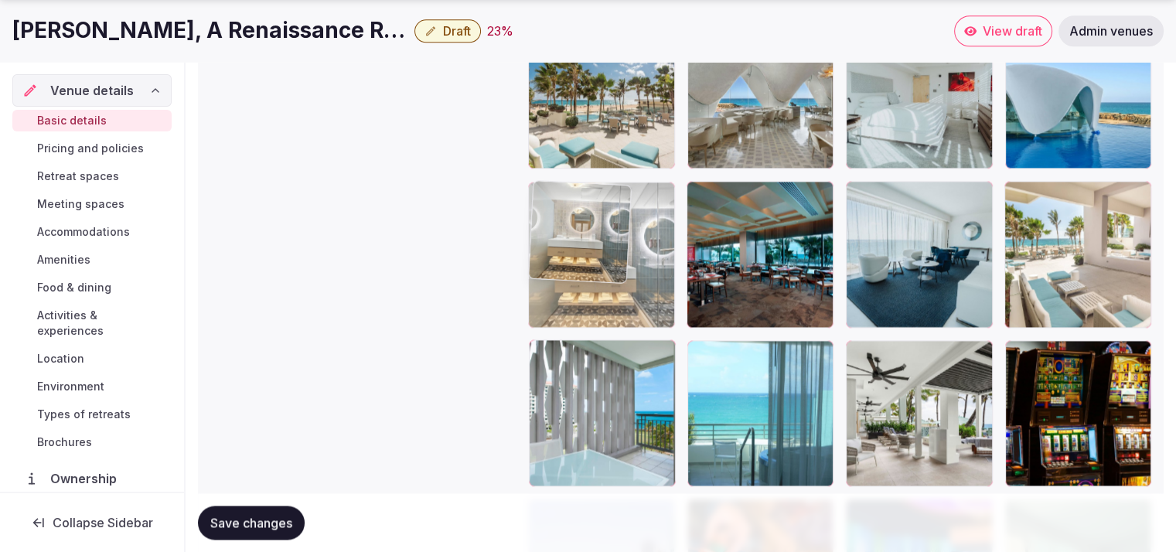
drag, startPoint x: 619, startPoint y: 439, endPoint x: 630, endPoint y: 318, distance: 121.2
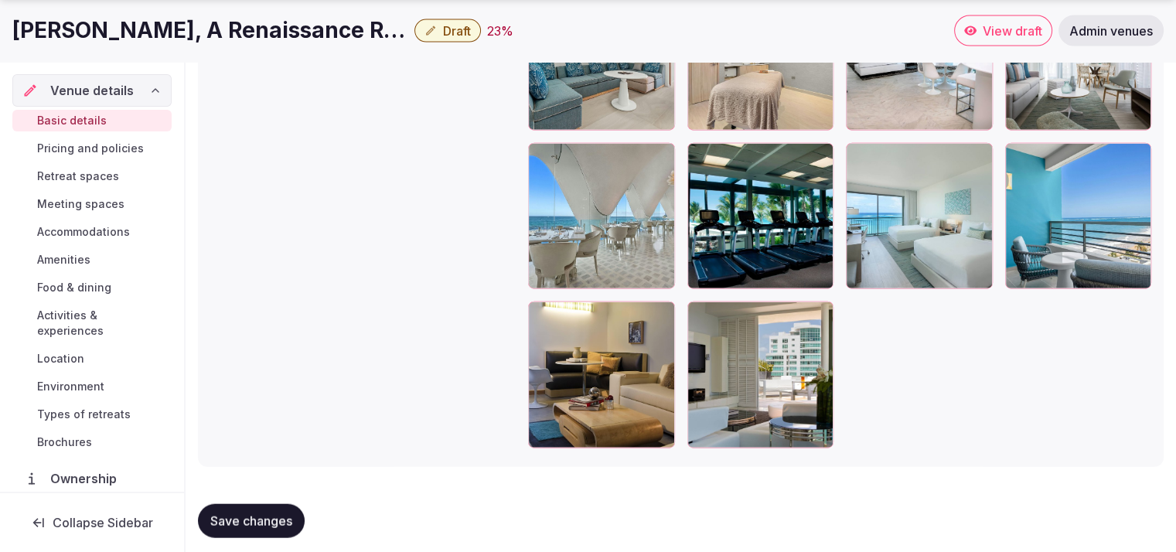
scroll to position [3559, 0]
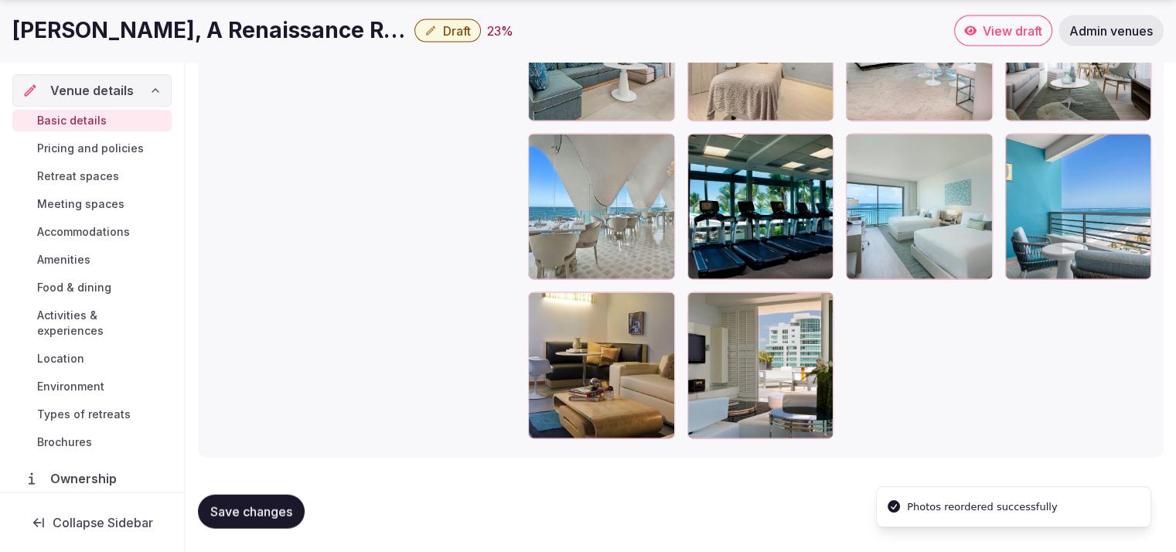
click at [241, 504] on span "Save changes" at bounding box center [251, 511] width 82 height 15
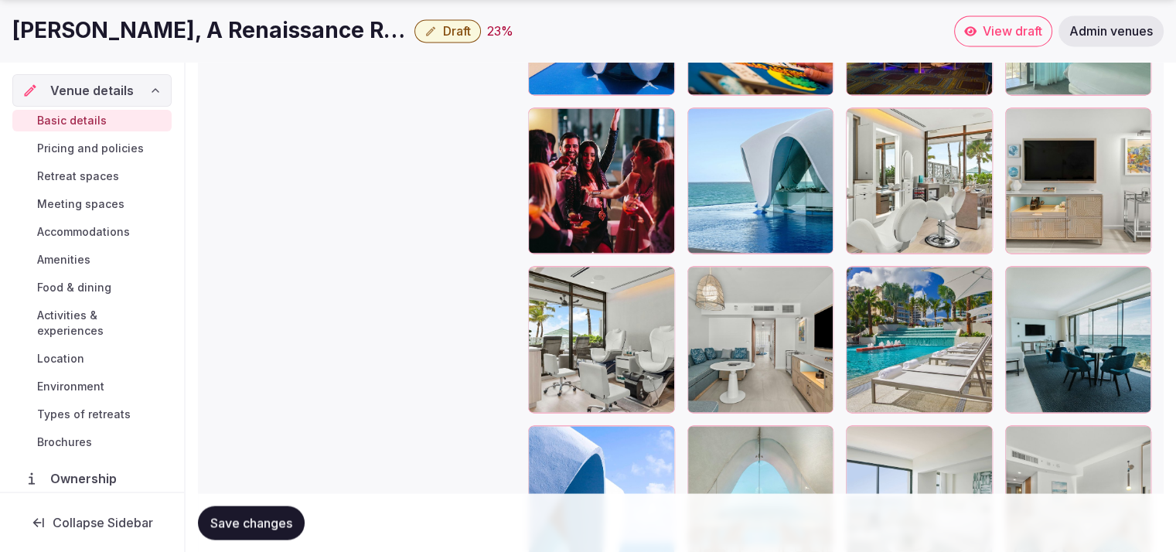
scroll to position [2568, 0]
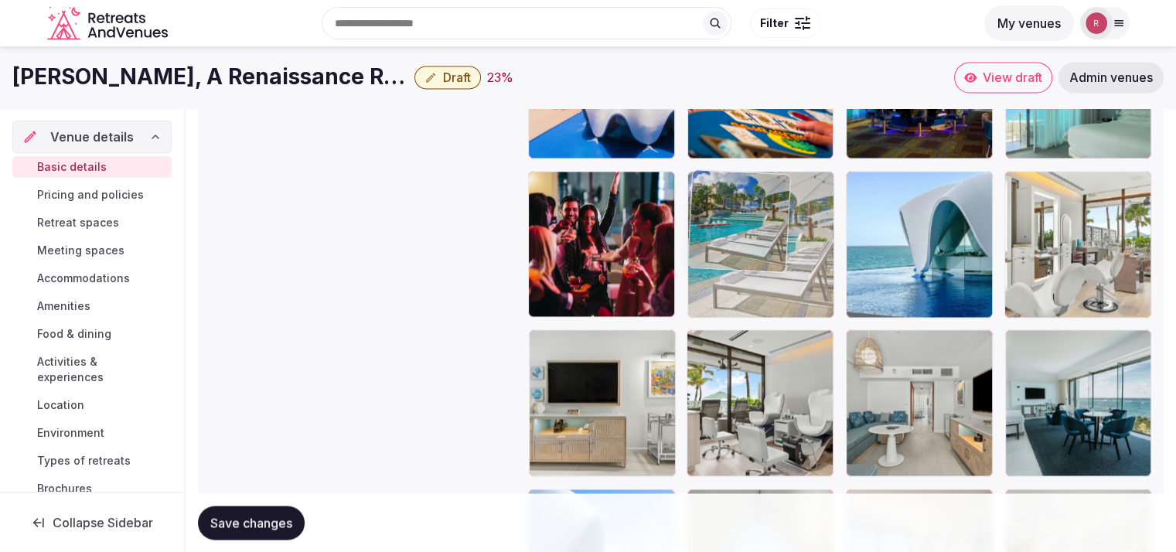
drag, startPoint x: 936, startPoint y: 449, endPoint x: 805, endPoint y: 273, distance: 219.5
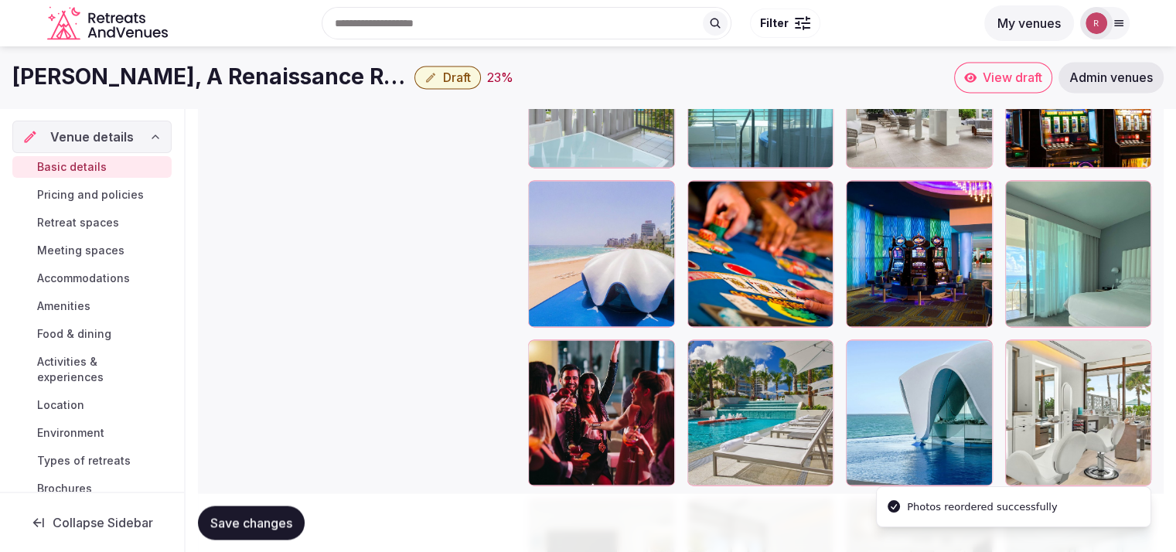
scroll to position [2365, 0]
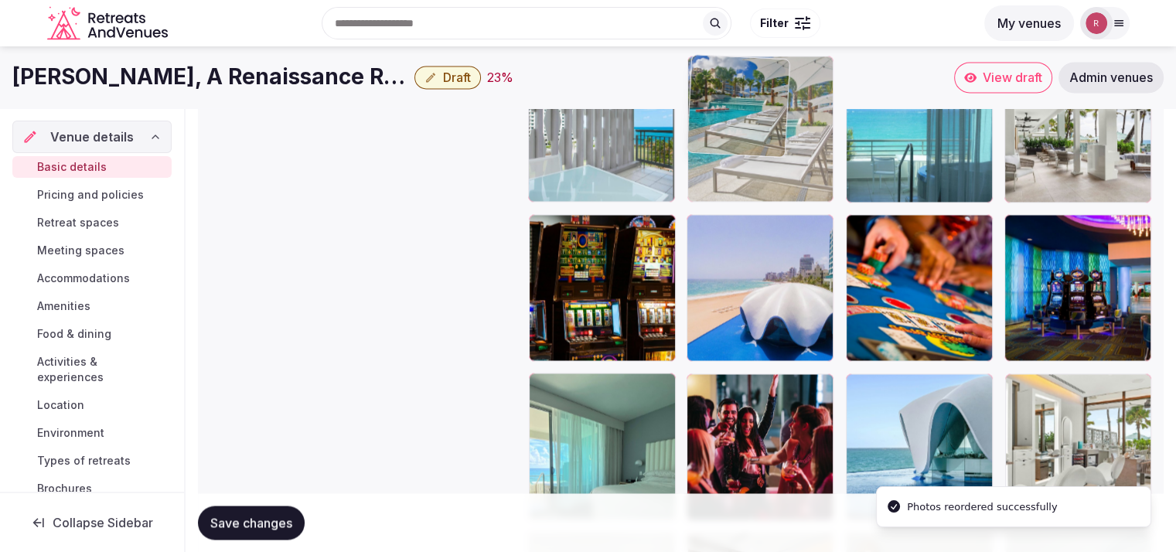
drag, startPoint x: 773, startPoint y: 465, endPoint x: 754, endPoint y: 214, distance: 251.4
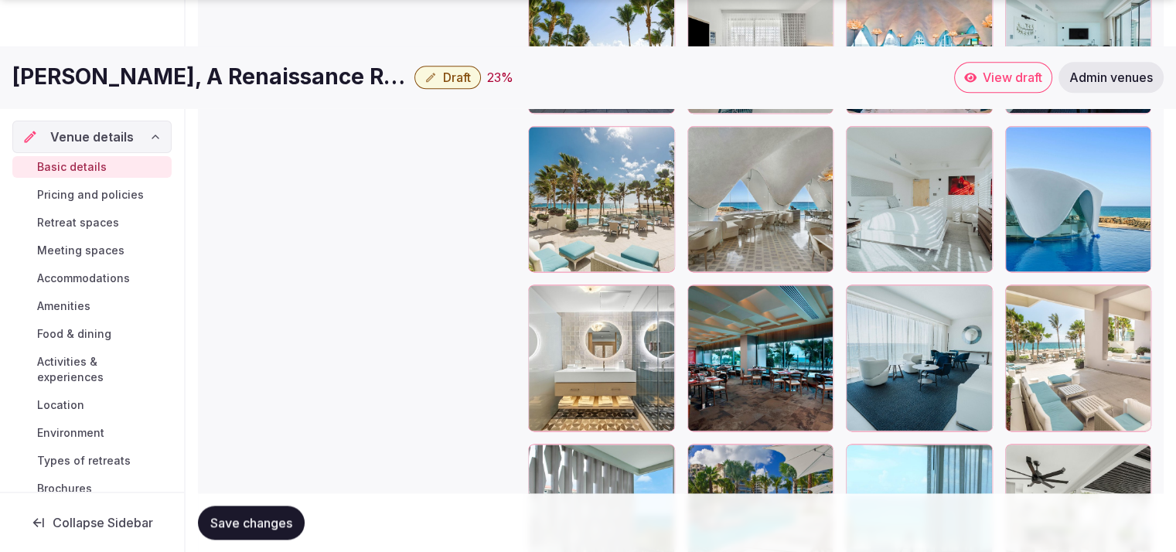
scroll to position [2021, 0]
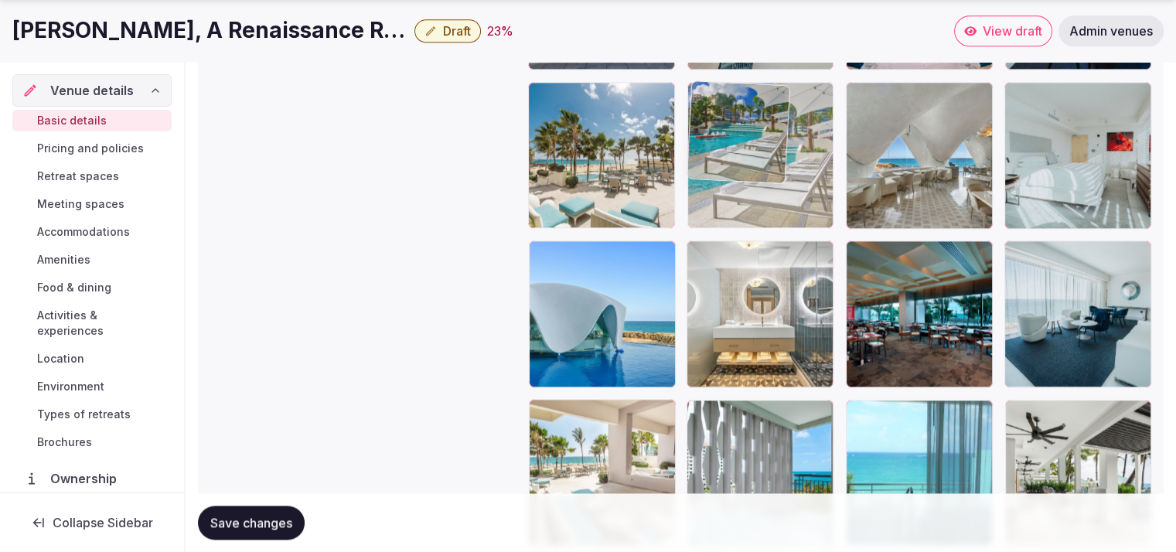
drag, startPoint x: 772, startPoint y: 487, endPoint x: 788, endPoint y: 207, distance: 279.7
click at [788, 207] on body "**********" at bounding box center [588, 35] width 1176 height 4113
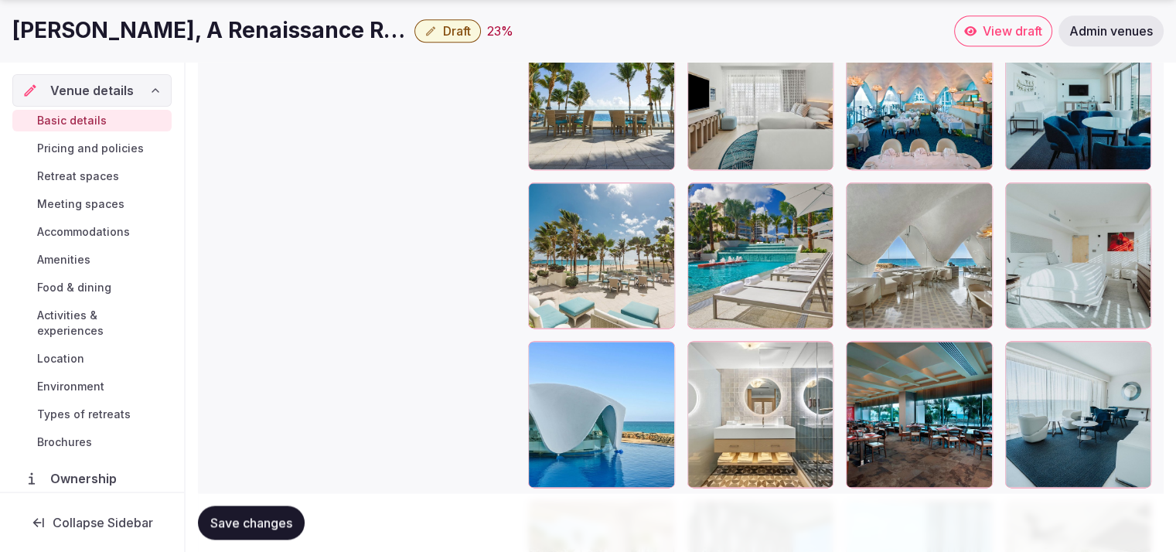
scroll to position [1949, 0]
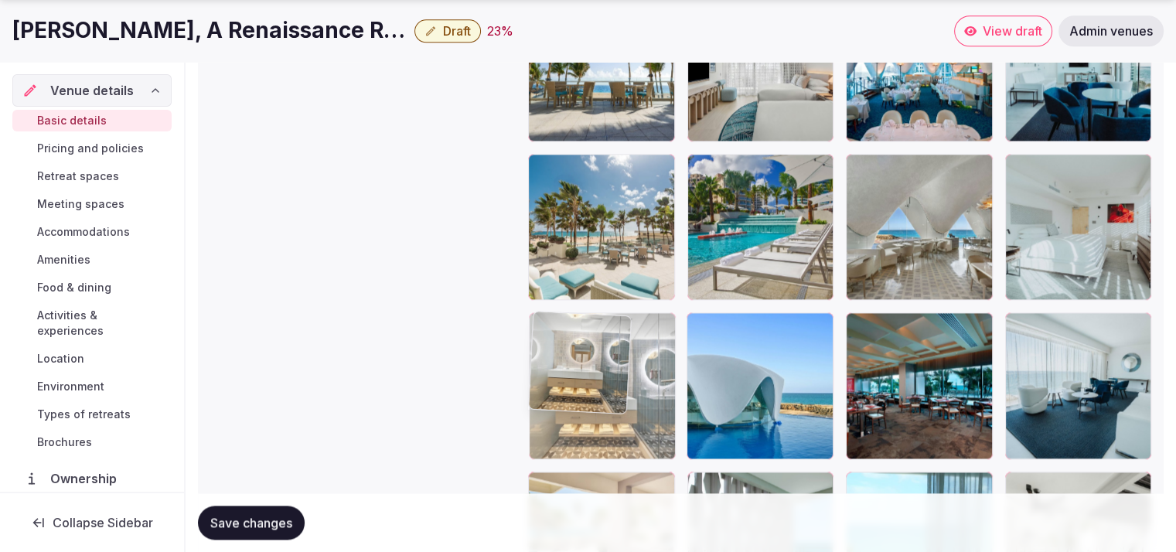
drag, startPoint x: 745, startPoint y: 420, endPoint x: 635, endPoint y: 415, distance: 109.9
click at [635, 415] on body "**********" at bounding box center [588, 107] width 1176 height 4113
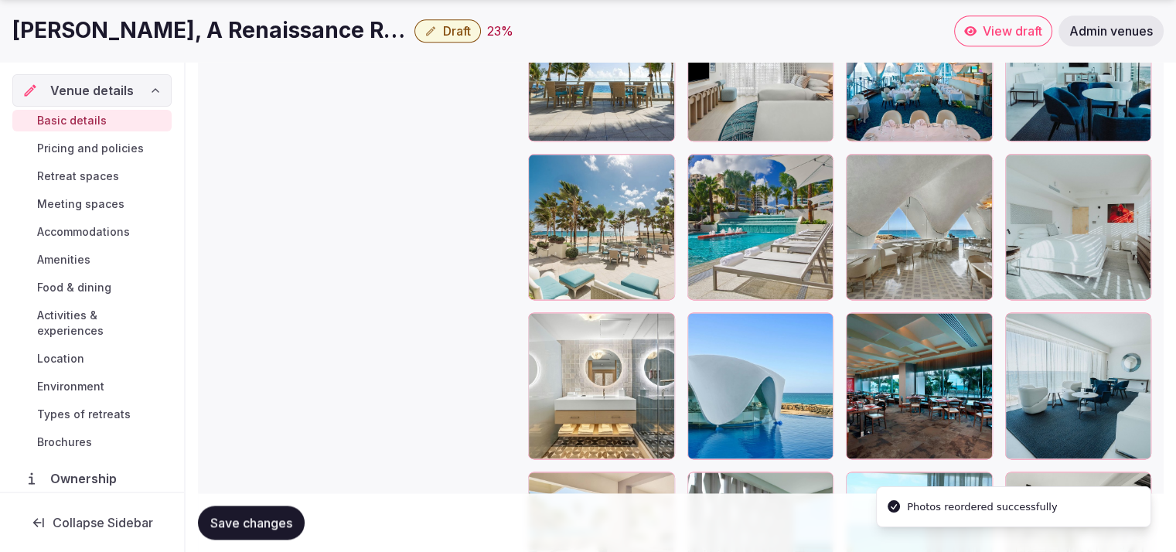
click at [275, 523] on span "Save changes" at bounding box center [251, 522] width 82 height 15
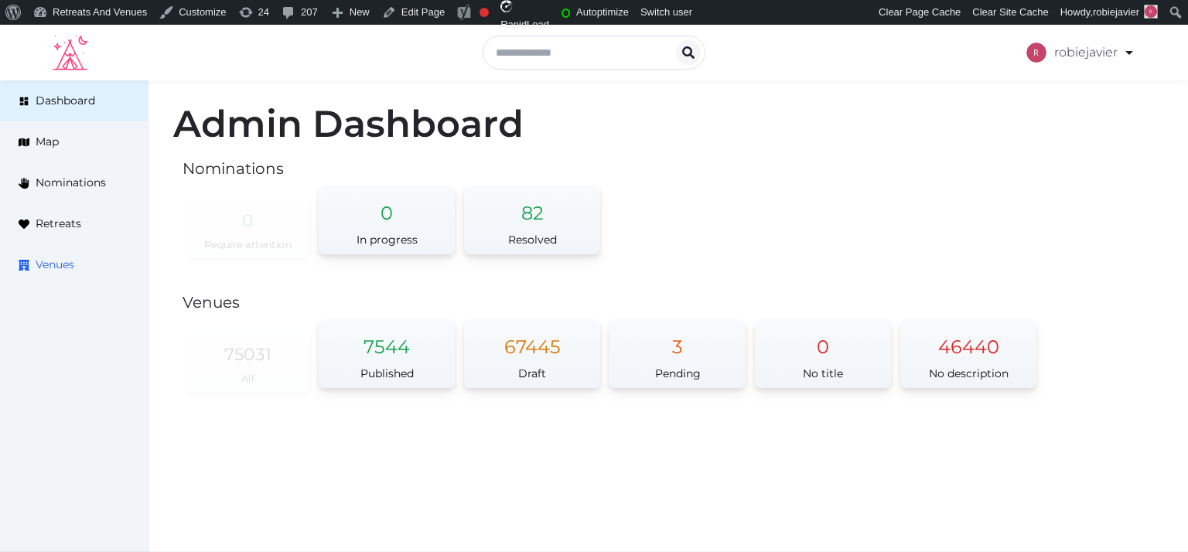
click at [53, 266] on span "Venues" at bounding box center [55, 265] width 39 height 16
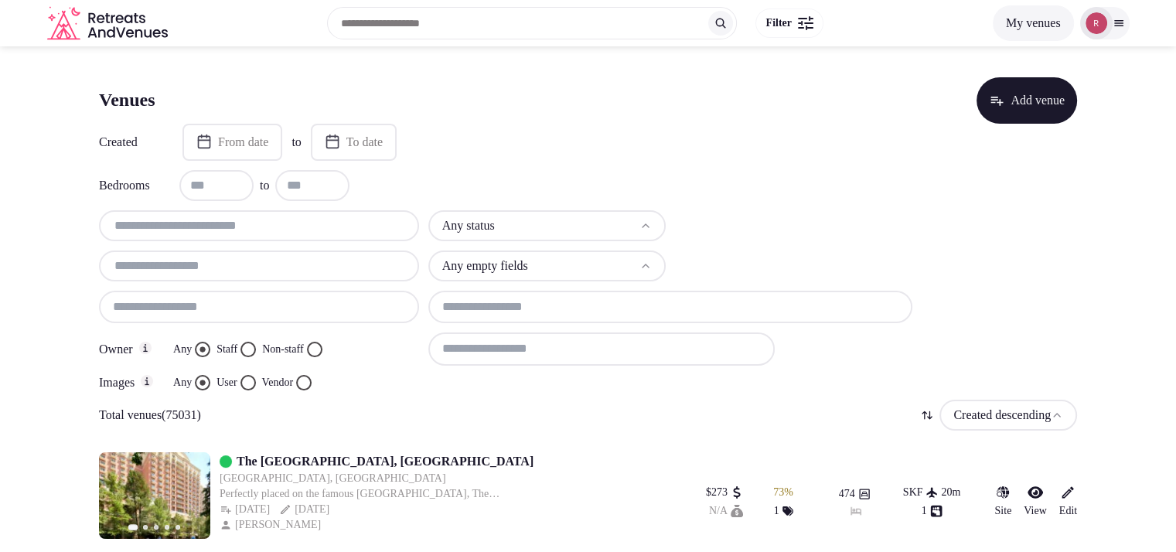
click at [210, 227] on input "text" at bounding box center [259, 226] width 308 height 19
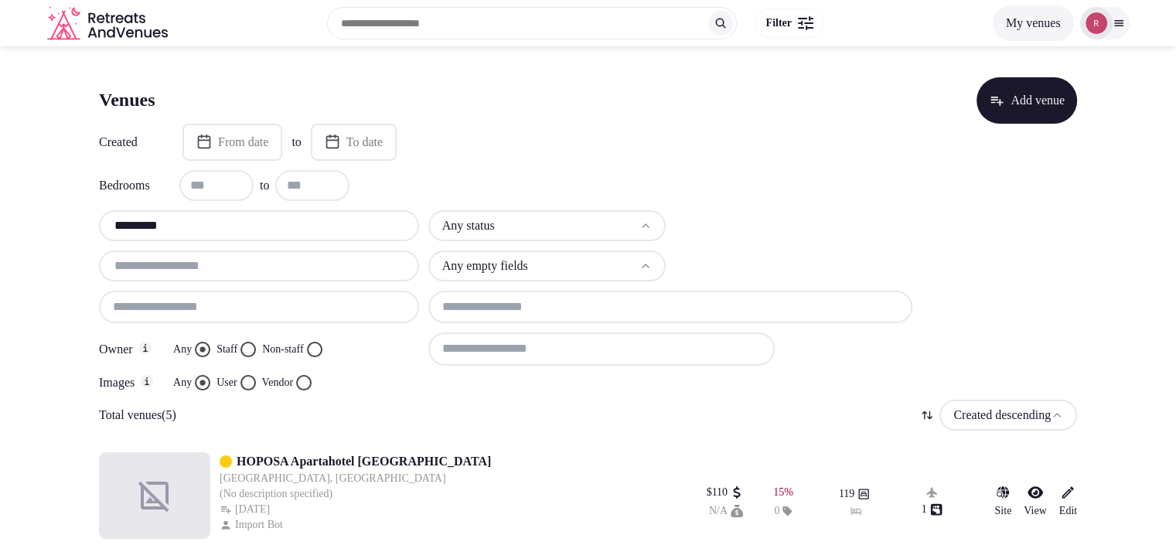
type input "*********"
click at [282, 276] on div at bounding box center [259, 266] width 320 height 31
click at [283, 265] on input "text" at bounding box center [259, 266] width 308 height 19
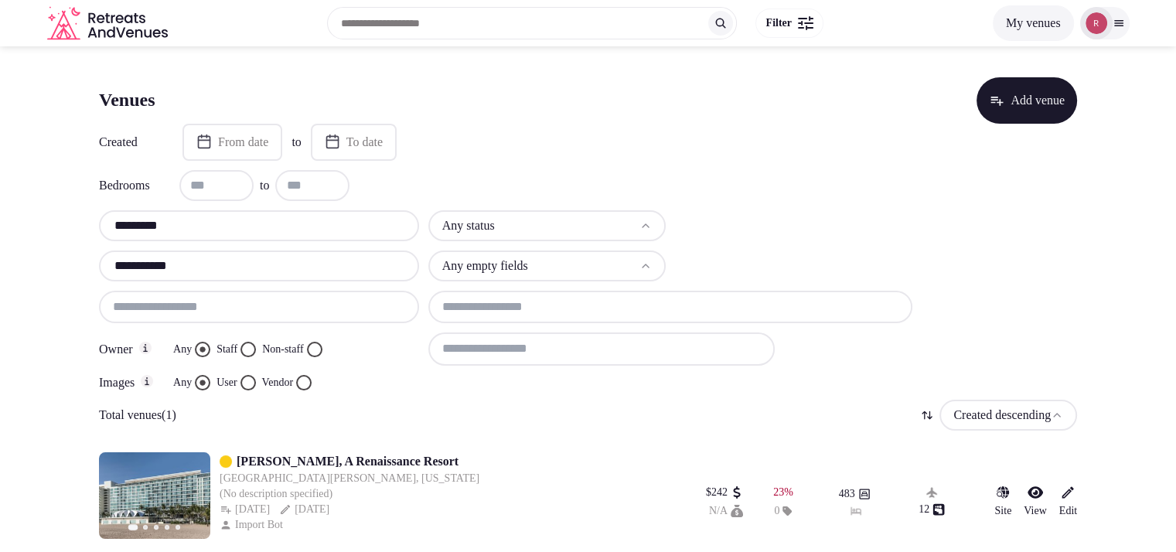
scroll to position [9, 0]
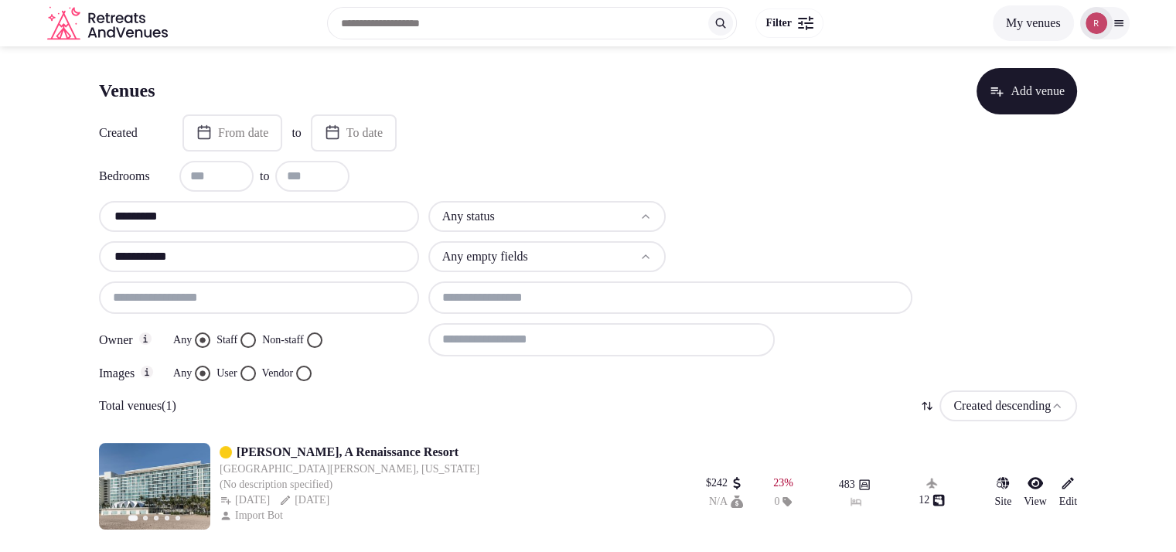
type input "**********"
click at [180, 491] on button "Next slide" at bounding box center [188, 486] width 25 height 25
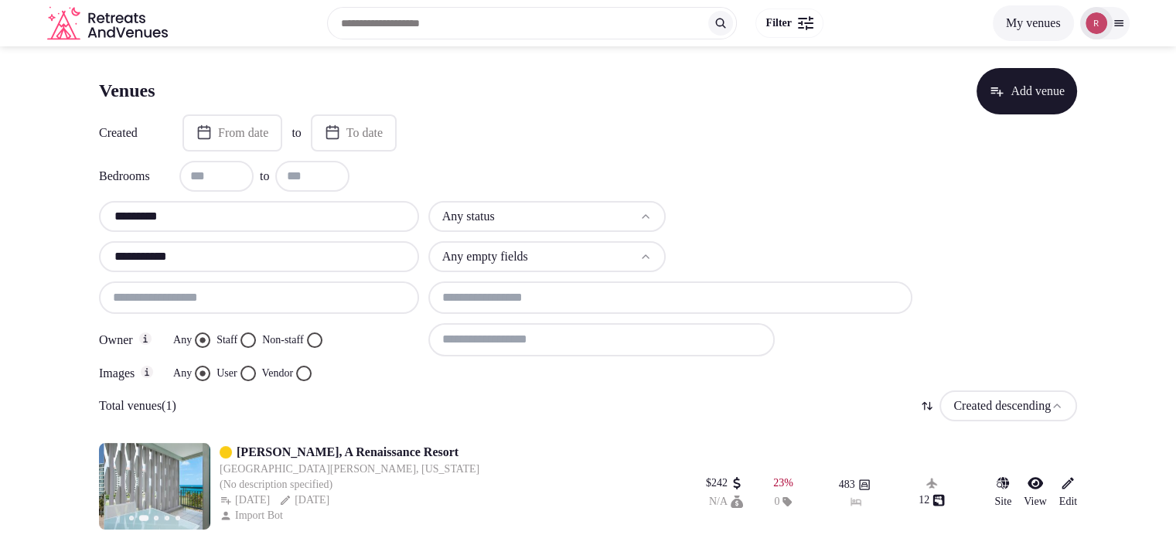
click at [180, 491] on button "Next slide" at bounding box center [188, 486] width 25 height 25
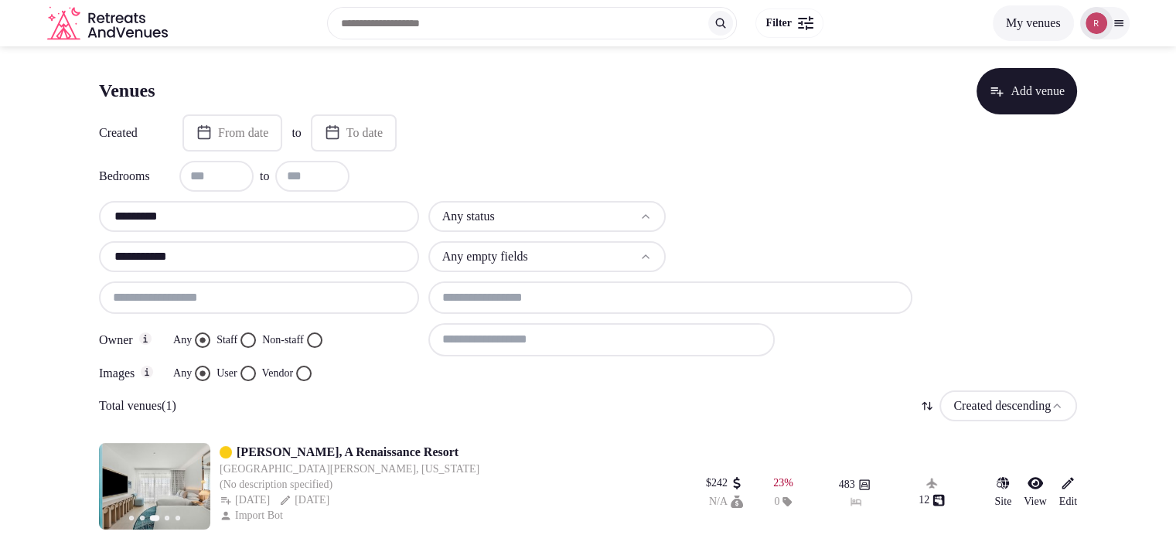
click at [180, 491] on button "Next slide" at bounding box center [188, 486] width 25 height 25
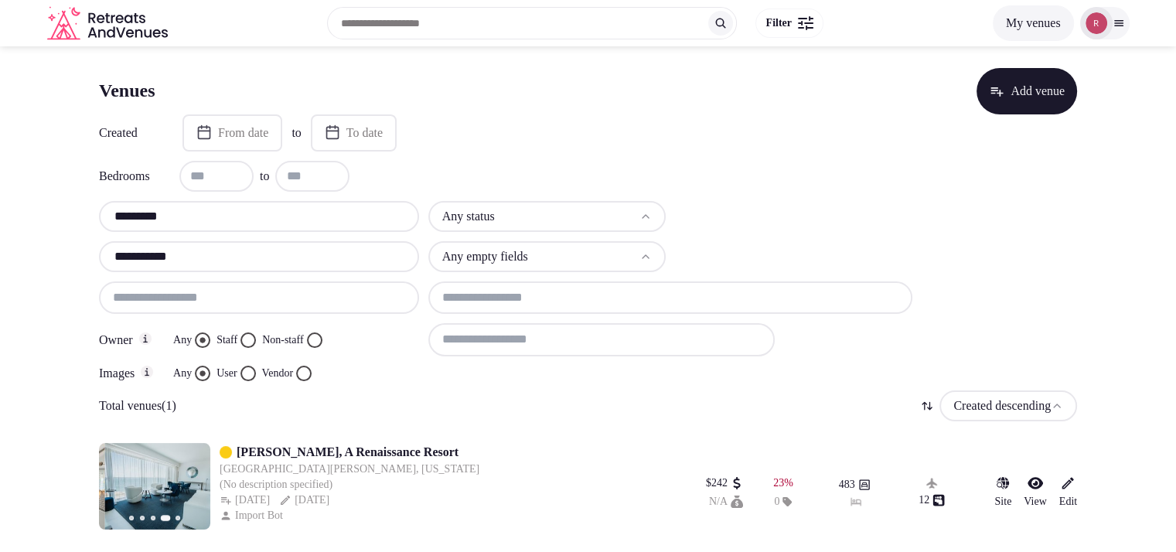
click at [180, 491] on button "Next slide" at bounding box center [188, 486] width 25 height 25
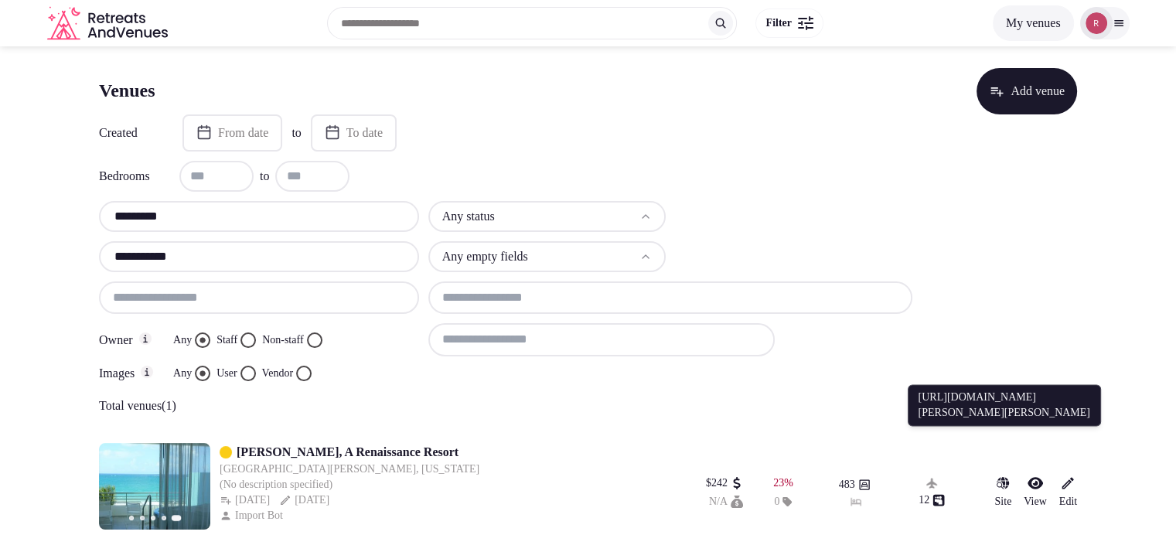
click at [995, 489] on link "Site" at bounding box center [1003, 493] width 17 height 34
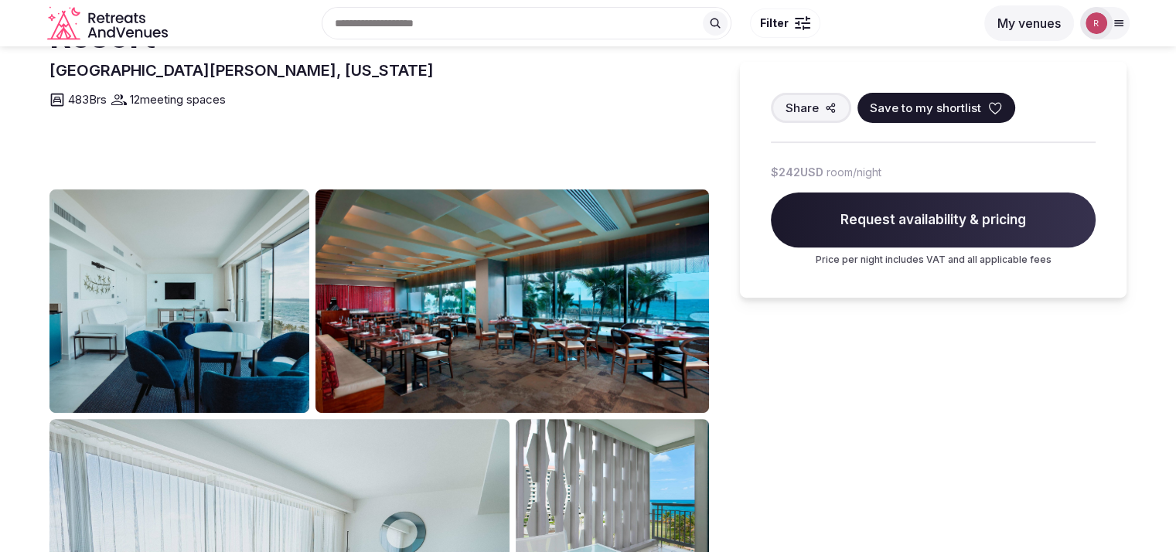
scroll to position [489, 0]
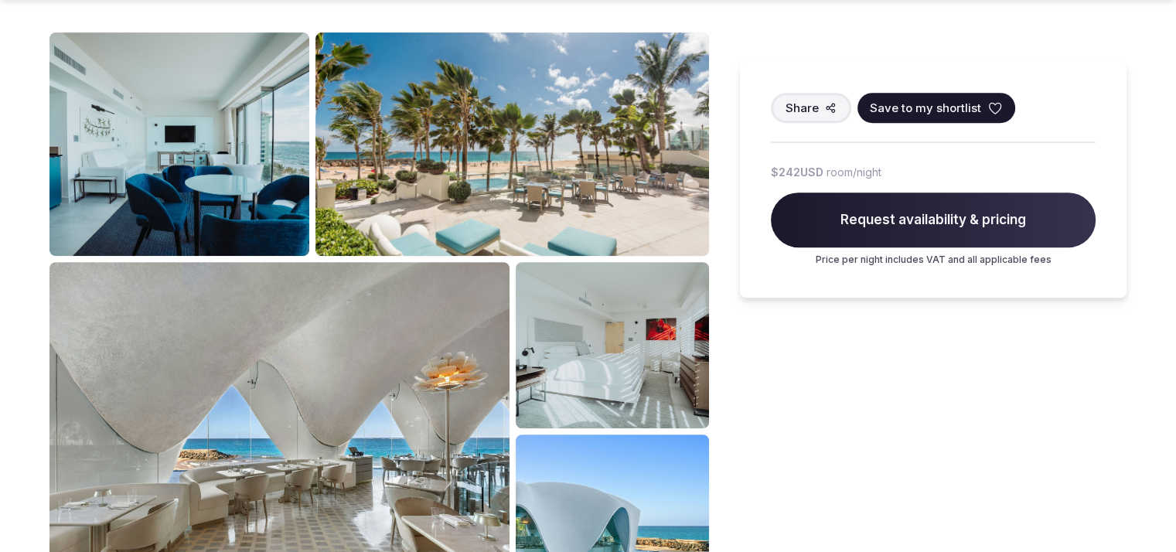
scroll to position [674, 0]
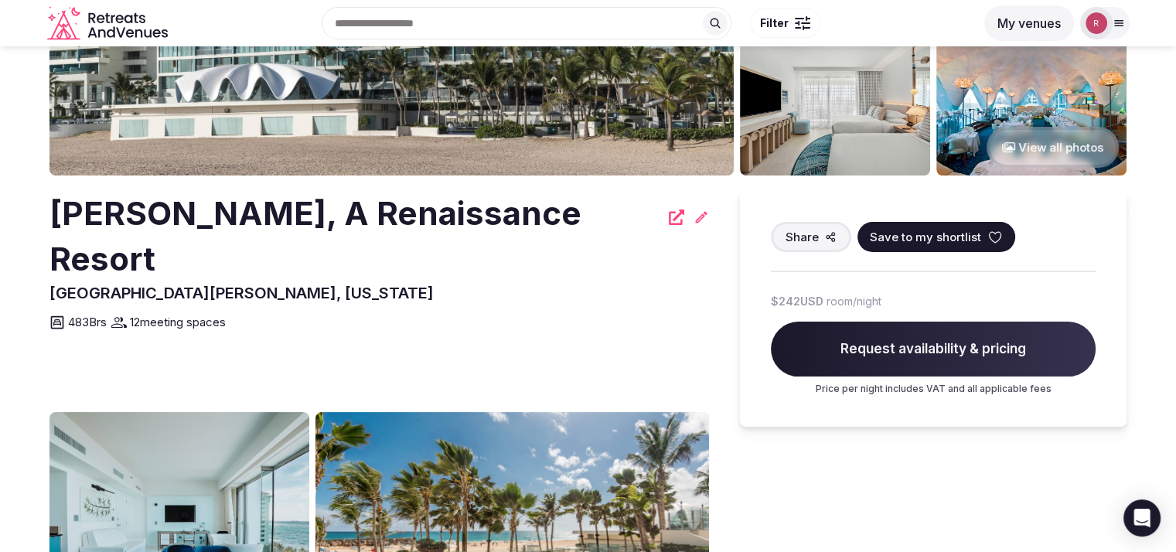
scroll to position [227, 0]
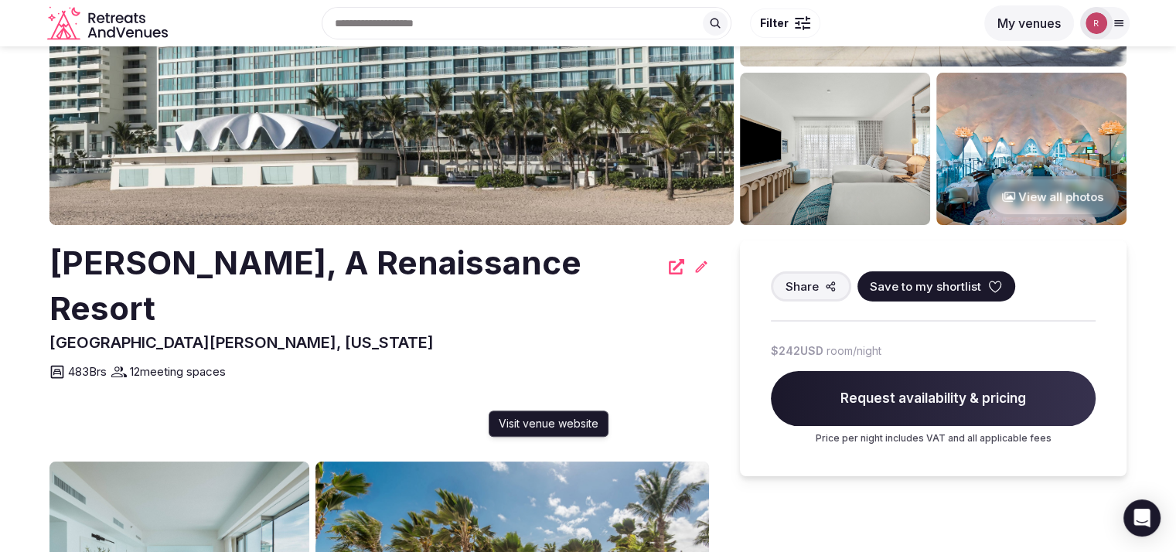
click at [669, 262] on icon at bounding box center [676, 266] width 15 height 15
